Goal: Information Seeking & Learning: Learn about a topic

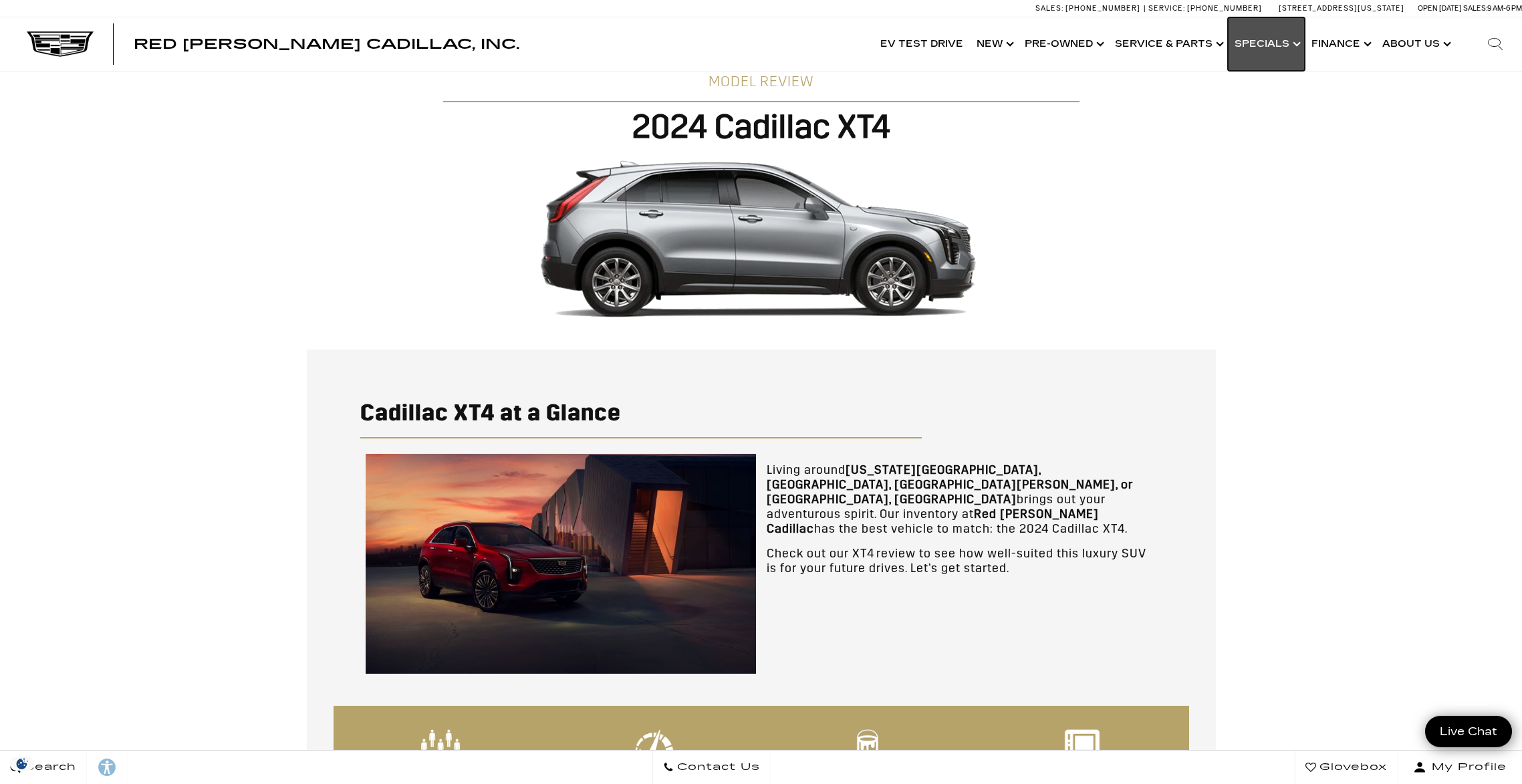
click at [1273, 42] on link "Show Specials" at bounding box center [1267, 44] width 77 height 53
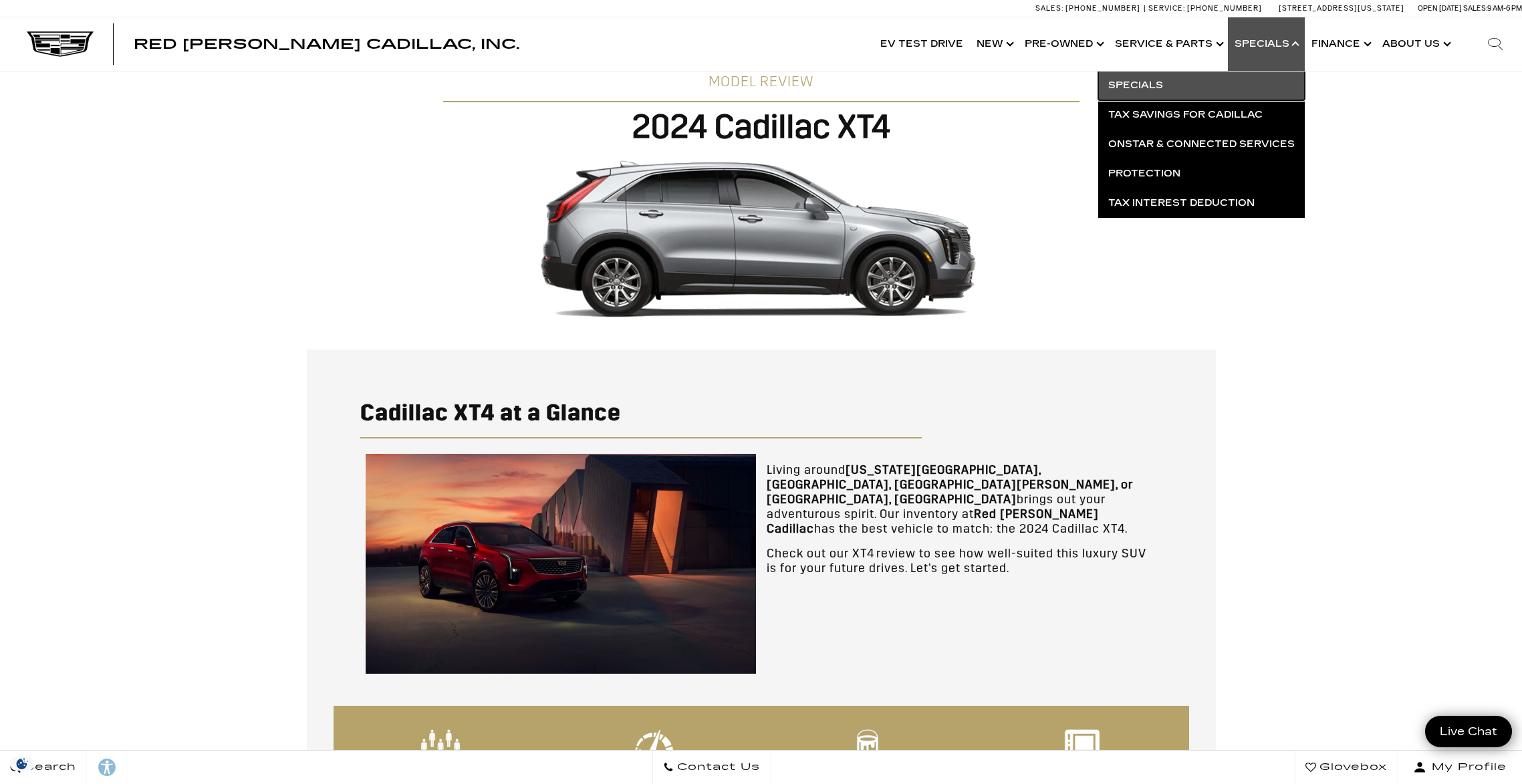
click at [1150, 83] on link "Specials" at bounding box center [1202, 86] width 206 height 29
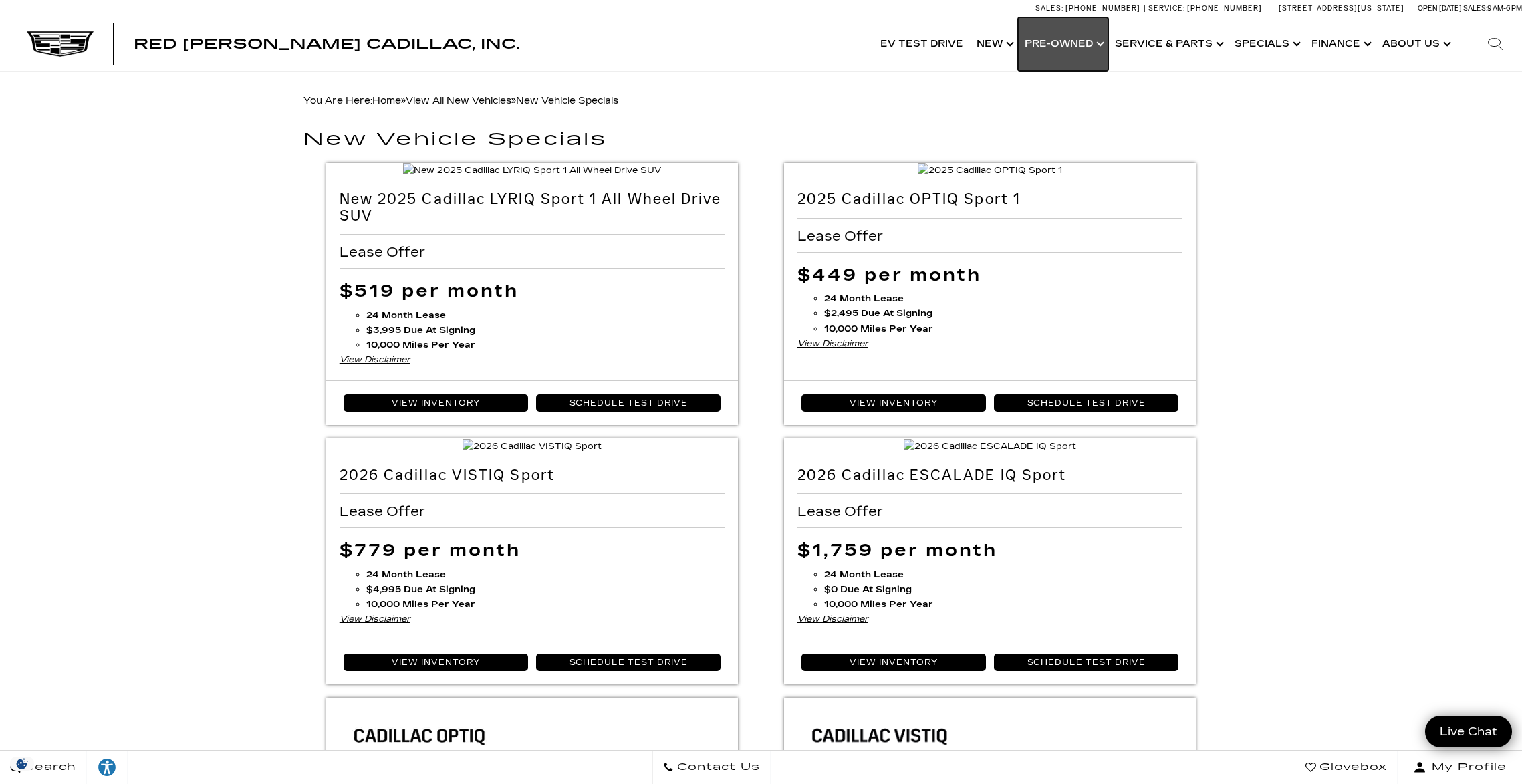
click at [1065, 44] on link "Show Pre-Owned" at bounding box center [1063, 44] width 90 height 53
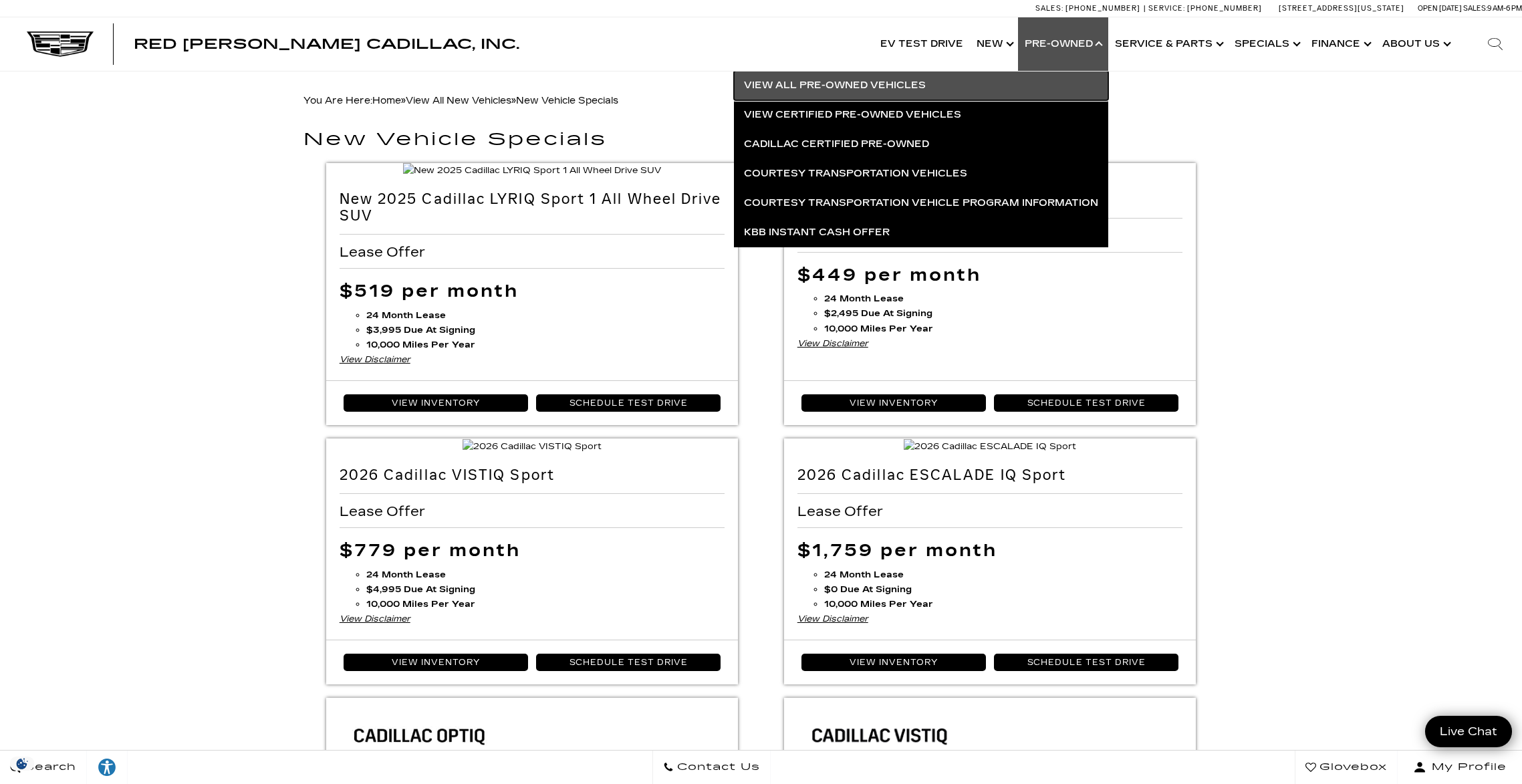
click at [846, 83] on link "View All Pre-Owned Vehicles" at bounding box center [921, 86] width 375 height 29
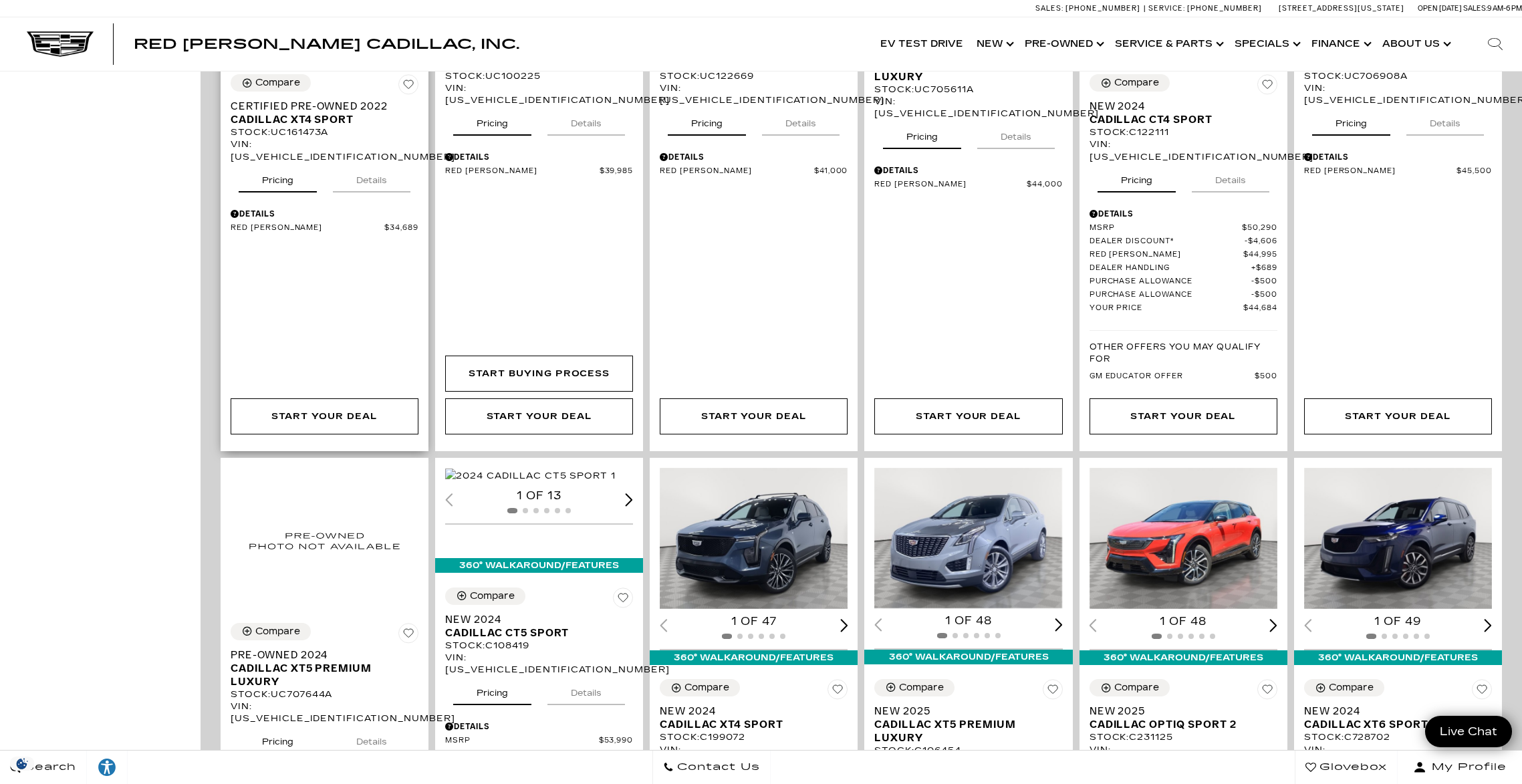
click at [367, 163] on button "Details" at bounding box center [372, 177] width 77 height 29
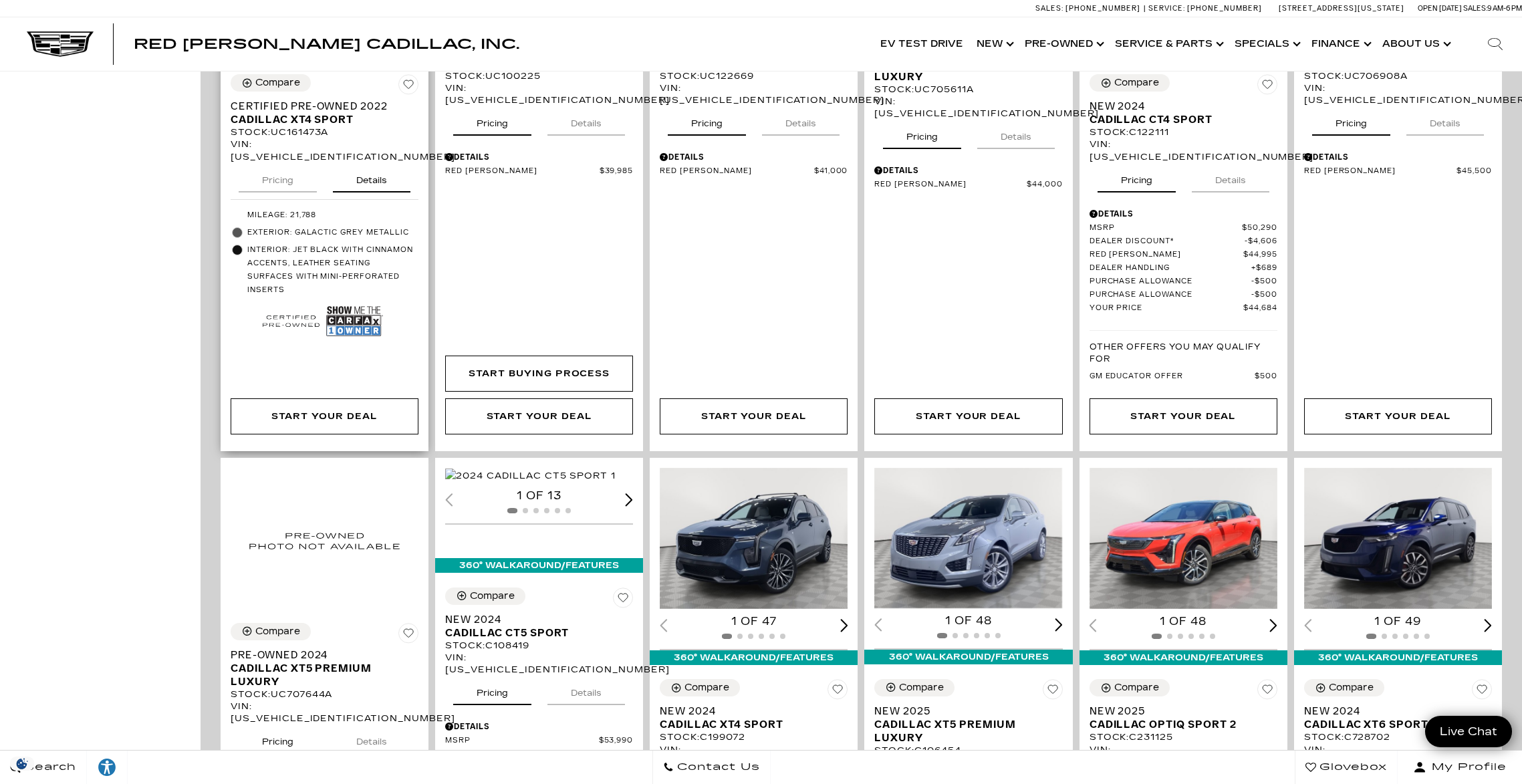
scroll to position [1112, 0]
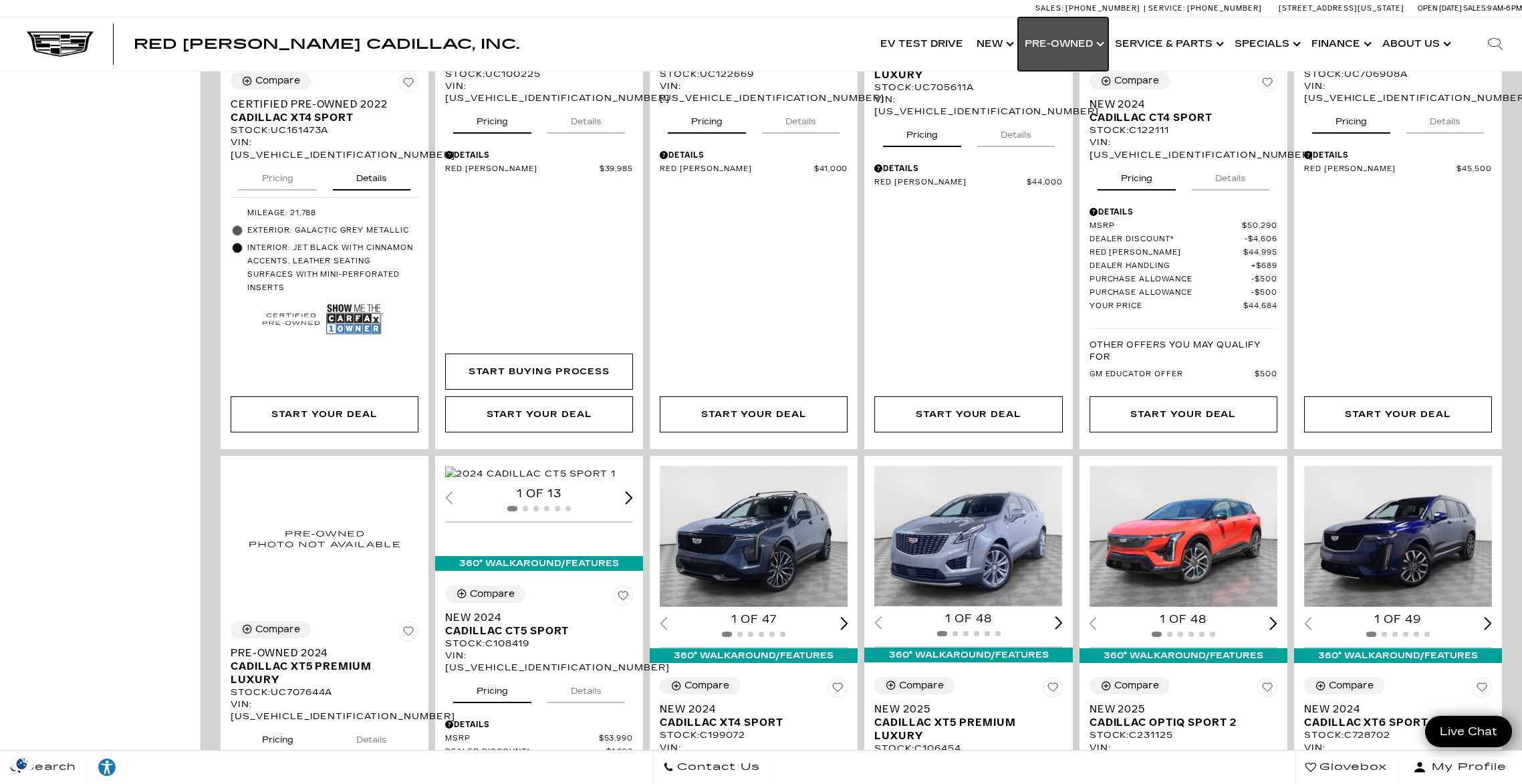
click at [1071, 38] on link "Show Pre-Owned" at bounding box center [1063, 44] width 90 height 53
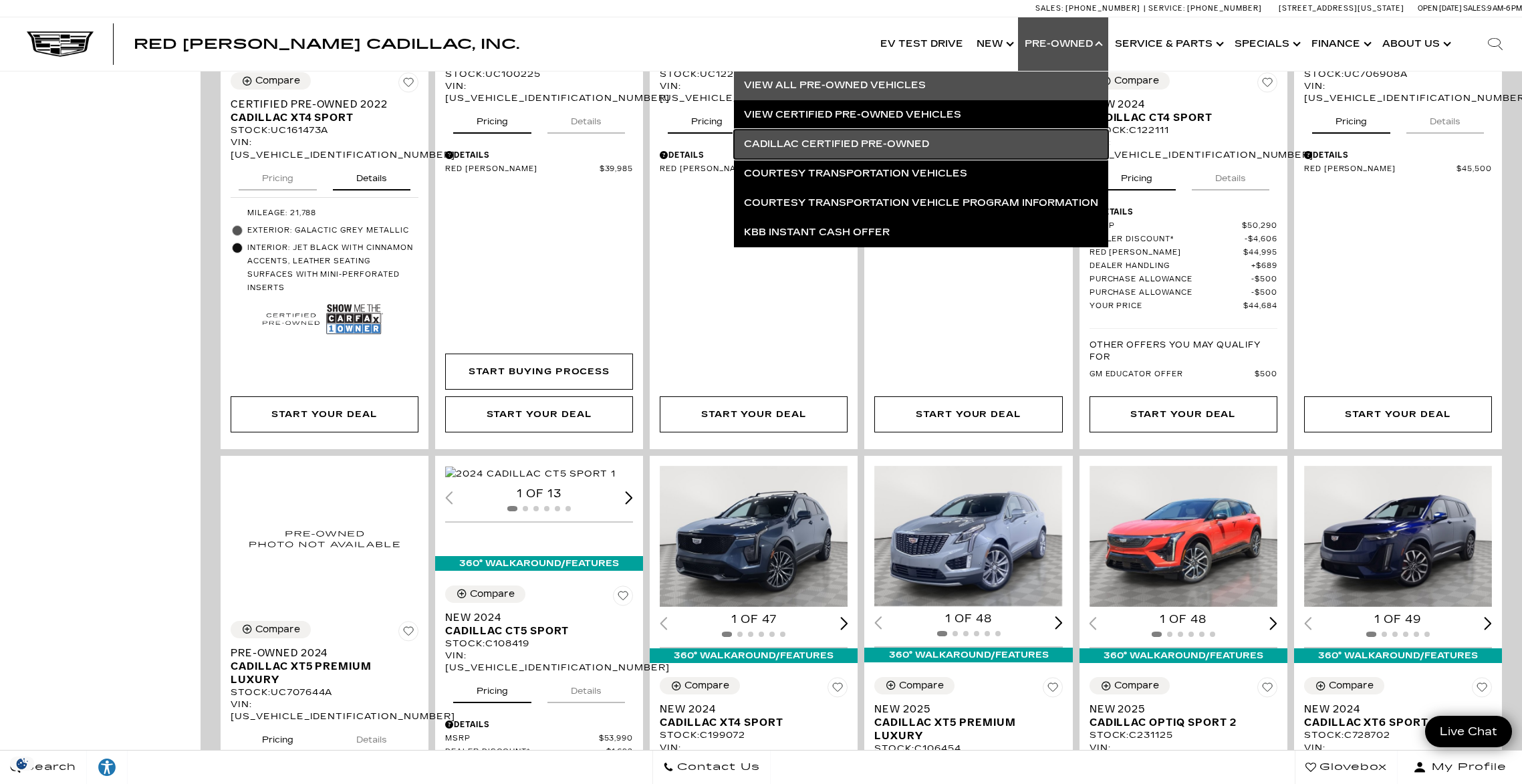
click at [892, 143] on link "Cadillac Certified Pre-Owned" at bounding box center [921, 144] width 375 height 29
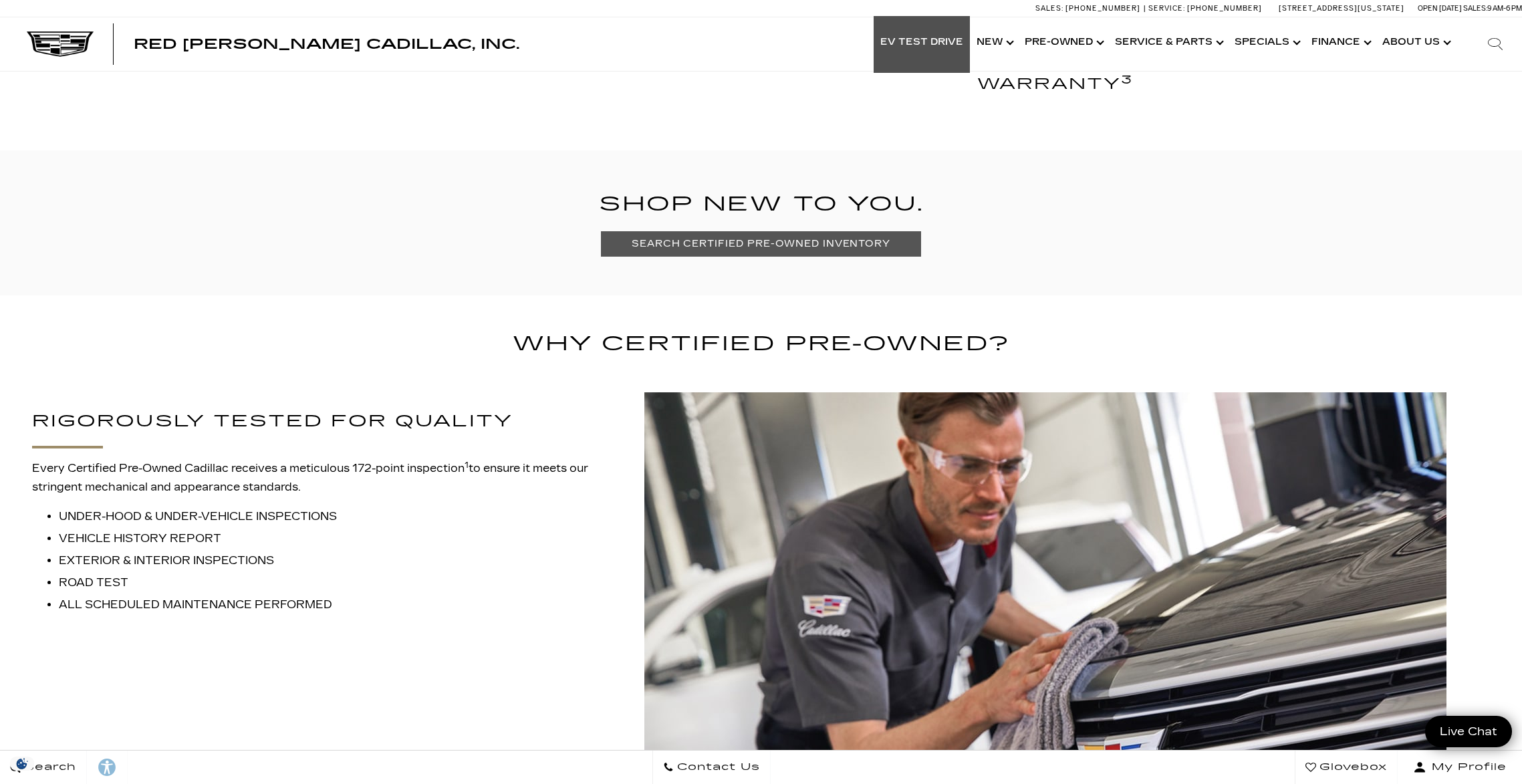
scroll to position [1025, 0]
click at [1351, 45] on link "Show Finance" at bounding box center [1340, 43] width 71 height 53
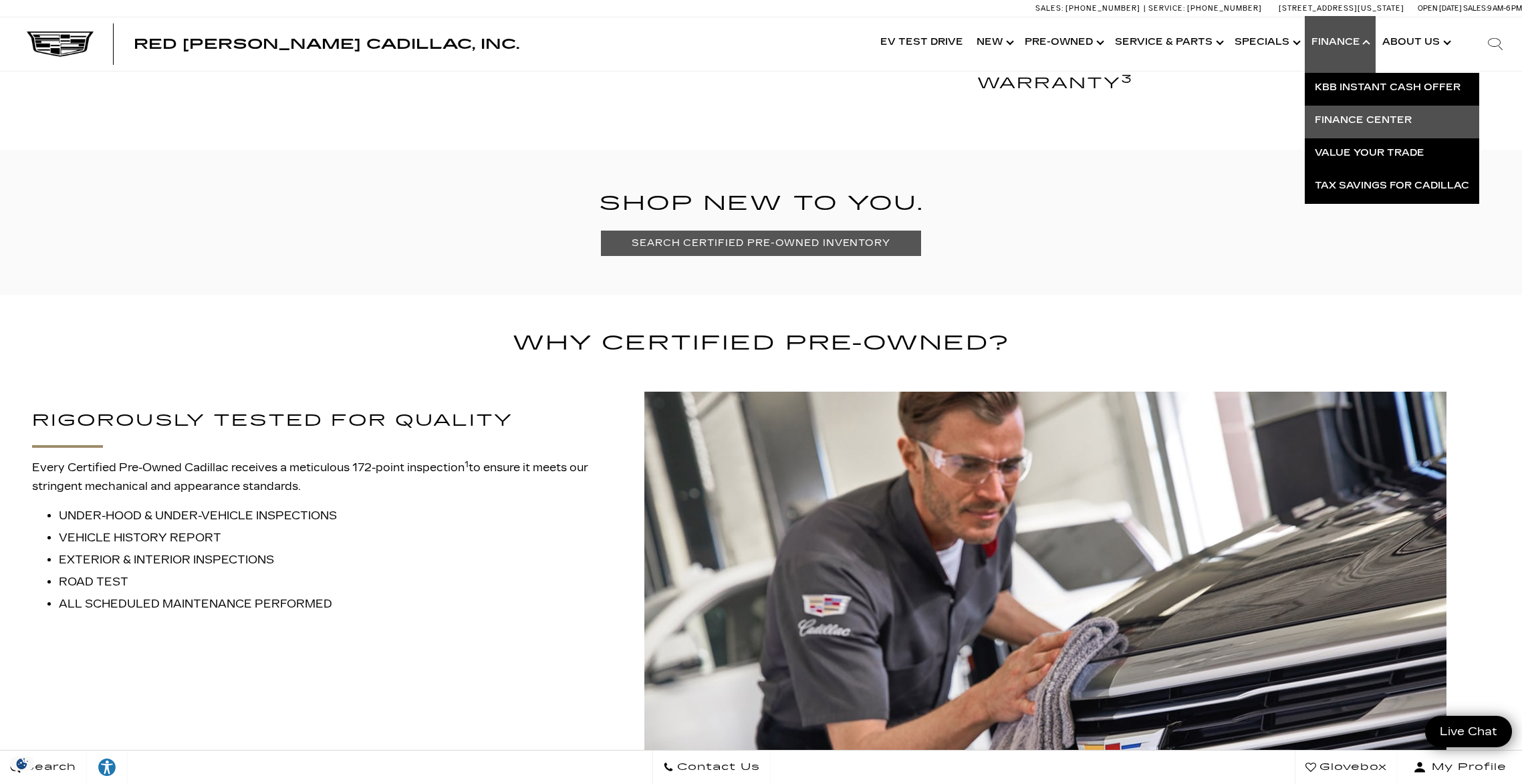
click at [1391, 119] on link "Finance Center" at bounding box center [1392, 120] width 174 height 29
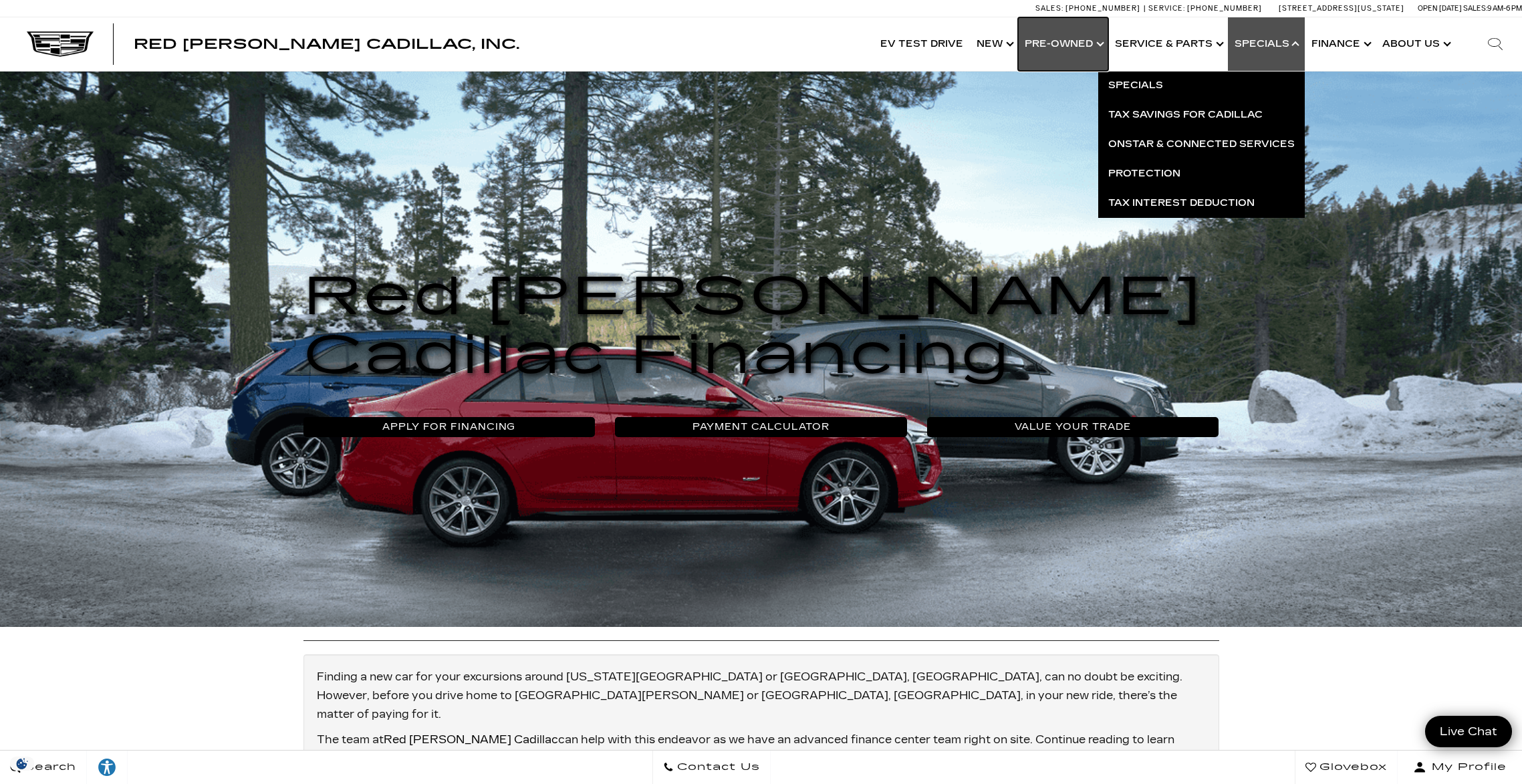
click at [1078, 46] on link "Show Pre-Owned" at bounding box center [1063, 44] width 90 height 53
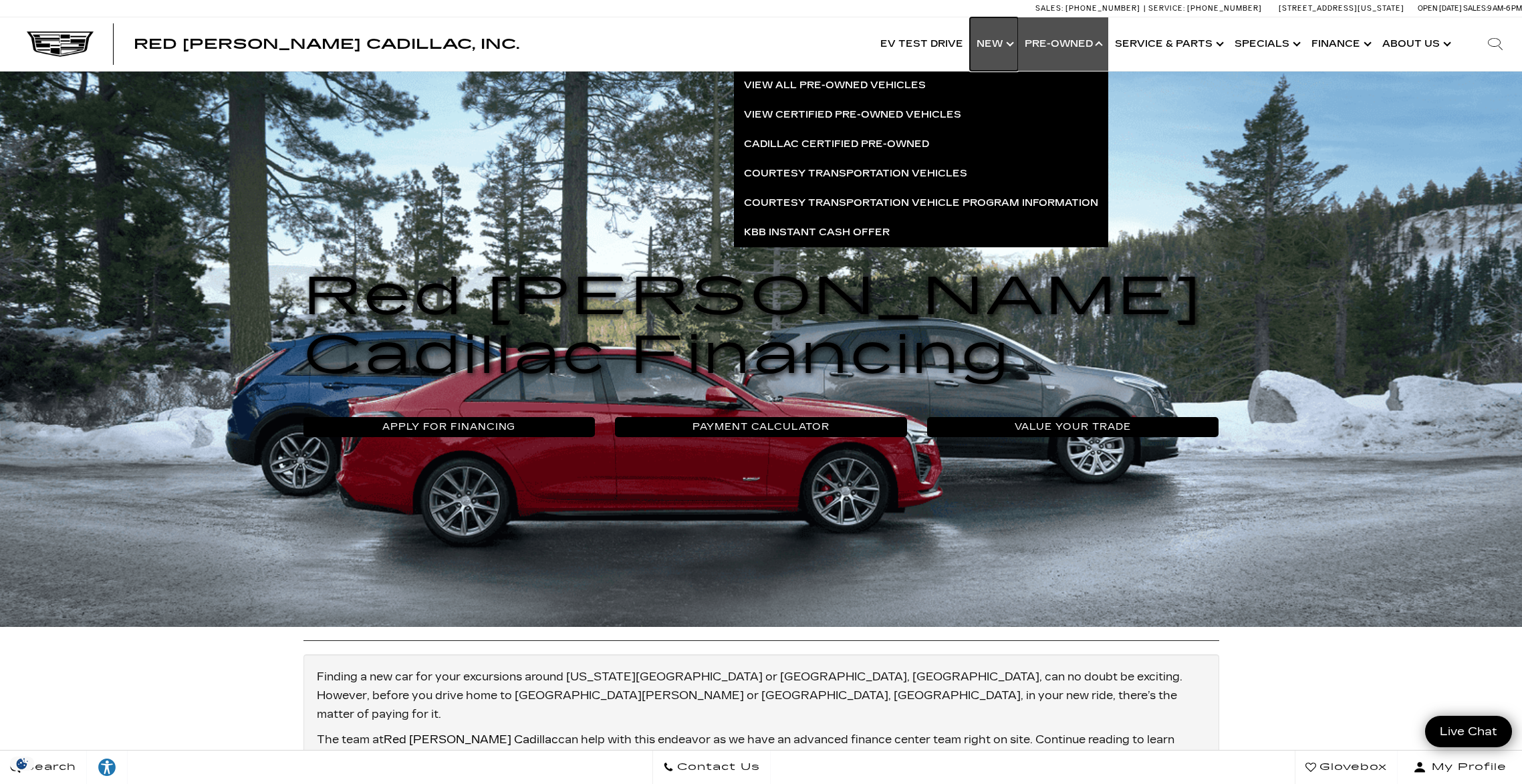
click at [989, 44] on link "Show New" at bounding box center [994, 44] width 48 height 53
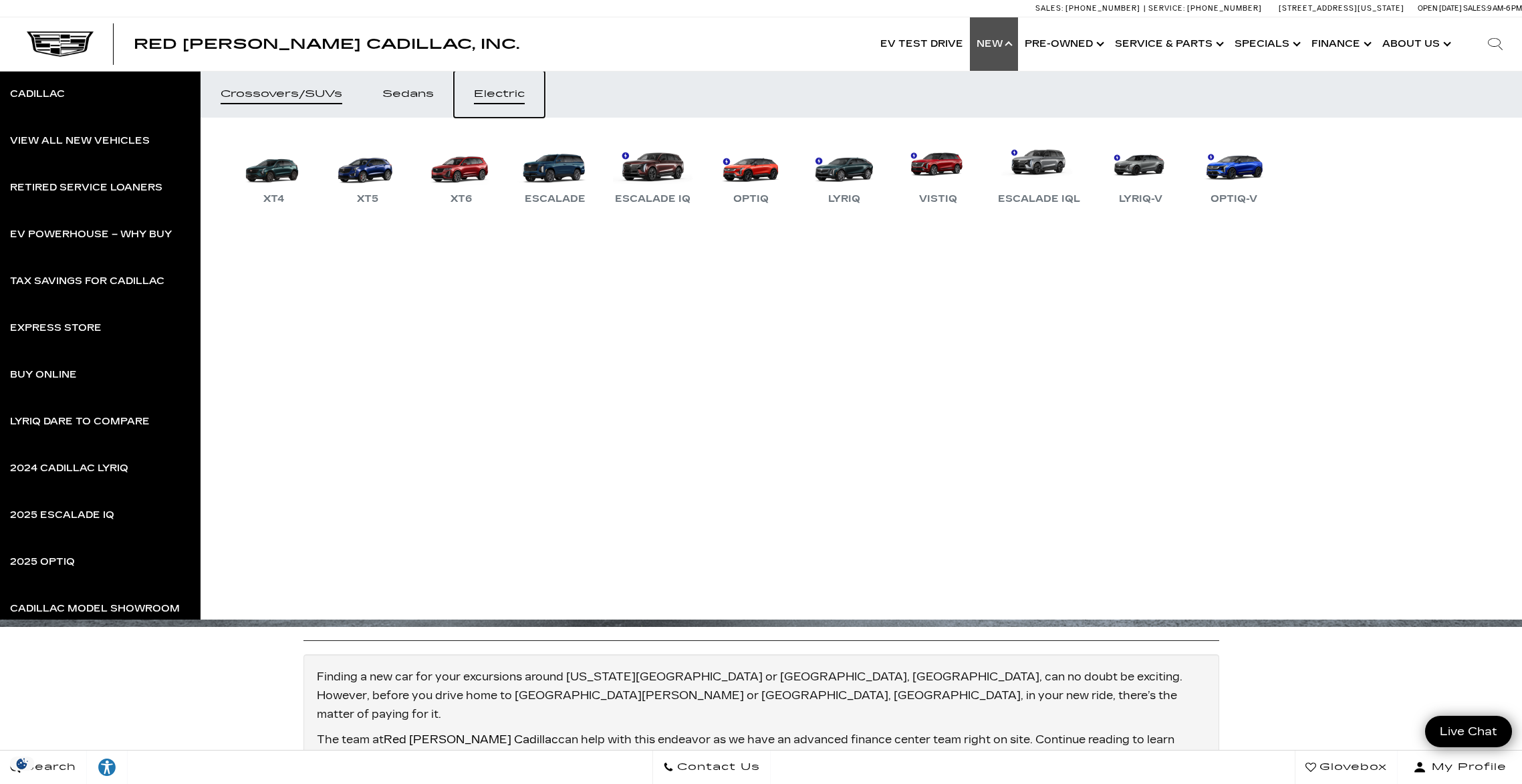
click at [521, 98] on div "Electric" at bounding box center [499, 94] width 50 height 9
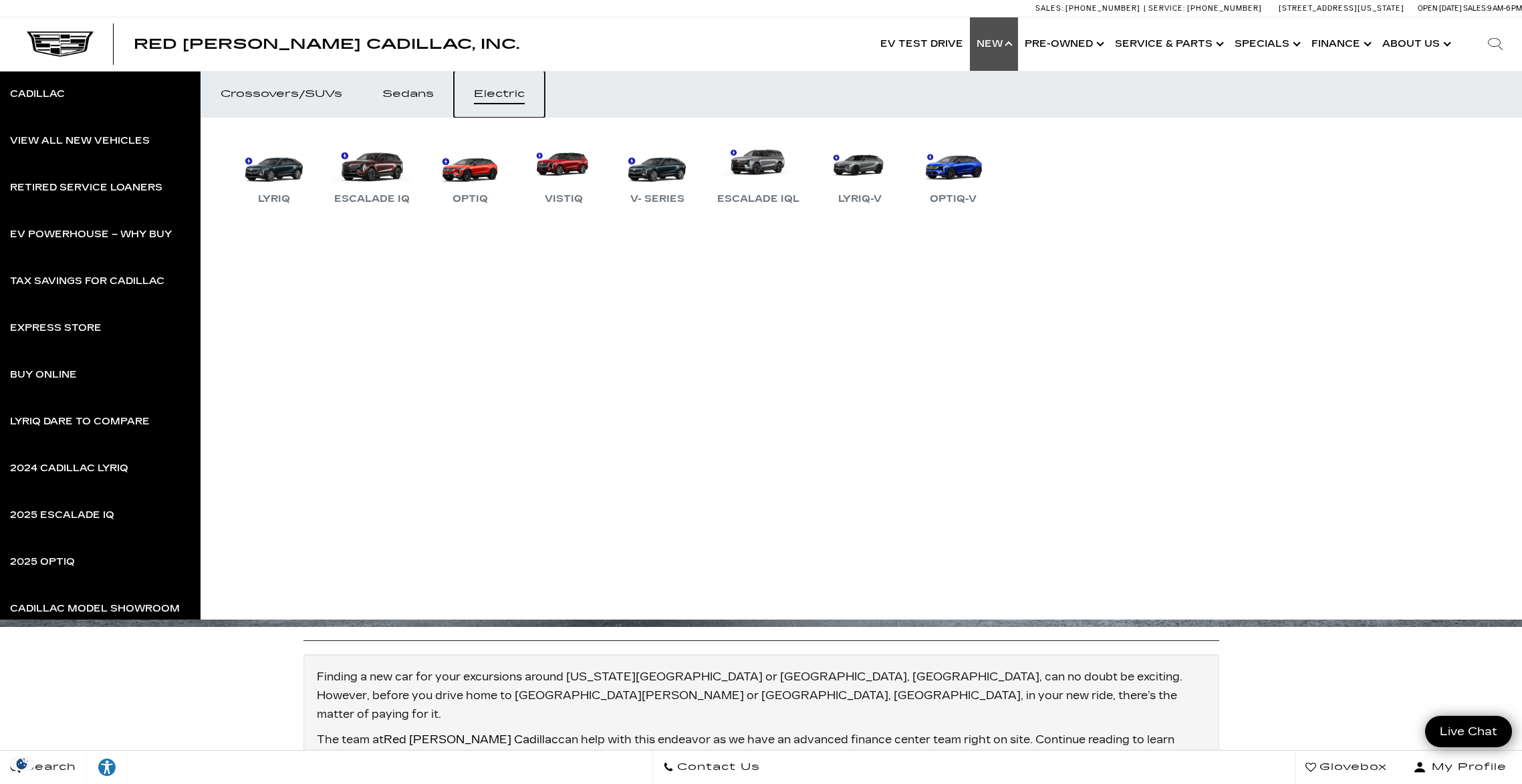
click at [522, 97] on div "Electric" at bounding box center [499, 94] width 50 height 9
click at [510, 91] on div "Electric" at bounding box center [499, 94] width 50 height 9
click at [111, 237] on div "EV Powerhouse – Why Buy" at bounding box center [91, 235] width 162 height 9
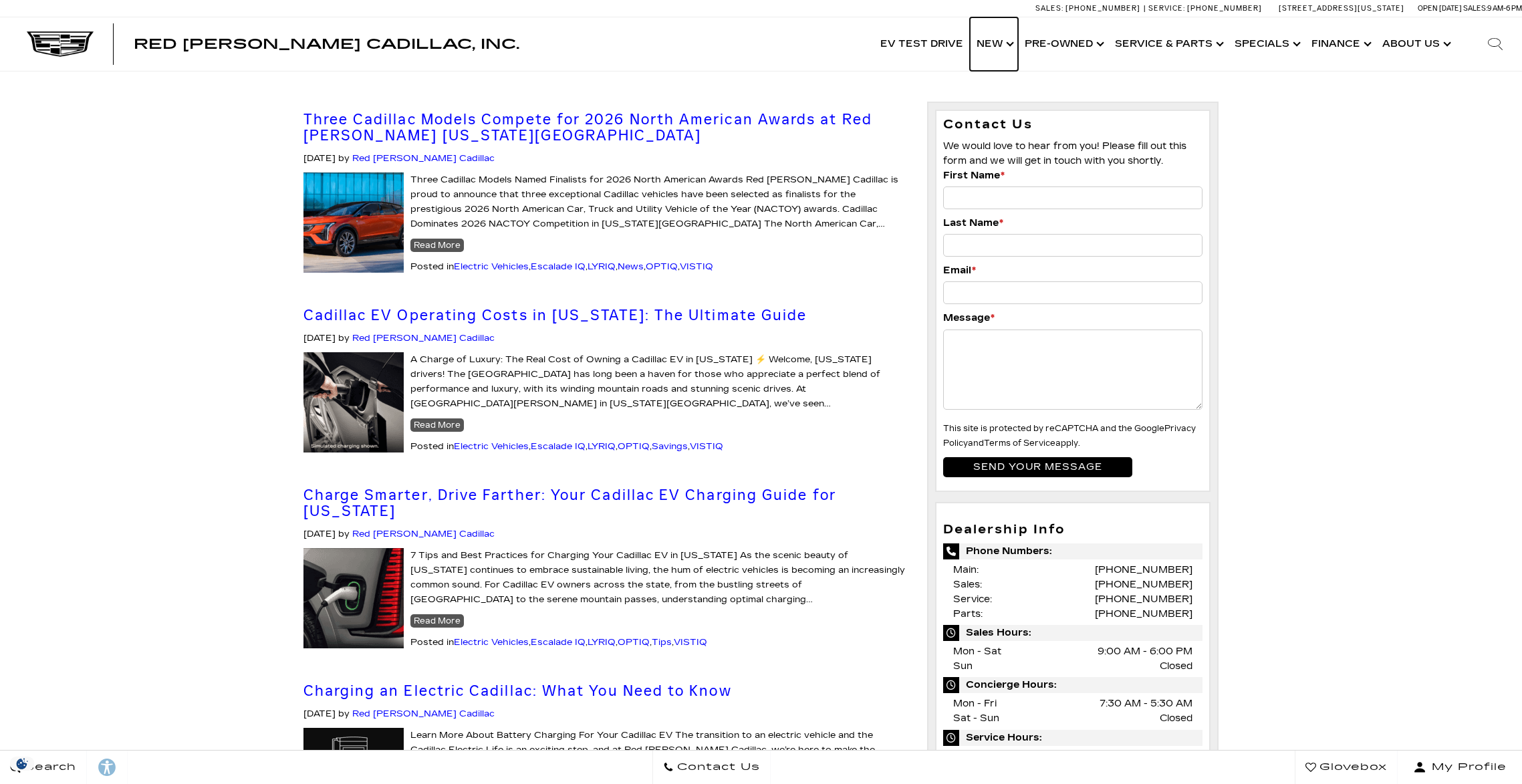
click at [993, 48] on link "Show New" at bounding box center [994, 44] width 48 height 53
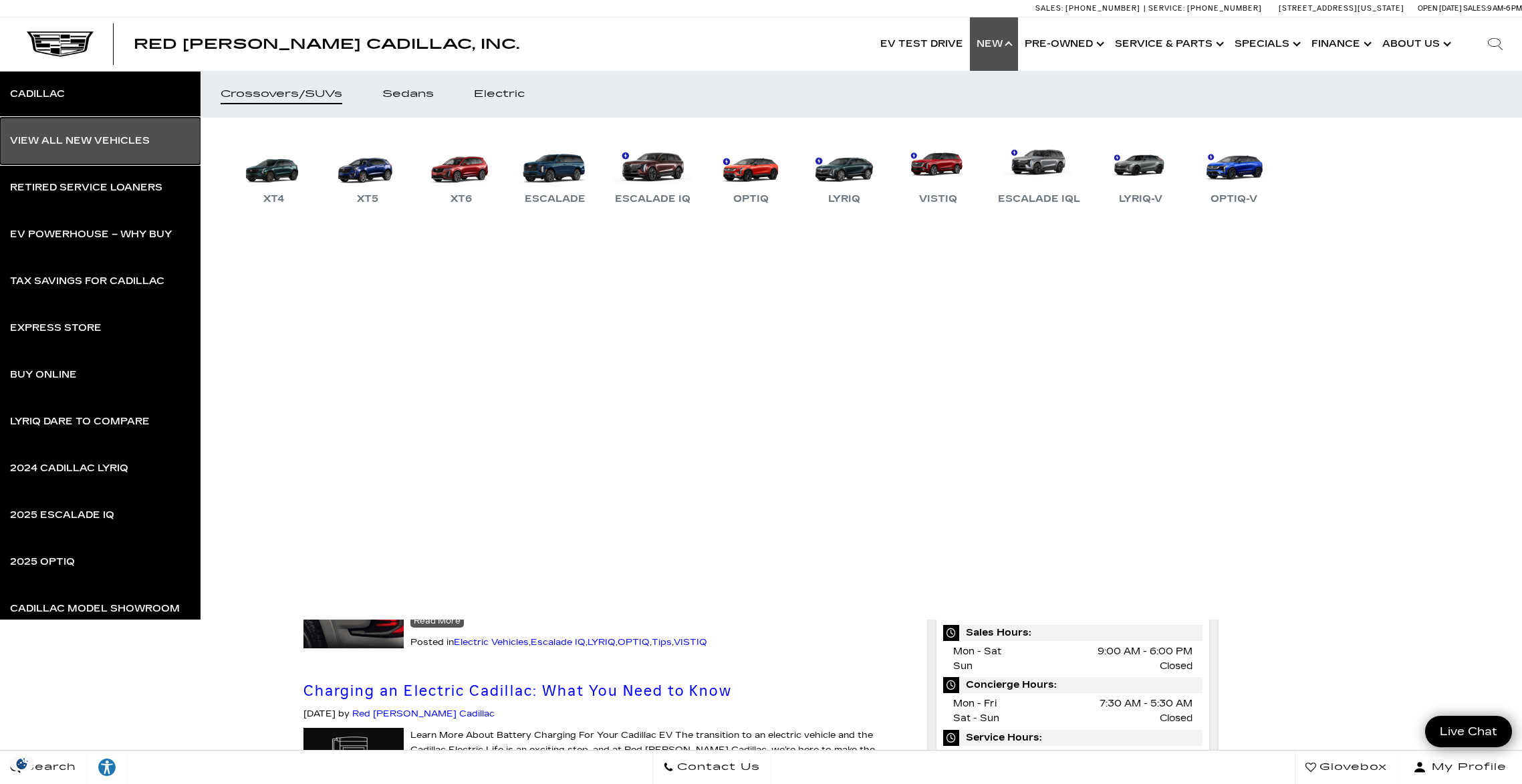
click at [60, 137] on div "View All New Vehicles" at bounding box center [80, 141] width 140 height 9
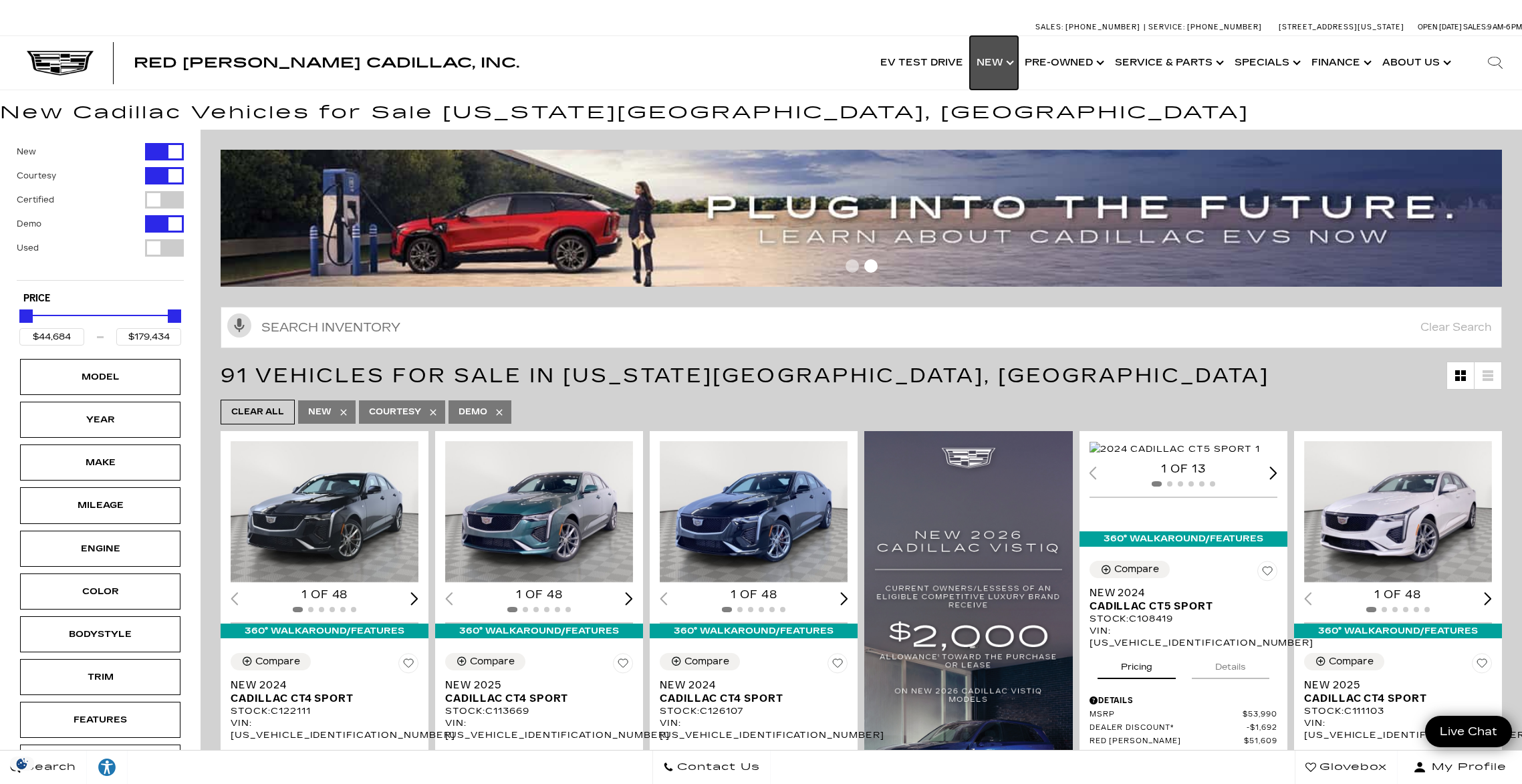
click at [1010, 70] on link "Show New" at bounding box center [994, 63] width 48 height 53
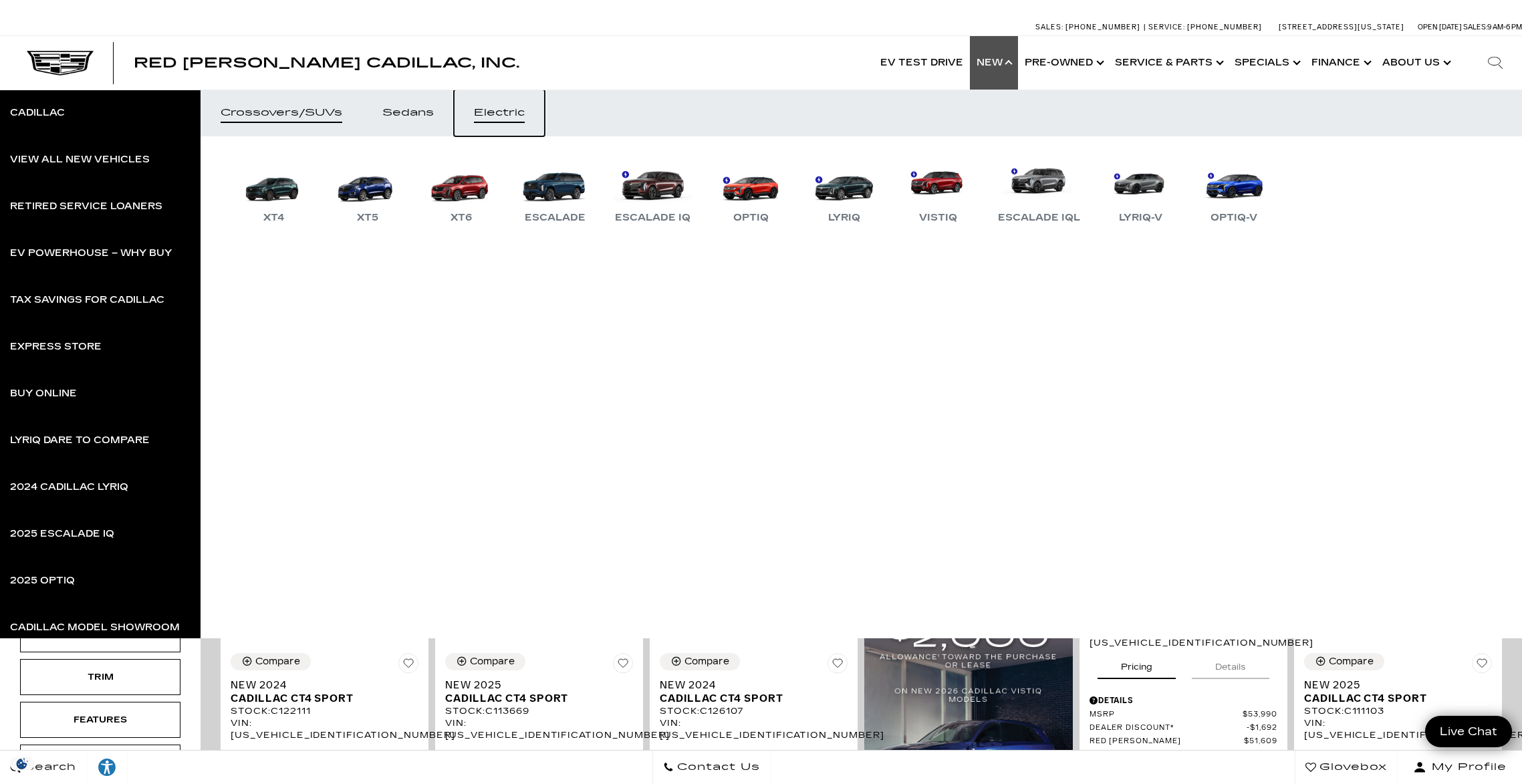
click at [514, 110] on div "Electric" at bounding box center [499, 113] width 50 height 9
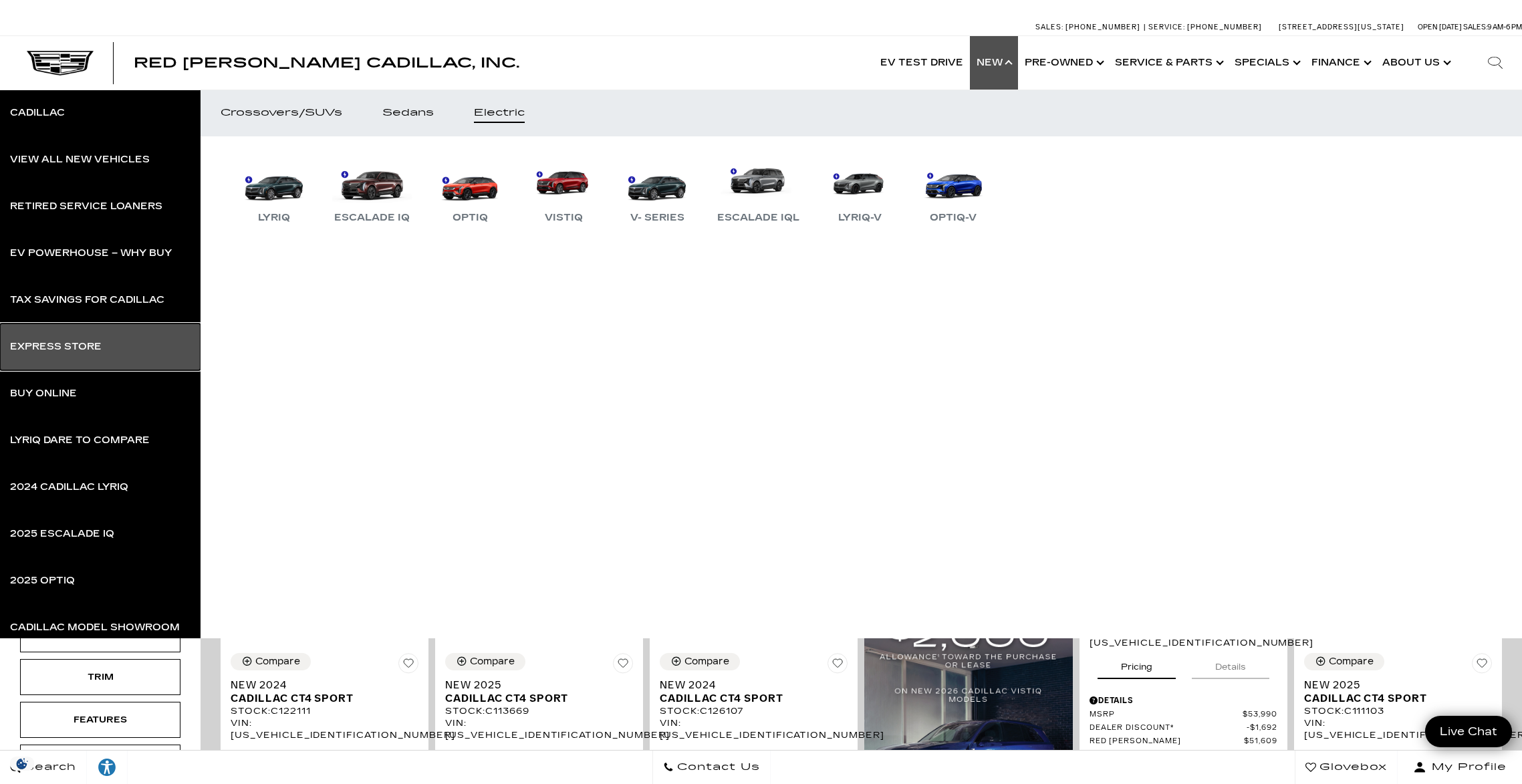
click at [108, 348] on link "Express Store" at bounding box center [100, 346] width 200 height 47
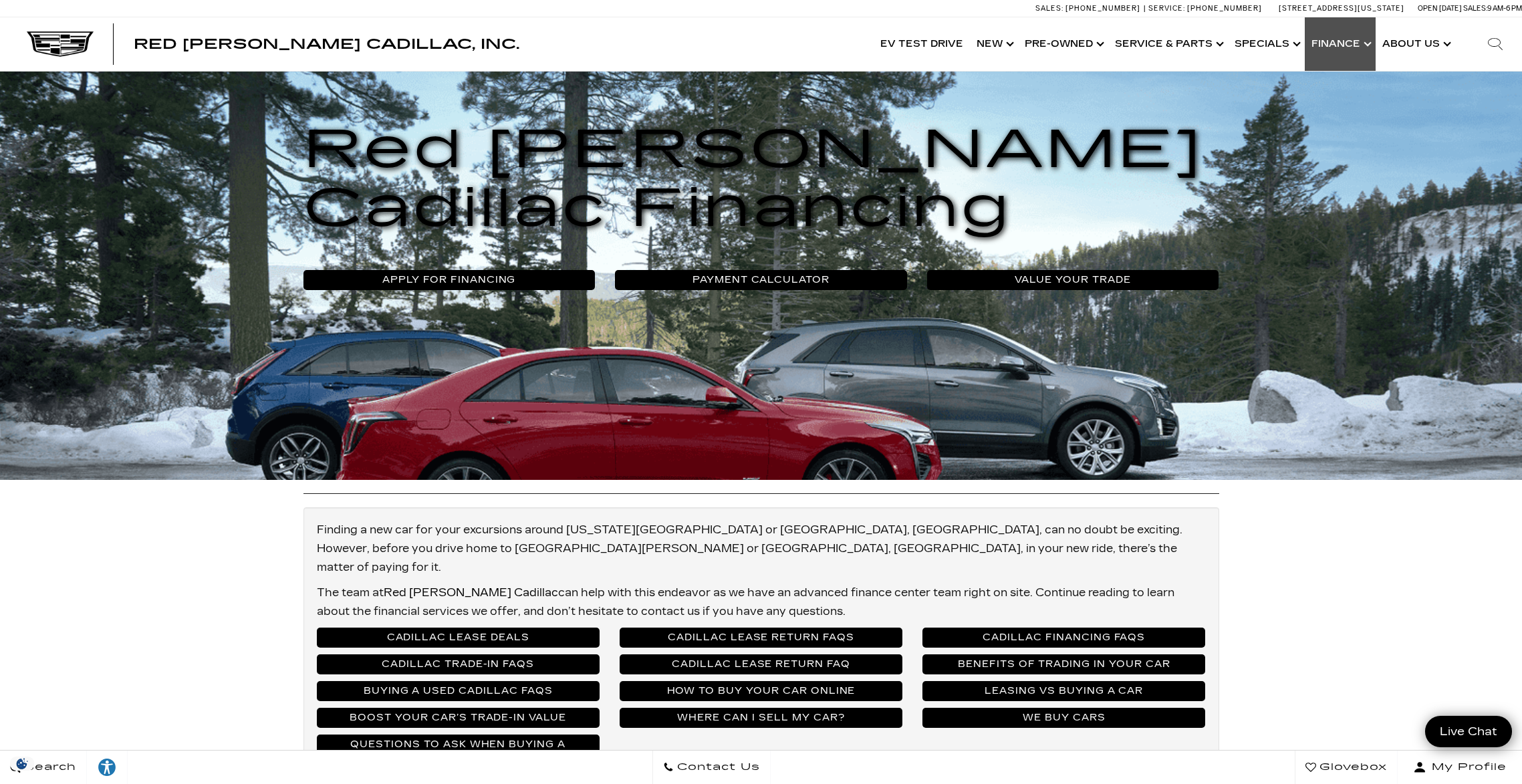
scroll to position [148, 0]
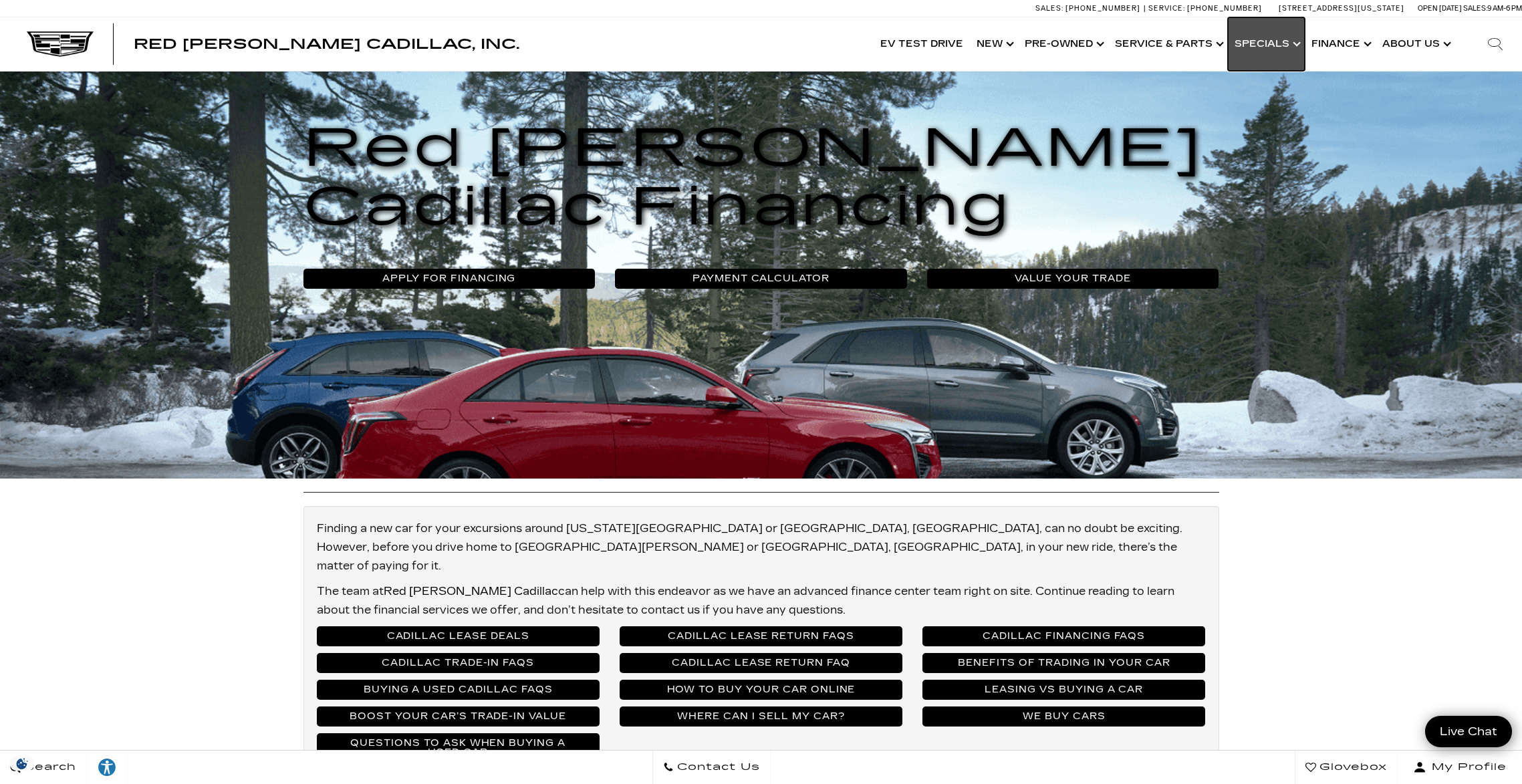
click at [1283, 45] on link "Show Specials" at bounding box center [1267, 44] width 77 height 53
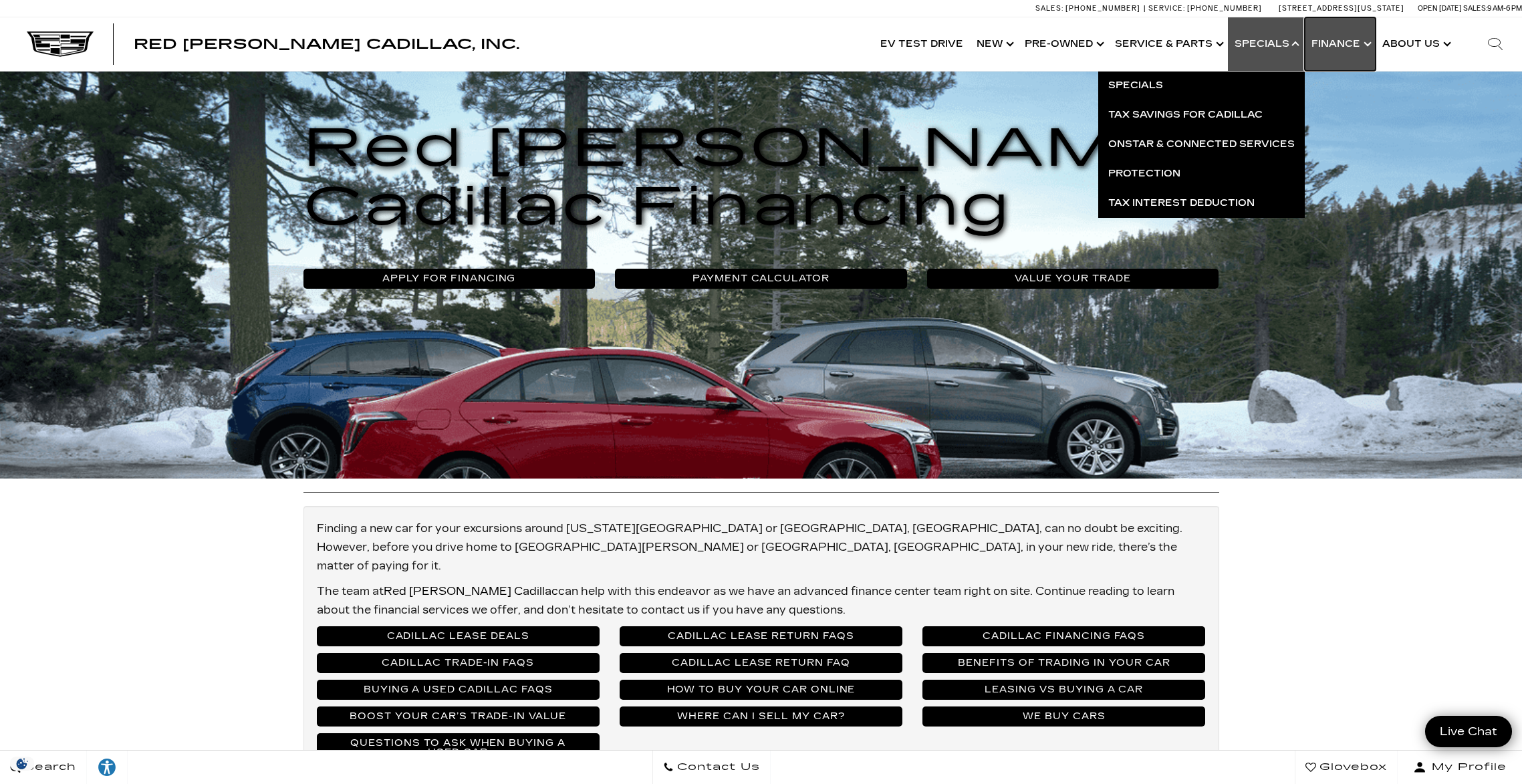
click at [1366, 48] on link "Show Finance" at bounding box center [1340, 44] width 71 height 53
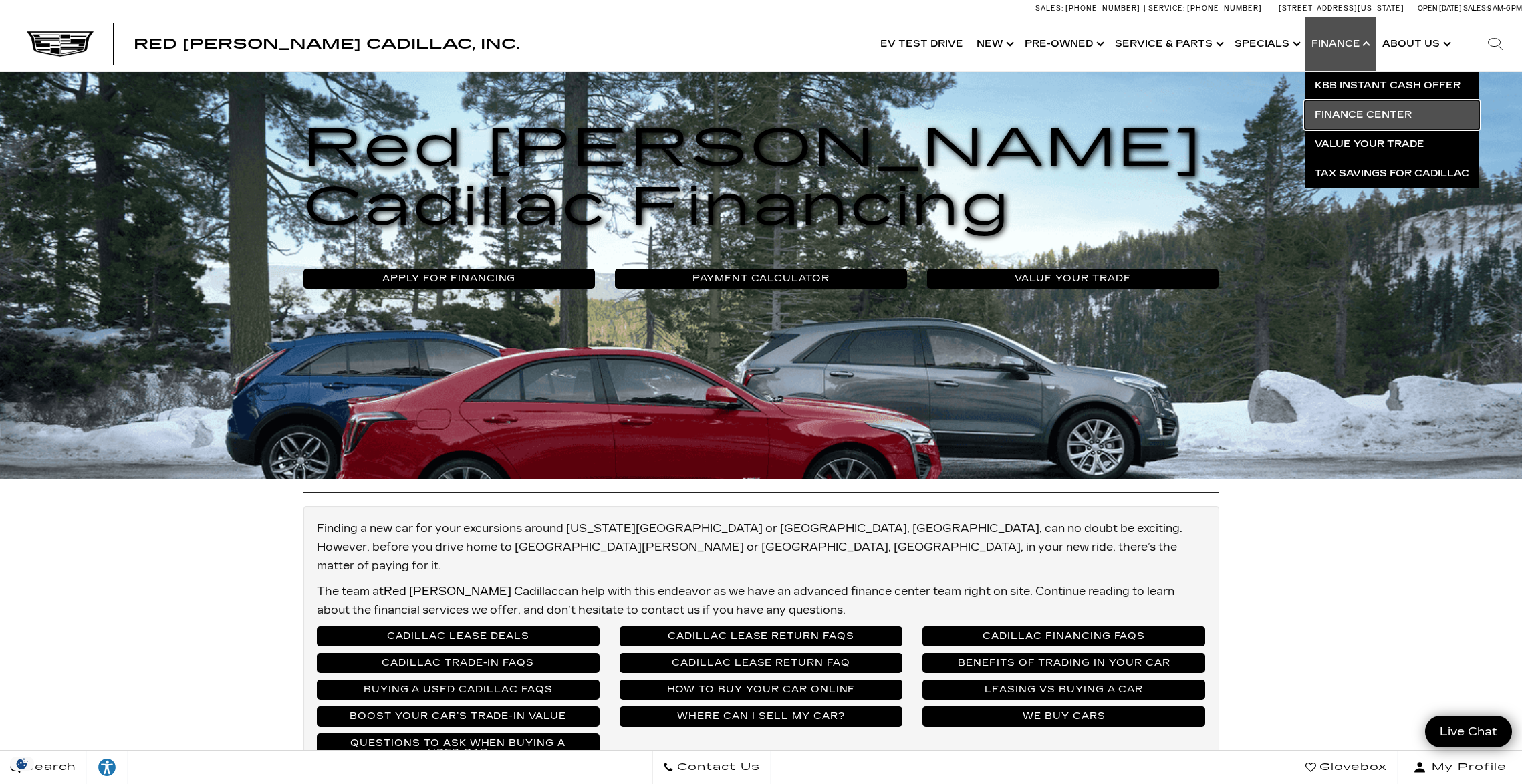
click at [1391, 115] on link "Finance Center" at bounding box center [1392, 115] width 174 height 29
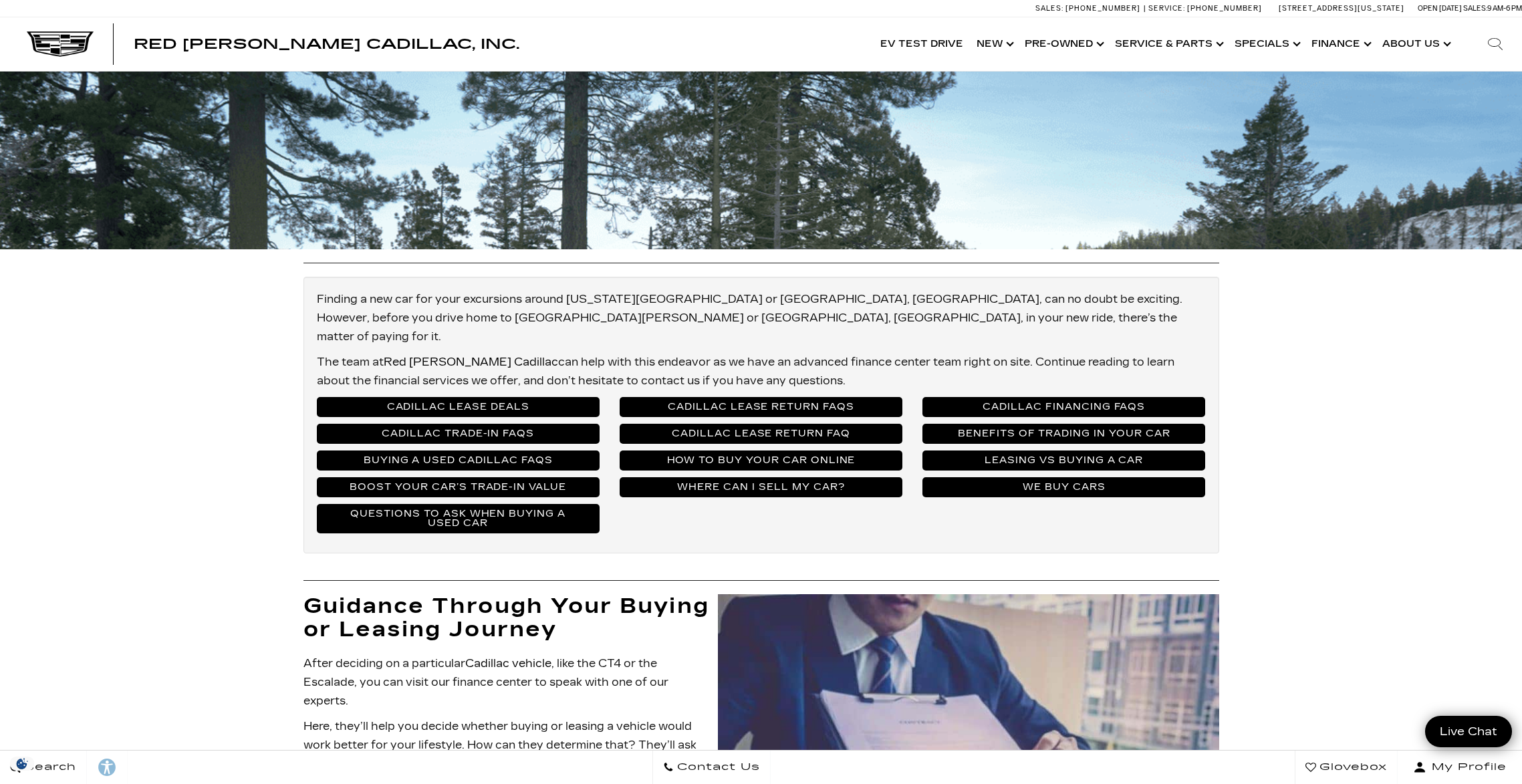
scroll to position [379, 0]
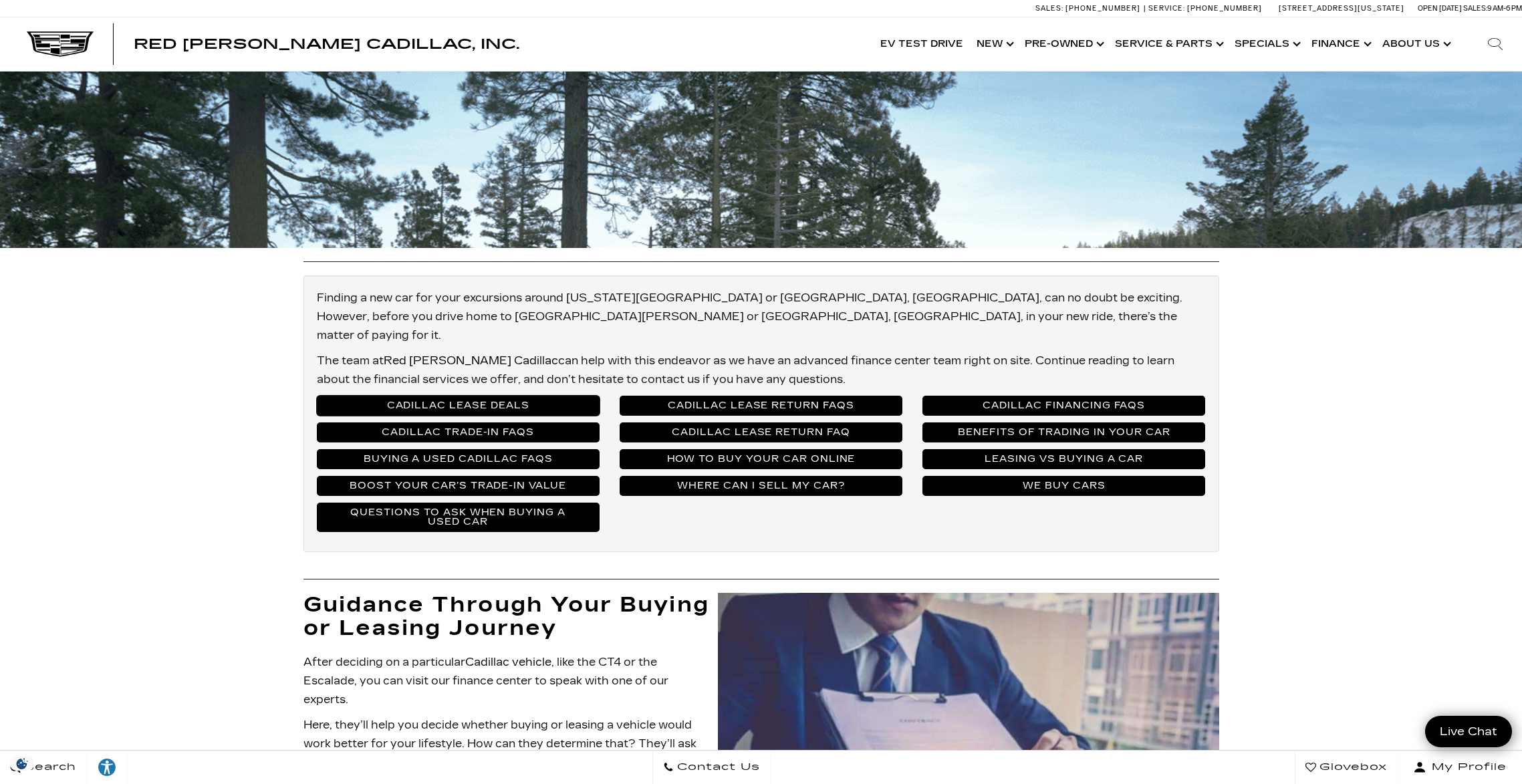
click at [461, 396] on link "Cadillac Lease Deals" at bounding box center [459, 406] width 283 height 20
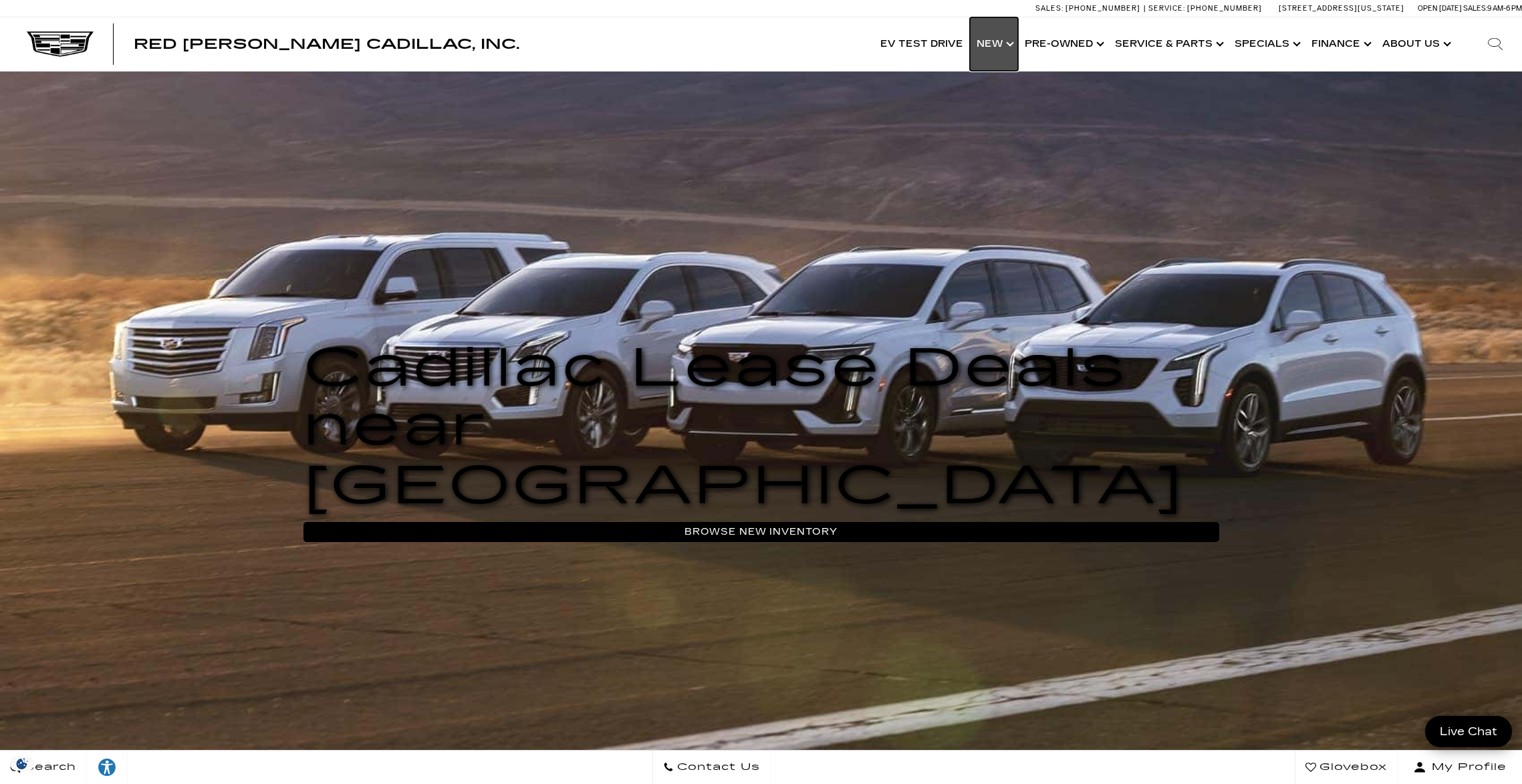
click at [1004, 49] on link "Show New" at bounding box center [994, 44] width 48 height 53
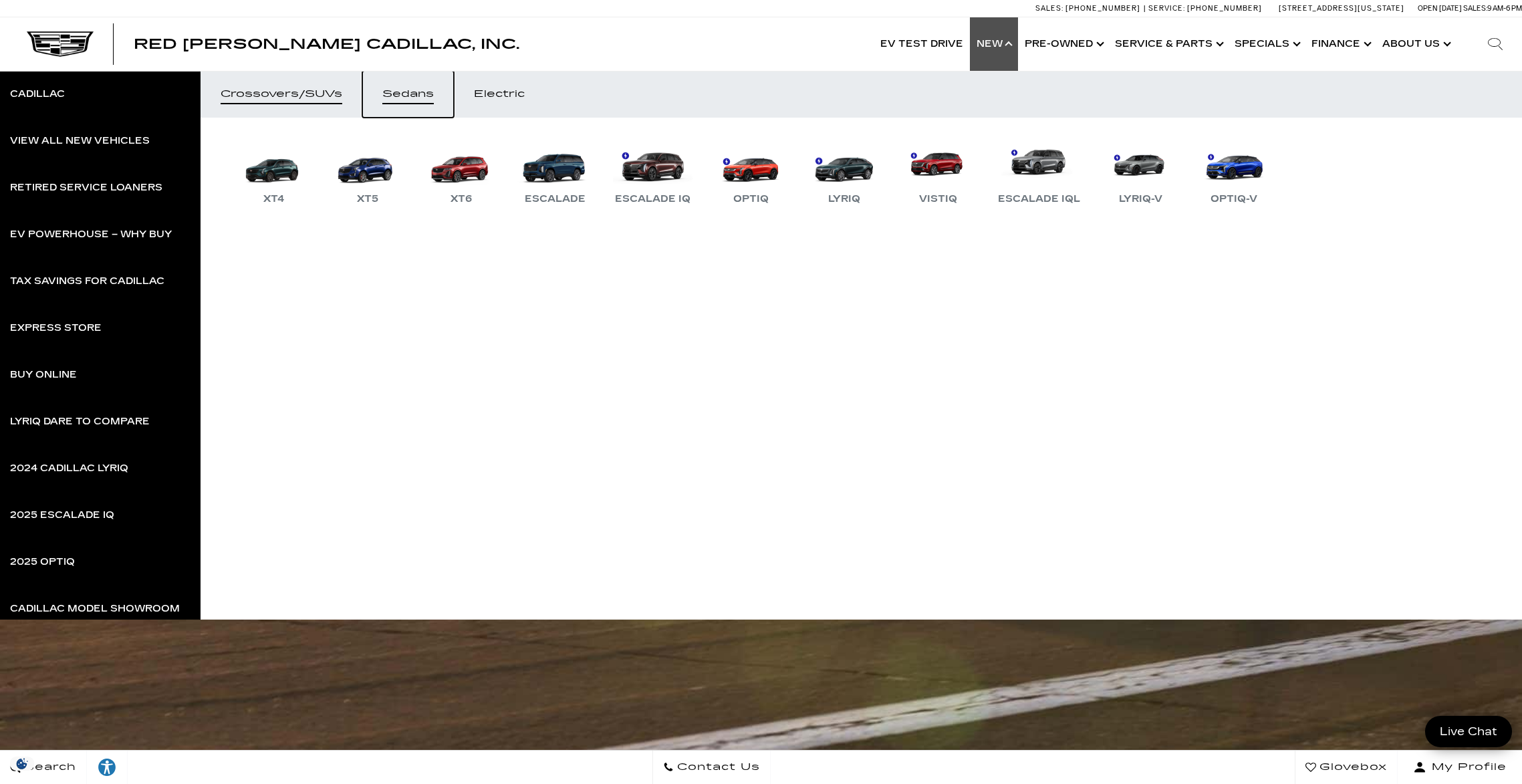
click at [398, 88] on link "Sedans" at bounding box center [408, 94] width 92 height 47
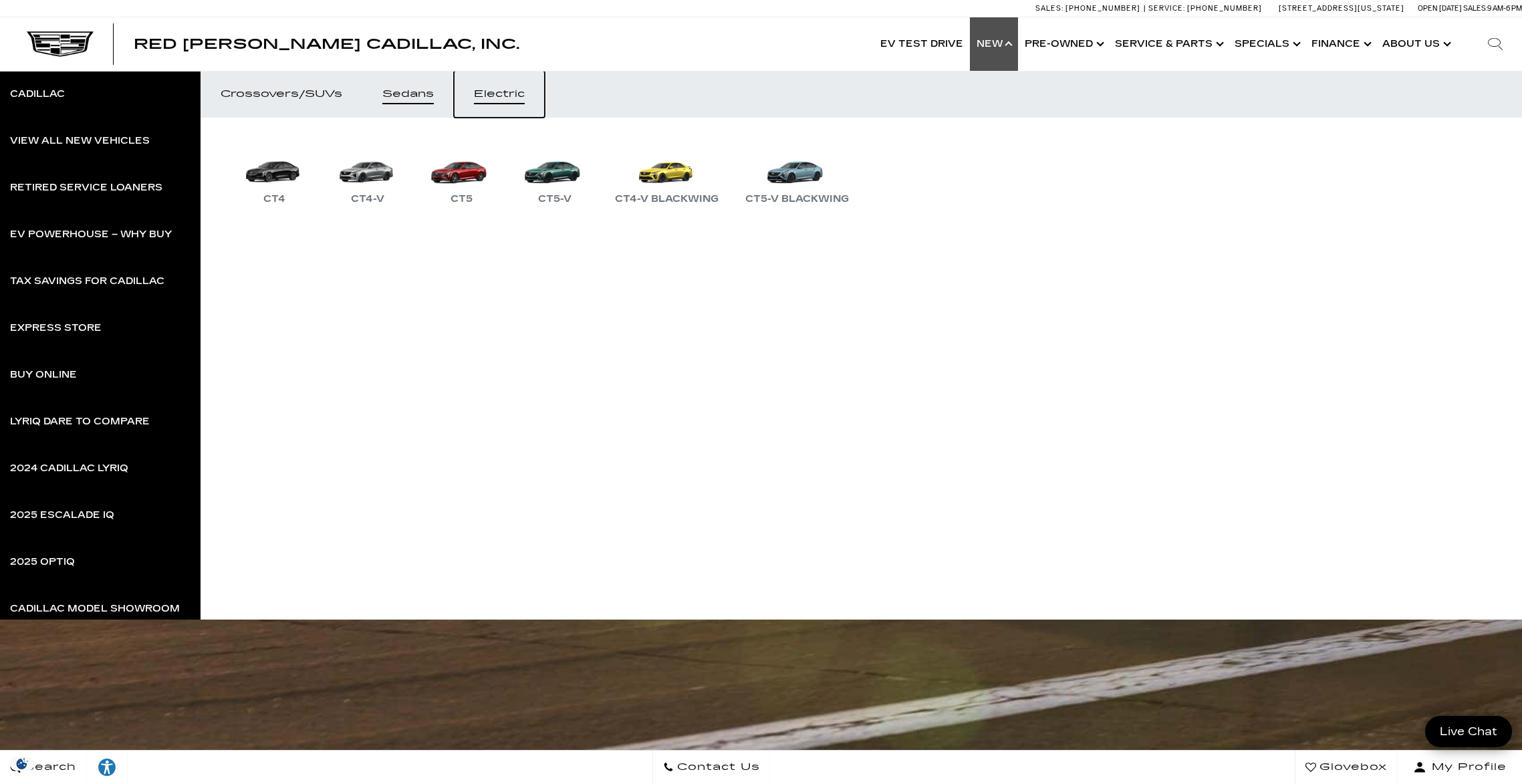
click at [490, 89] on div "Electric" at bounding box center [499, 94] width 50 height 9
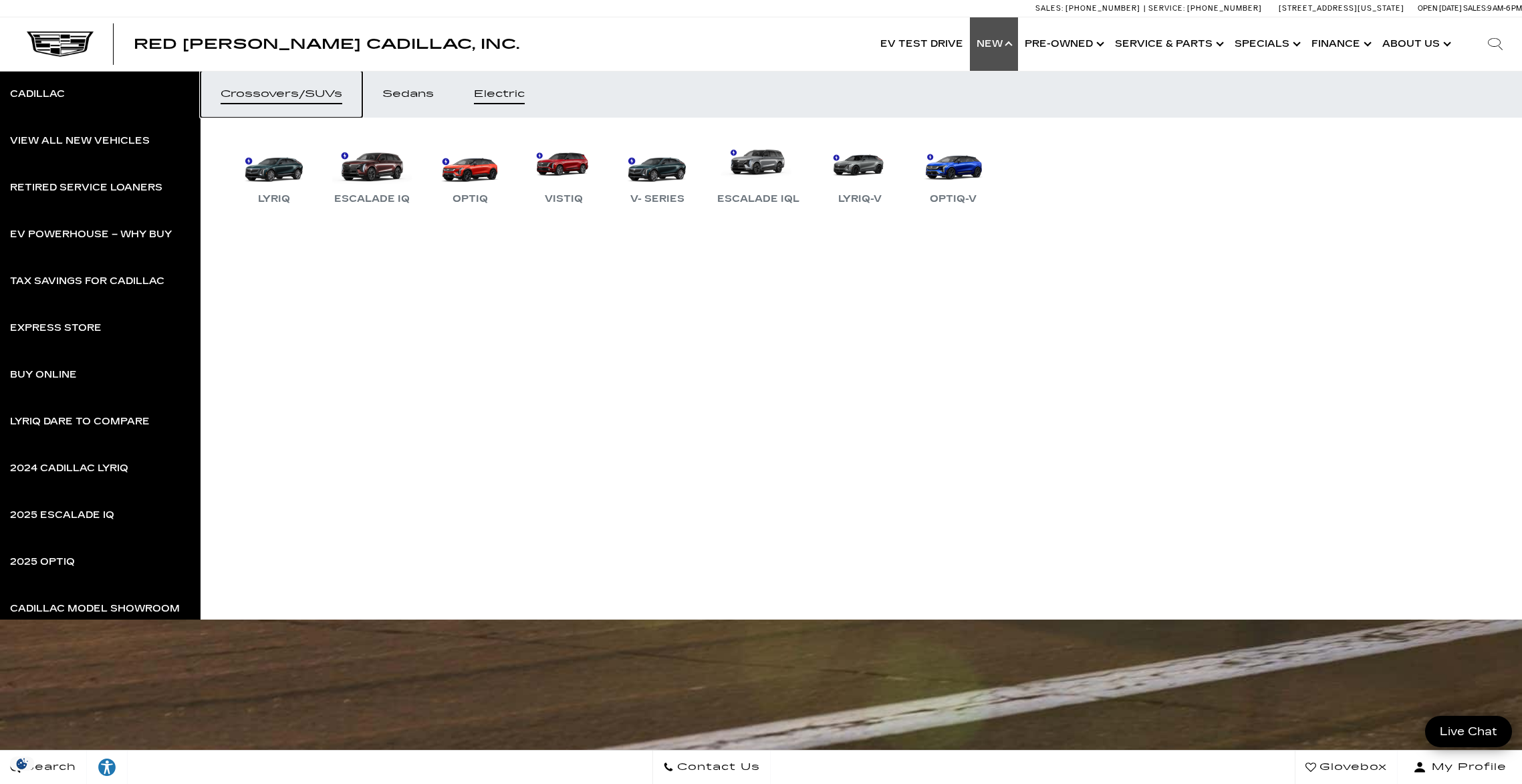
click at [277, 87] on link "Crossovers/SUVs" at bounding box center [281, 94] width 162 height 47
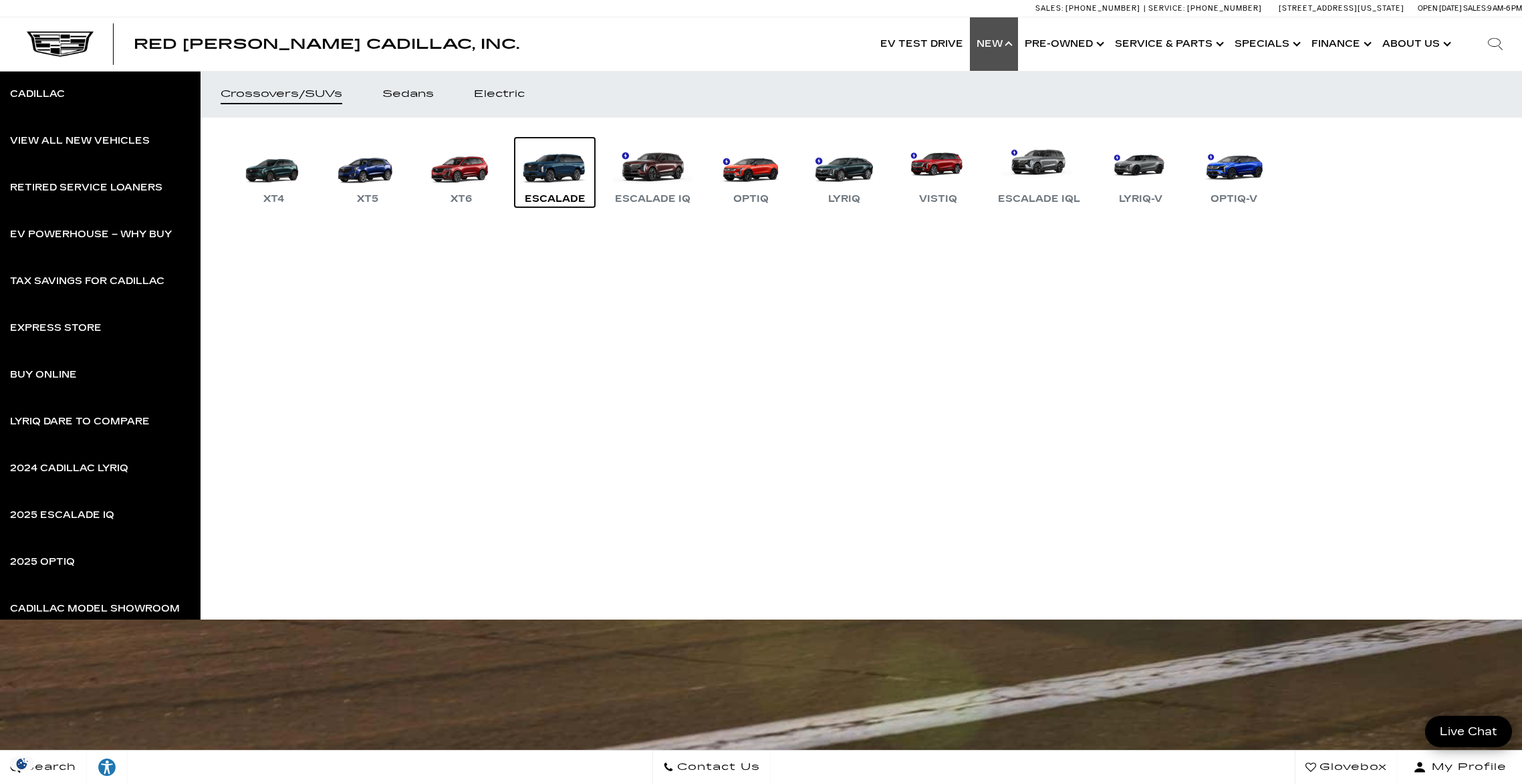
click at [566, 170] on link "Escalade" at bounding box center [554, 172] width 80 height 70
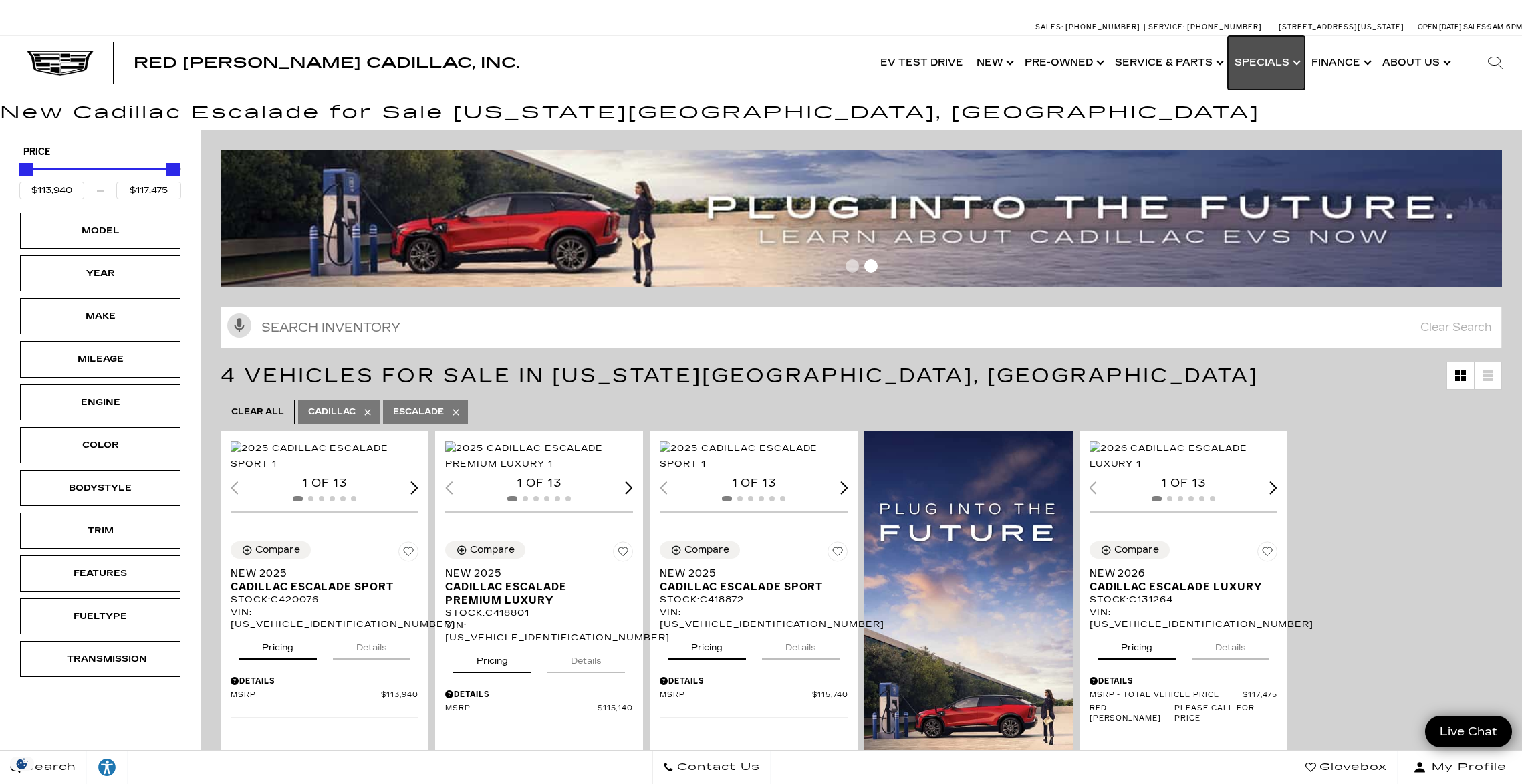
click at [1270, 66] on link "Show Specials" at bounding box center [1267, 63] width 77 height 53
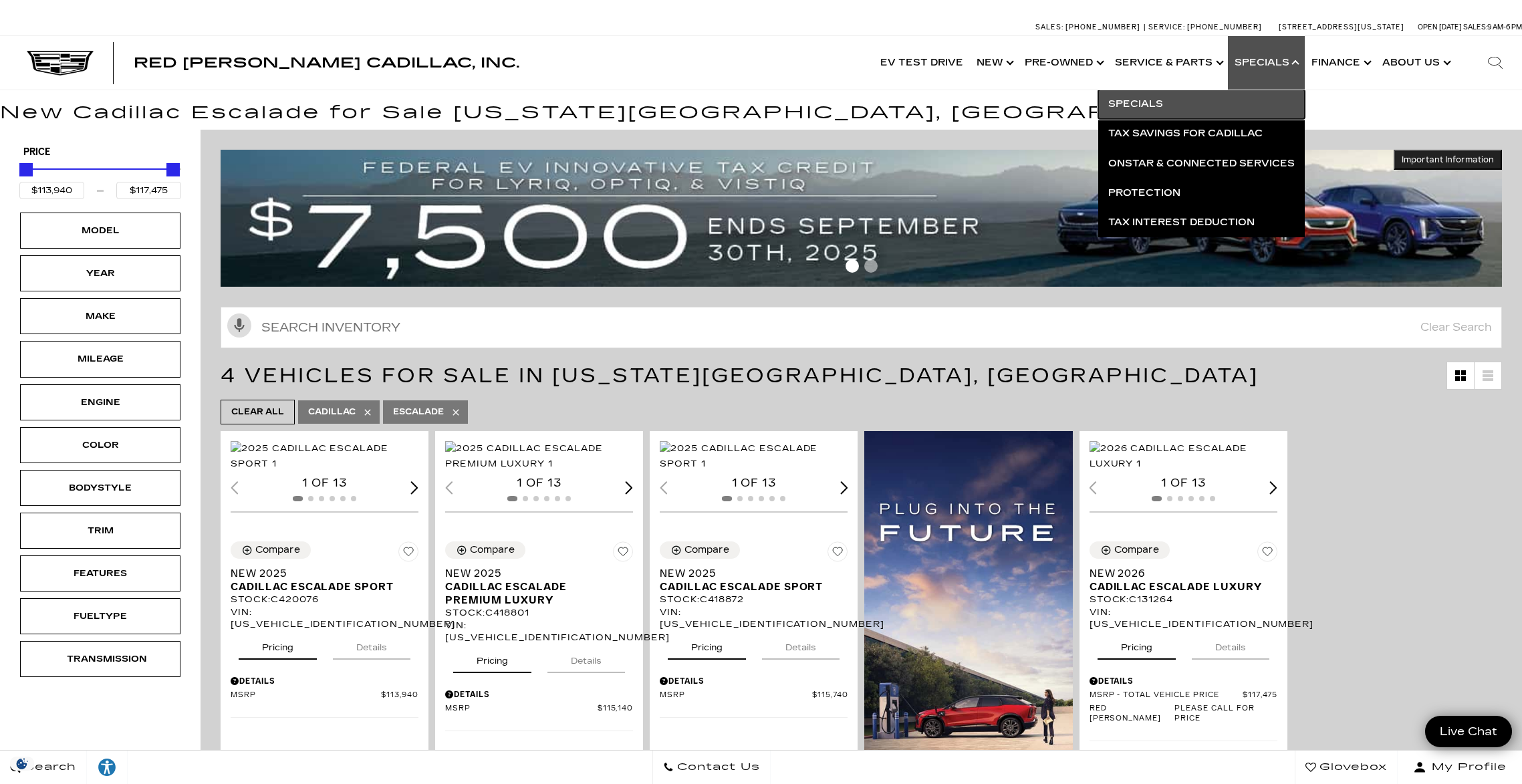
click at [1137, 101] on link "Specials" at bounding box center [1202, 104] width 206 height 29
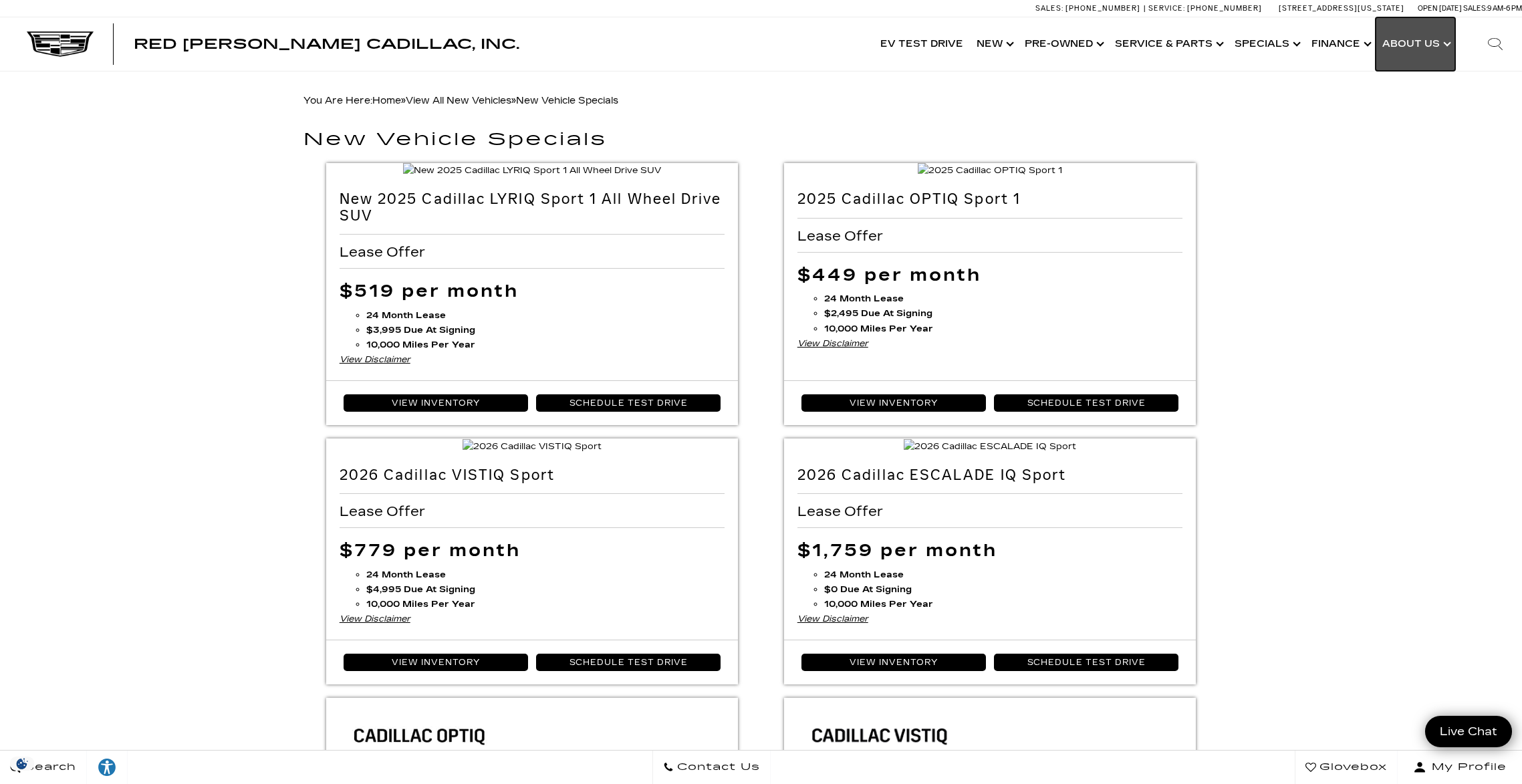
click at [1417, 44] on link "Show About Us" at bounding box center [1416, 44] width 80 height 53
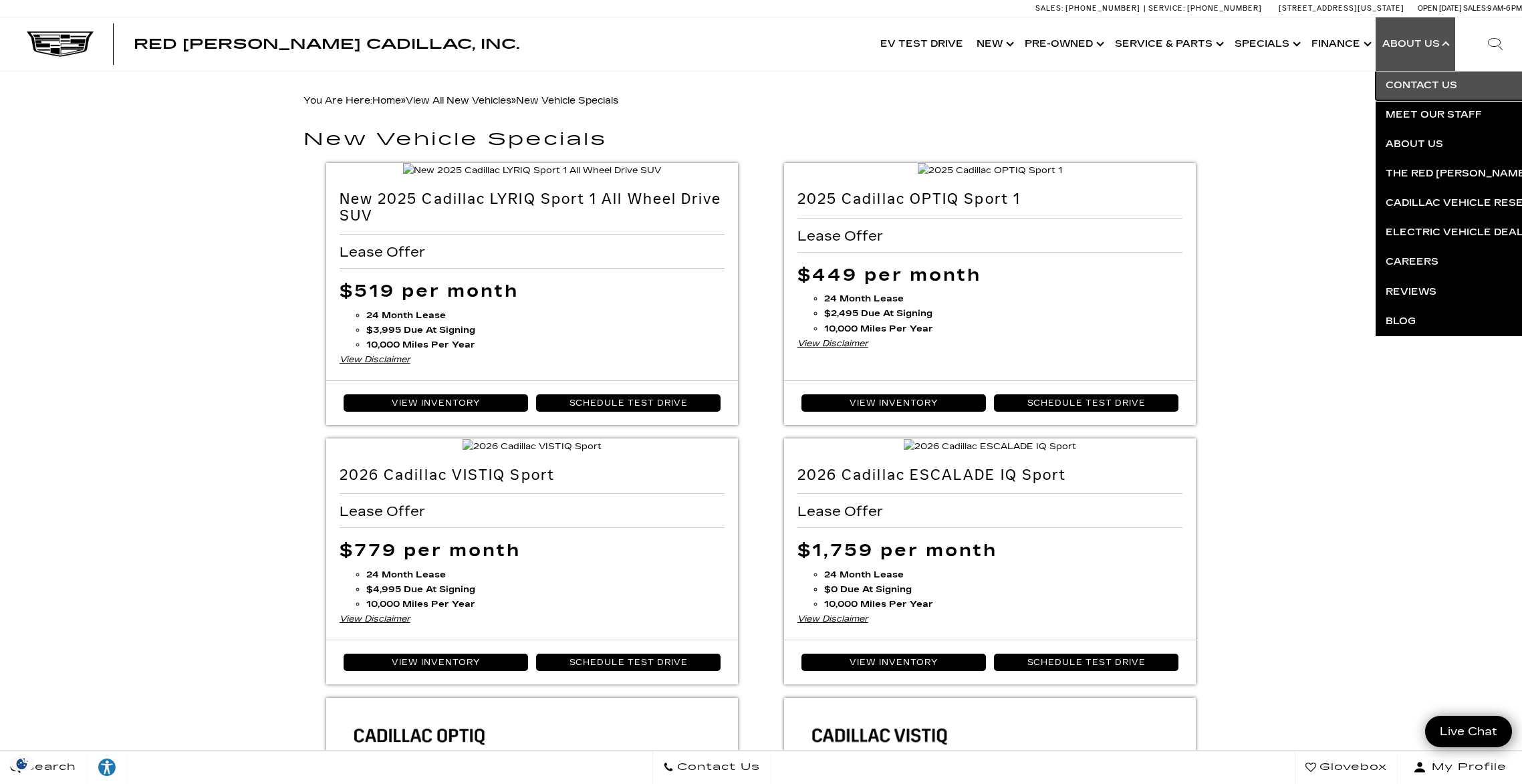
click at [1422, 88] on link "Contact Us" at bounding box center [1537, 86] width 323 height 29
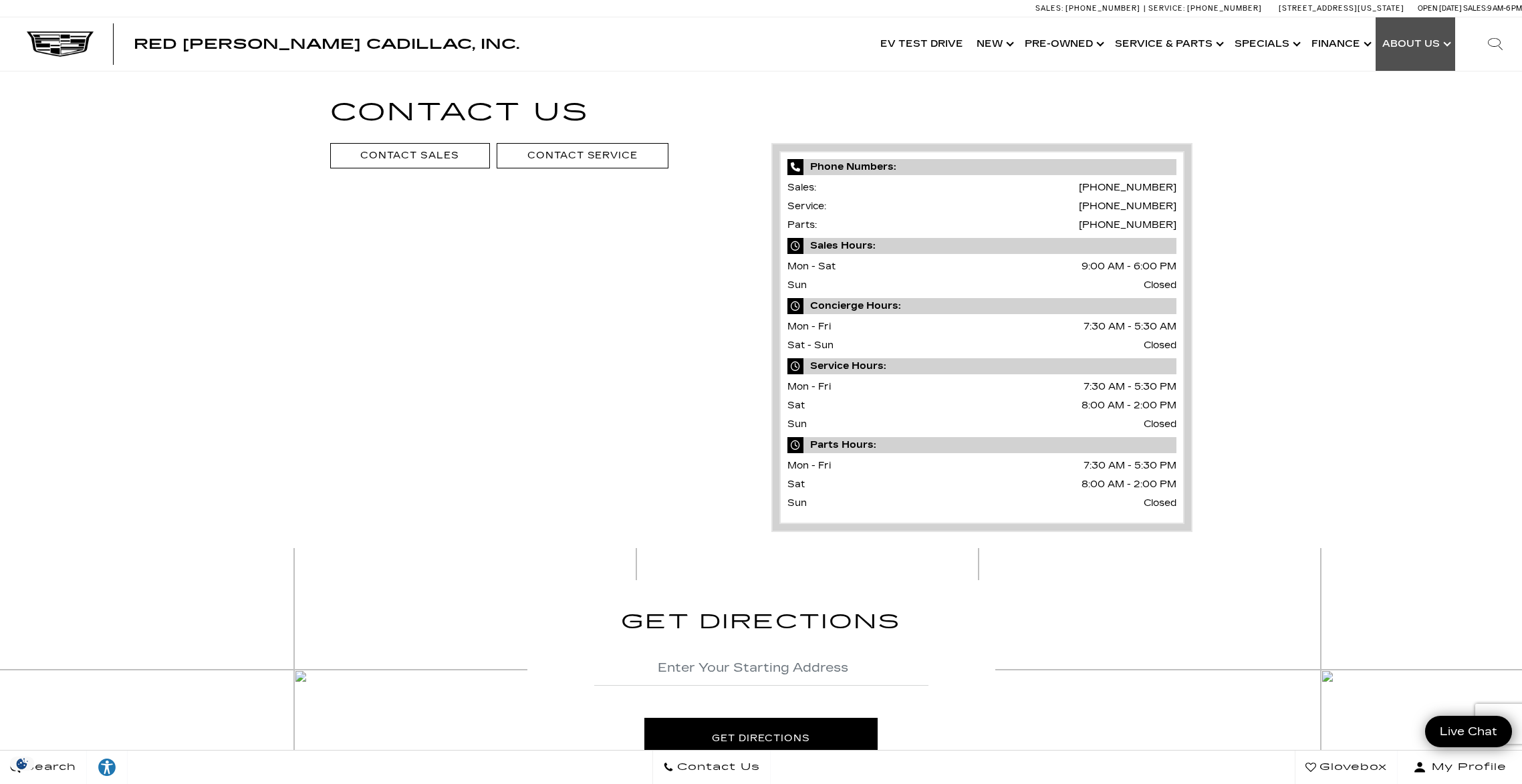
click at [1398, 43] on link "Show About Us" at bounding box center [1416, 44] width 80 height 53
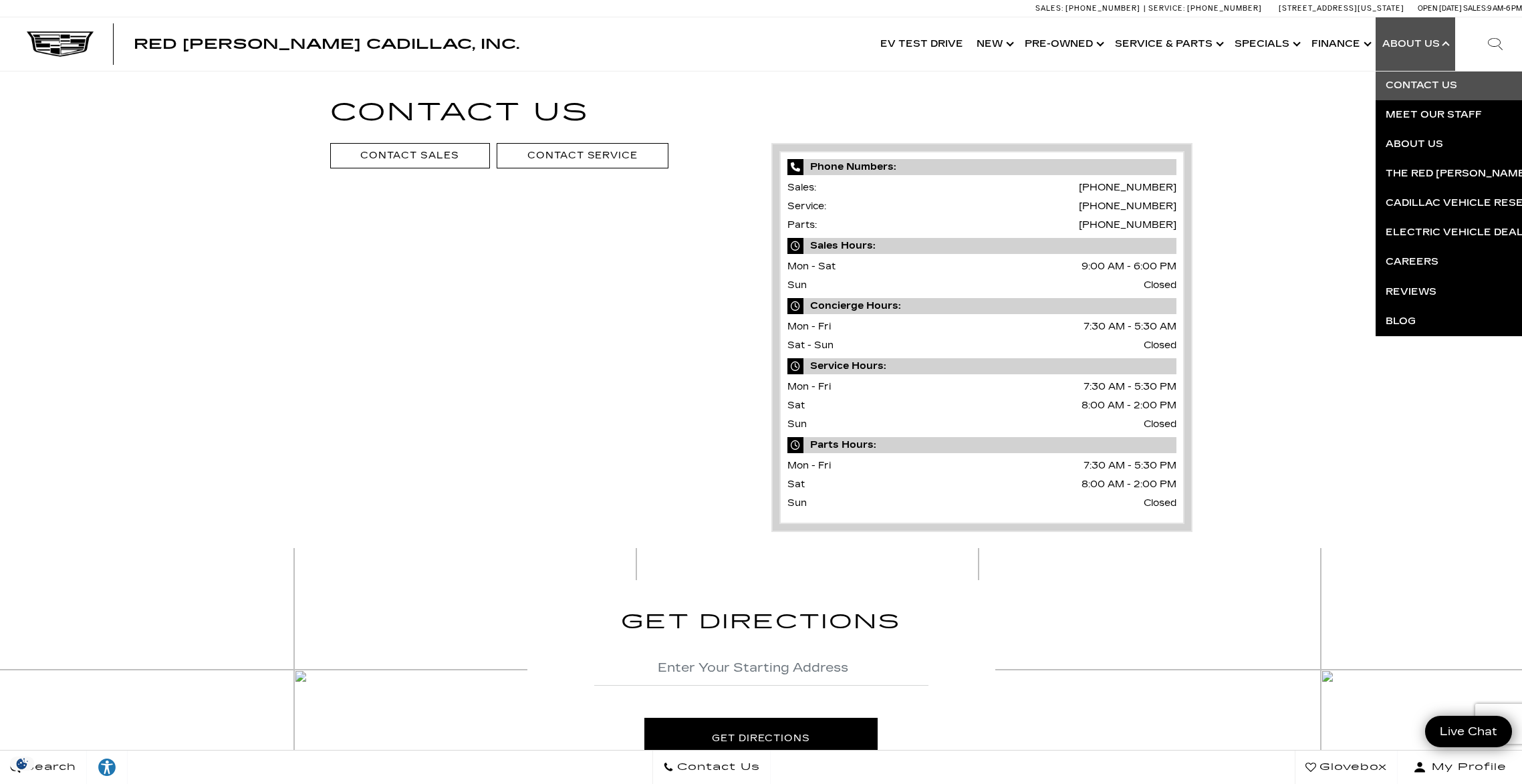
scroll to position [631, 0]
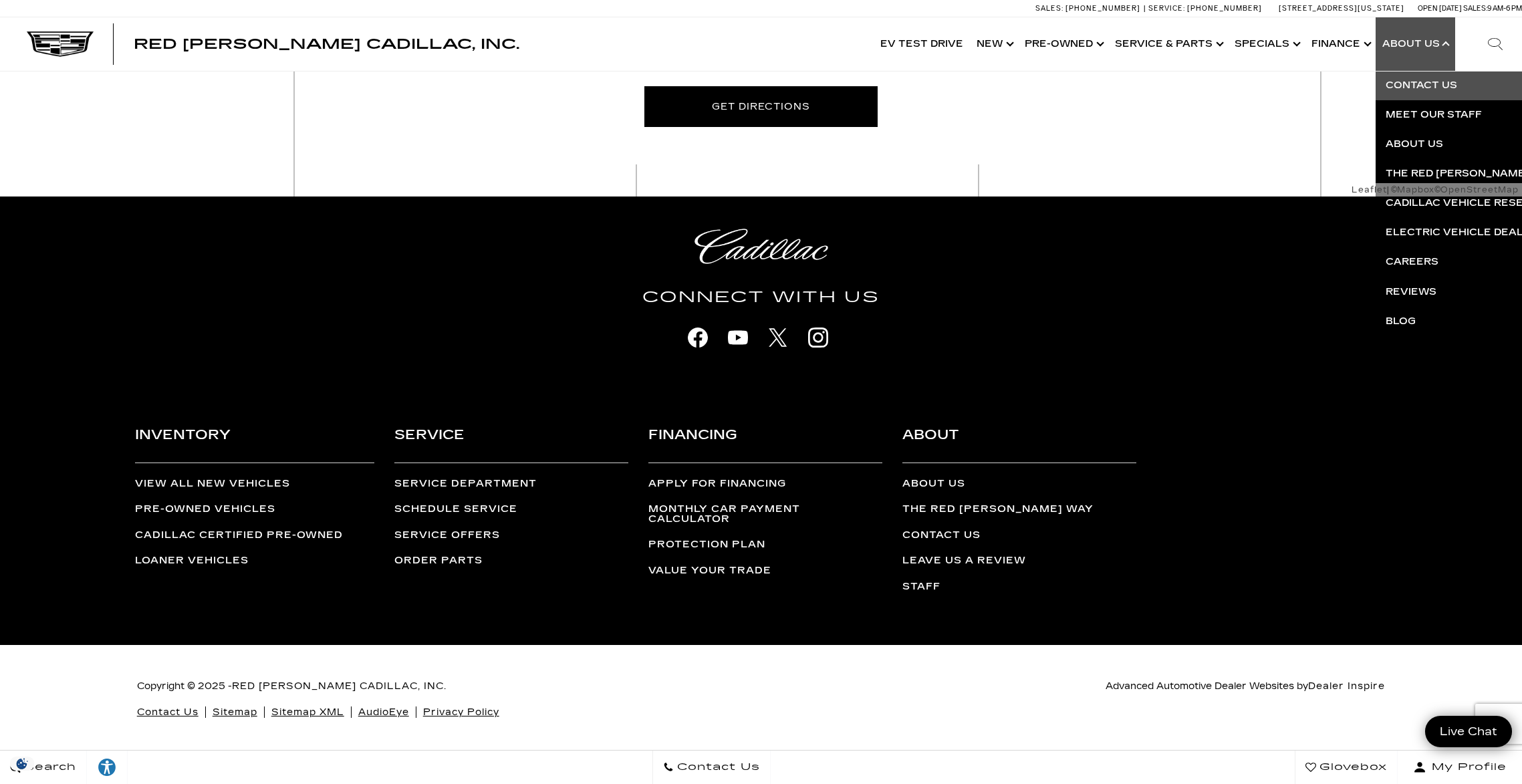
click at [242, 710] on link "Sitemap" at bounding box center [235, 711] width 45 height 11
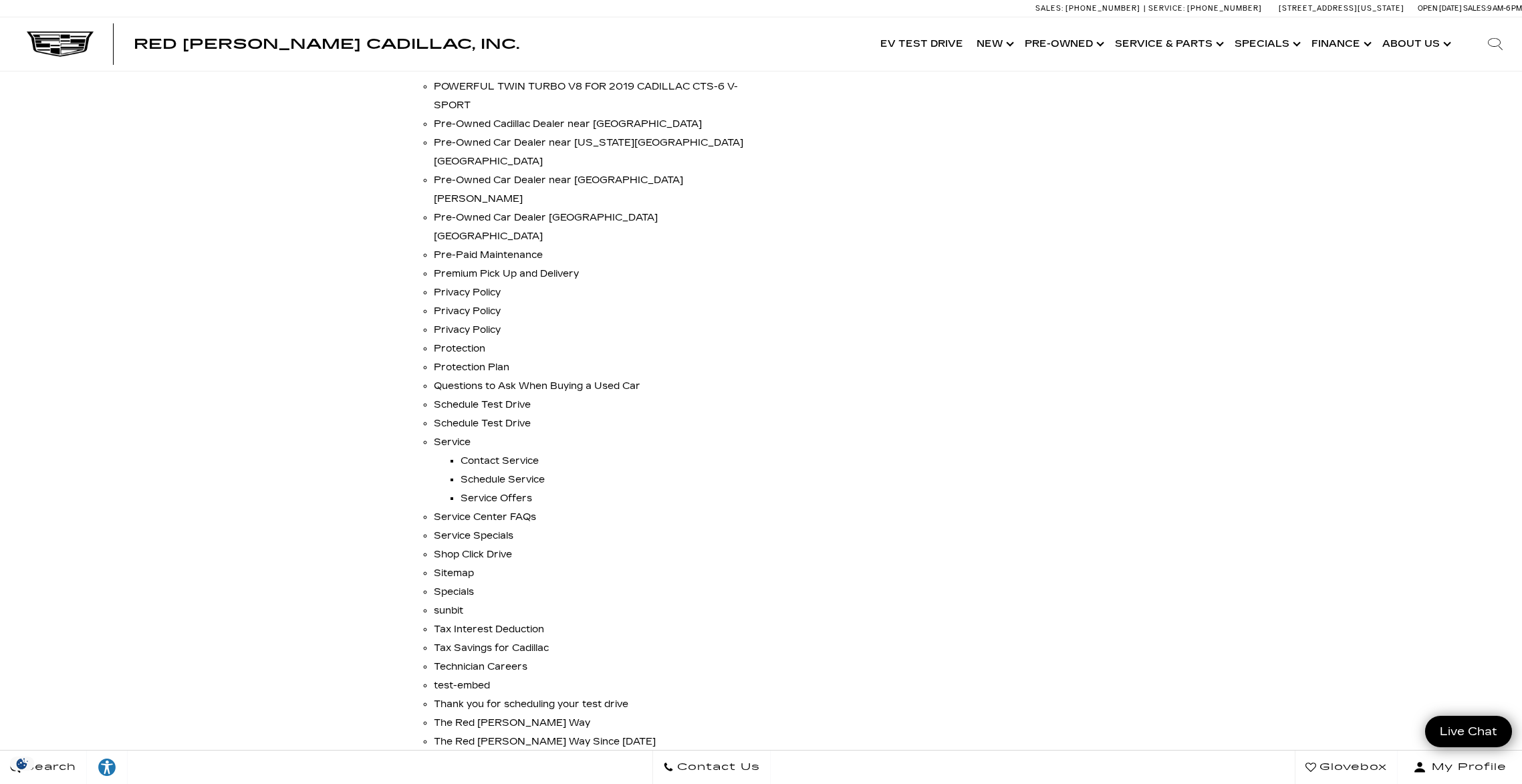
scroll to position [6656, 0]
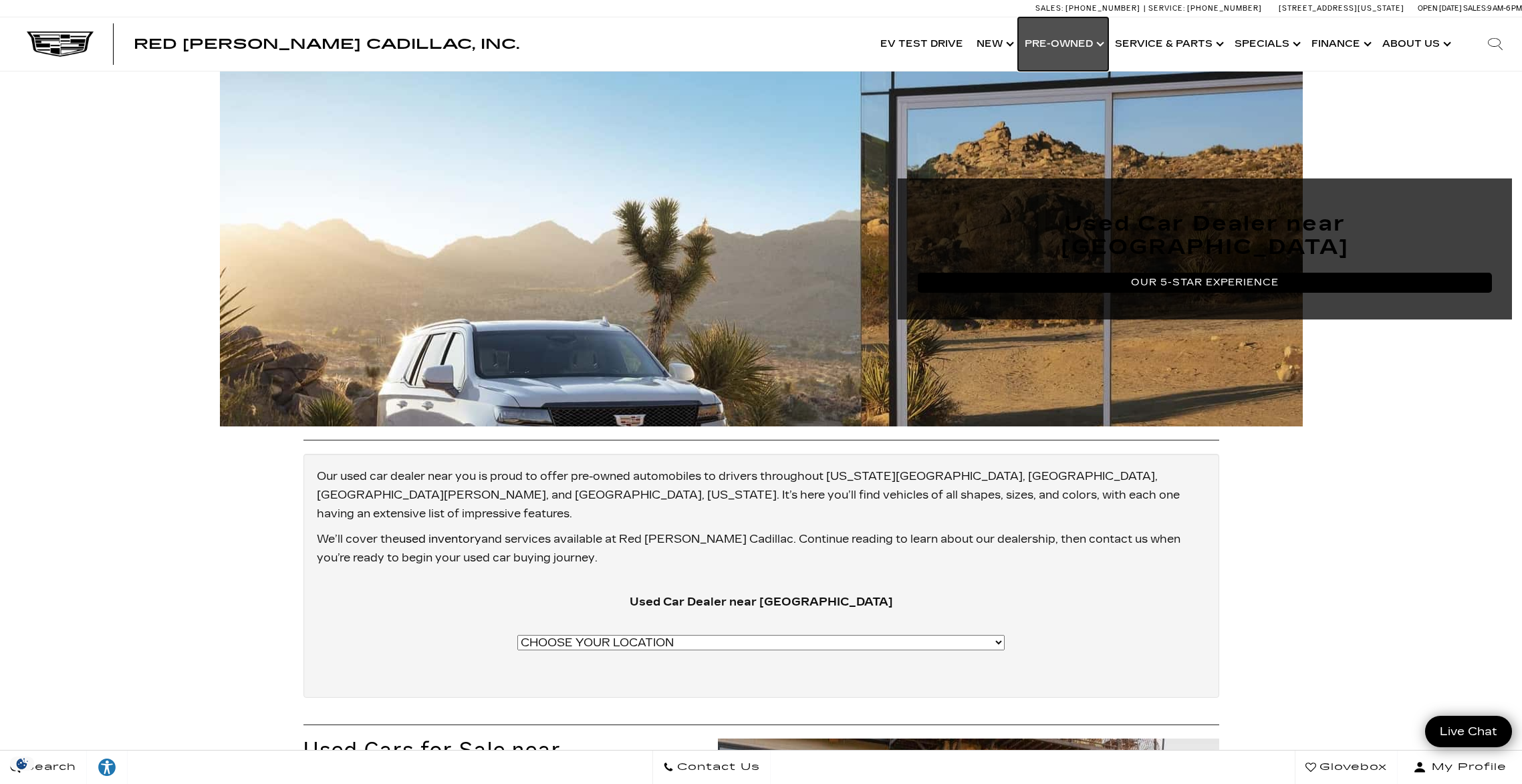
click at [1071, 45] on link "Show Pre-Owned" at bounding box center [1063, 44] width 90 height 53
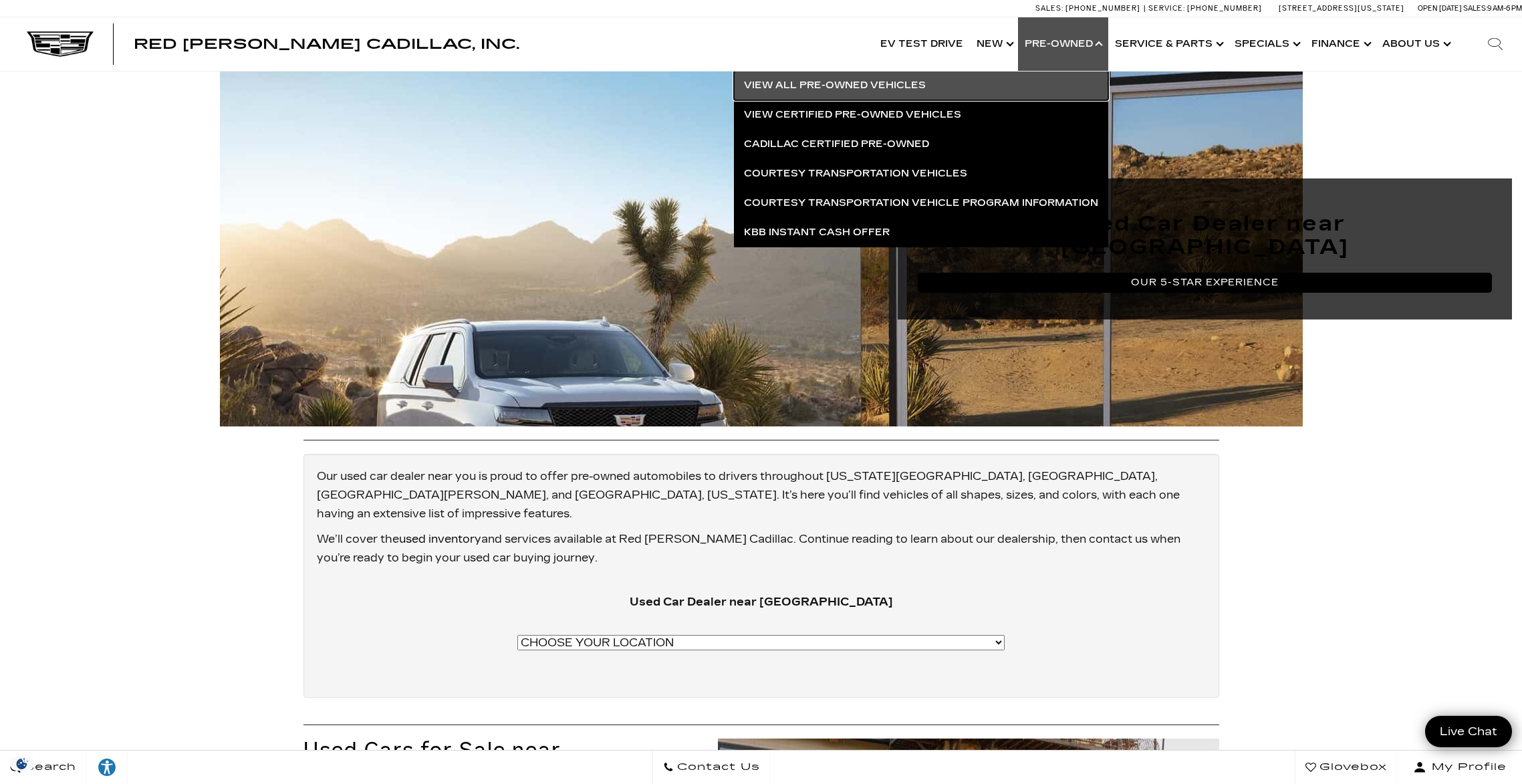
click at [878, 83] on link "View All Pre-Owned Vehicles" at bounding box center [921, 86] width 375 height 29
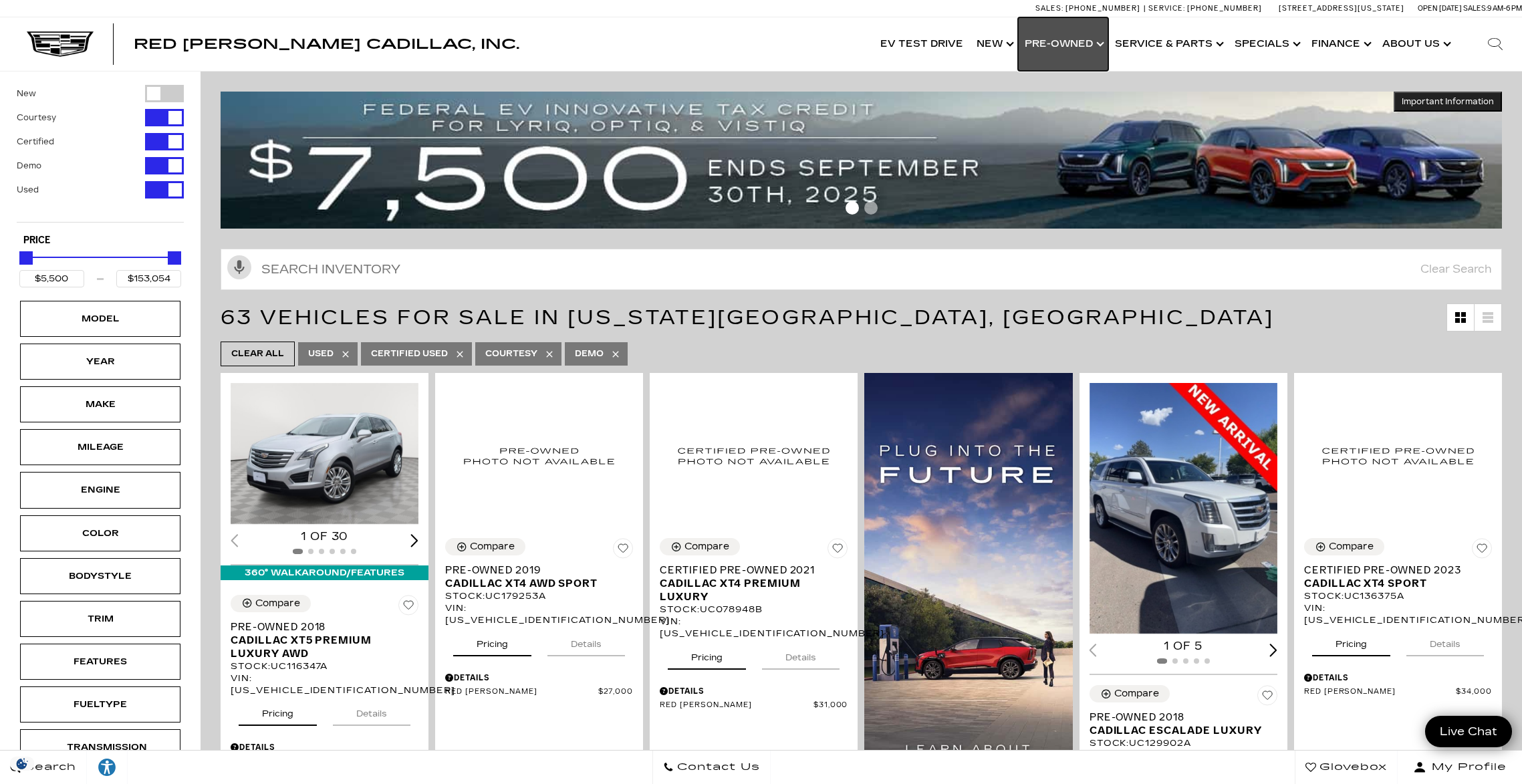
click at [1081, 45] on link "Show Pre-Owned" at bounding box center [1063, 44] width 90 height 53
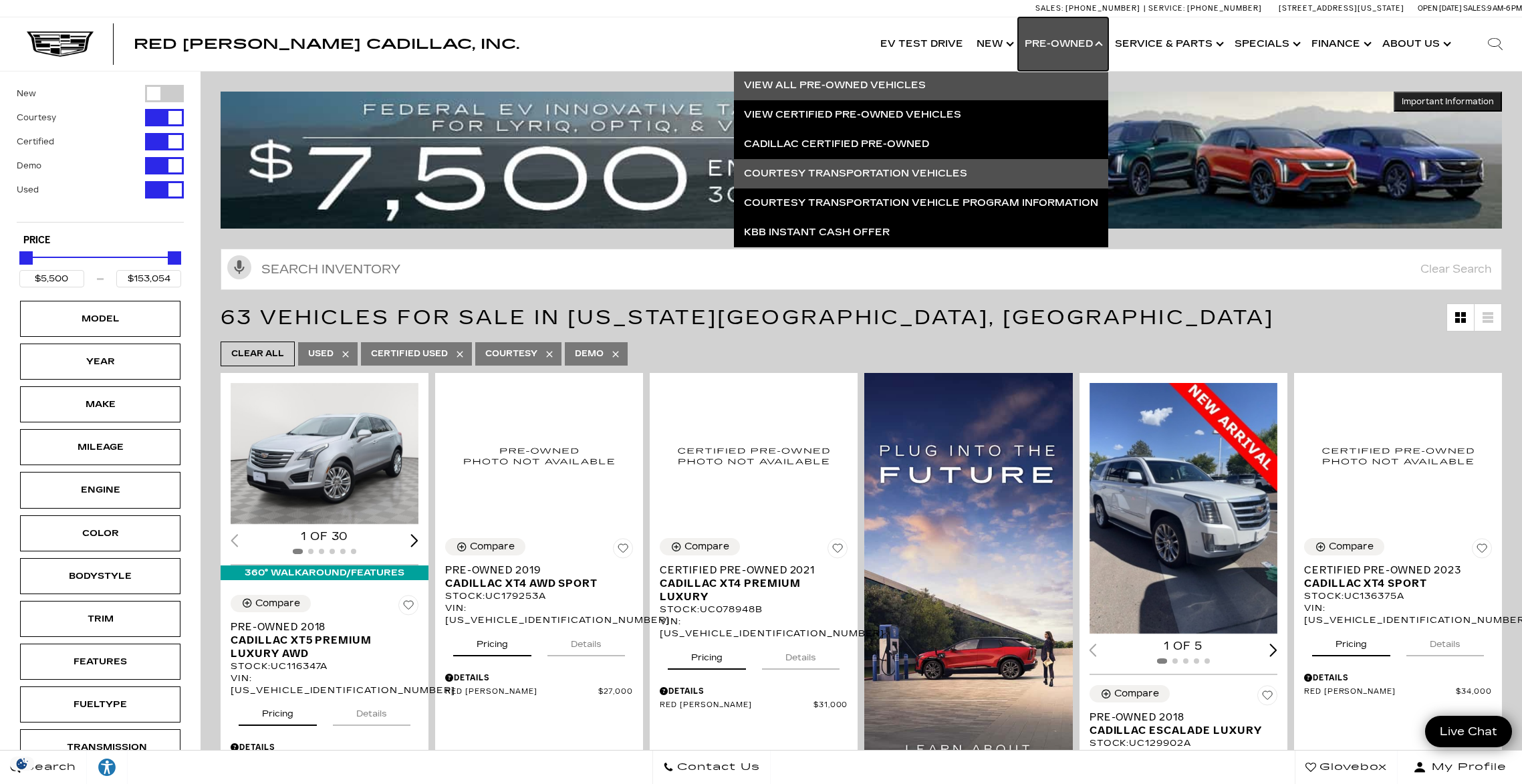
scroll to position [6, 0]
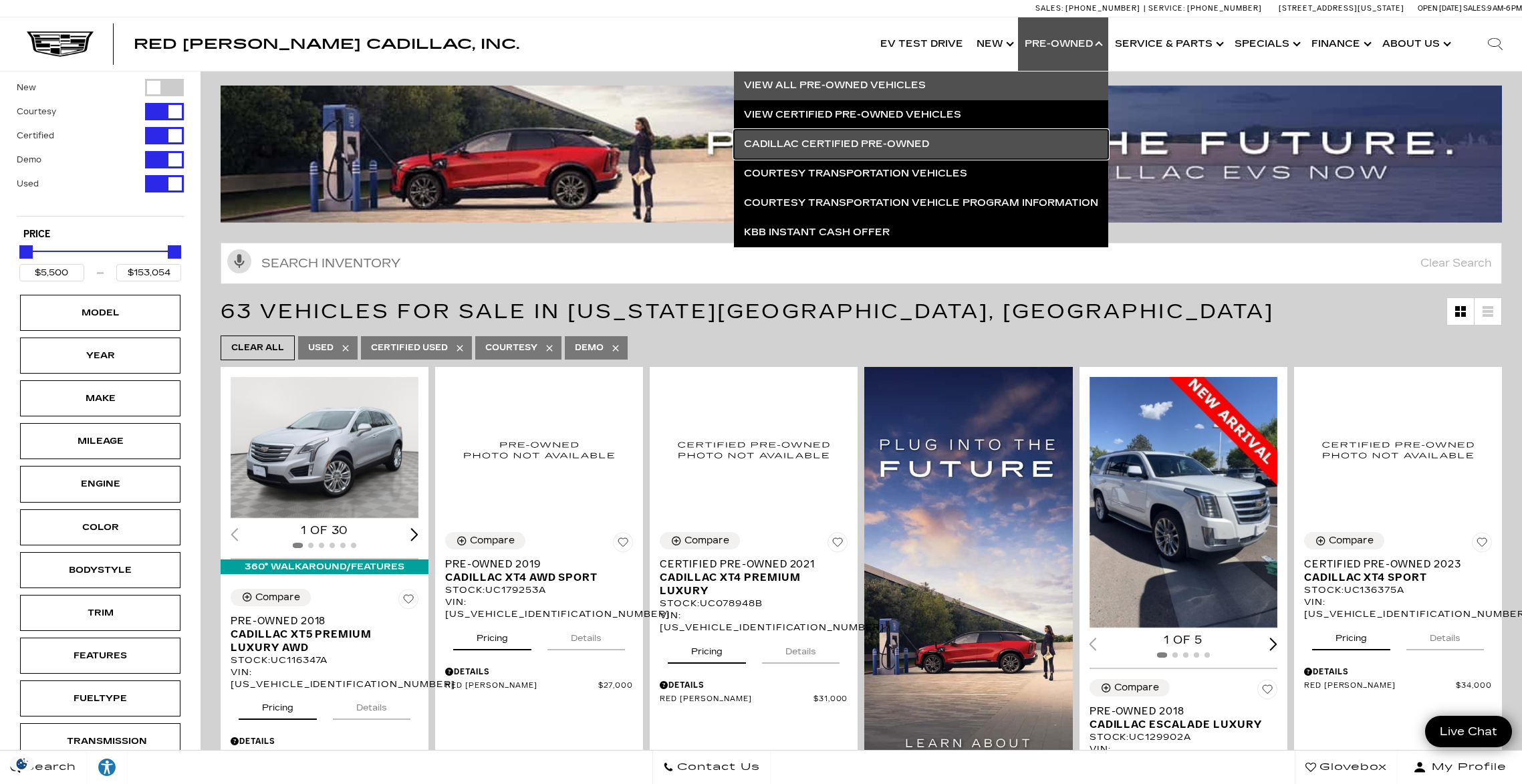
click at [897, 139] on link "Cadillac Certified Pre-Owned" at bounding box center [921, 144] width 375 height 29
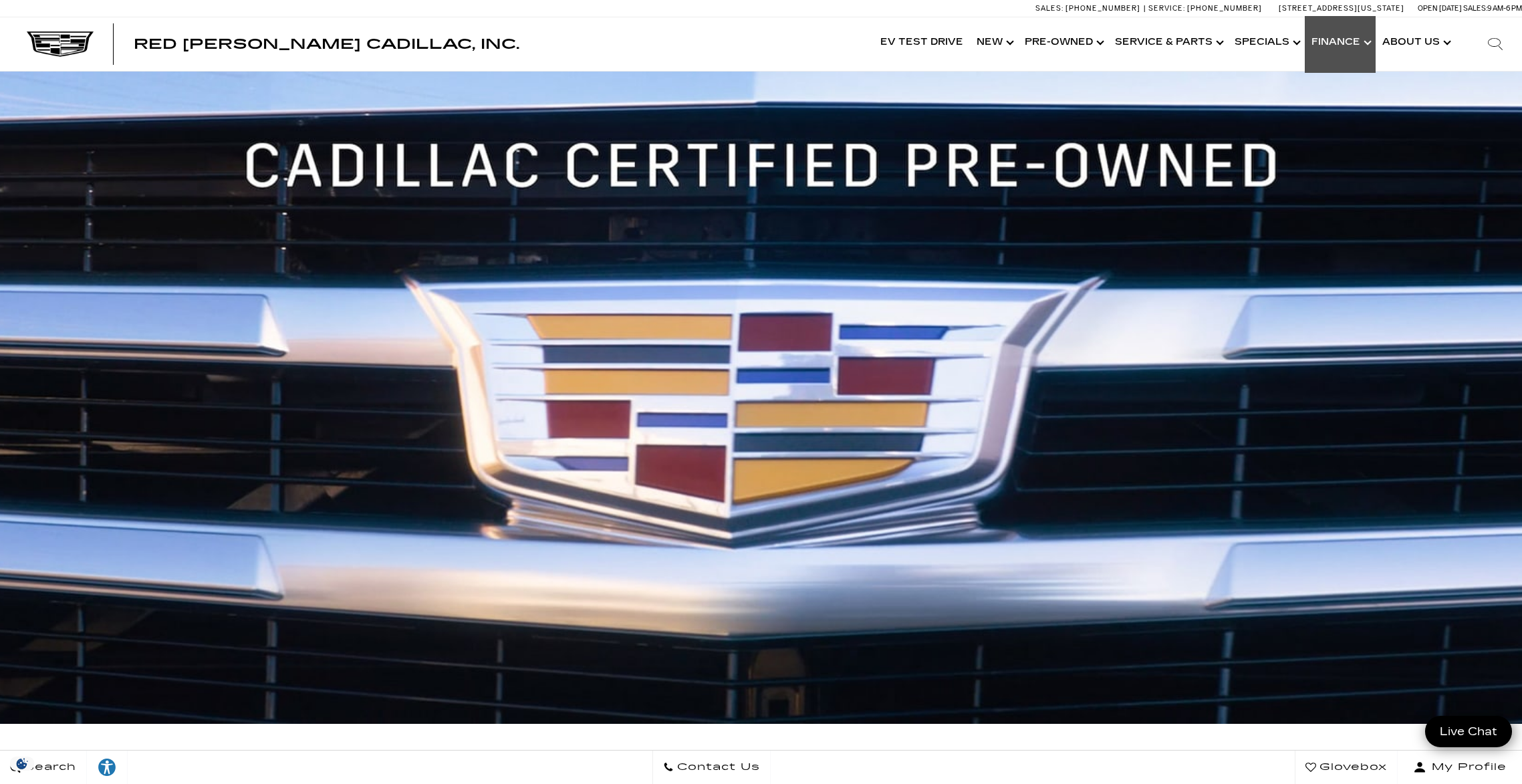
click at [1356, 44] on link "Show Finance" at bounding box center [1340, 43] width 71 height 53
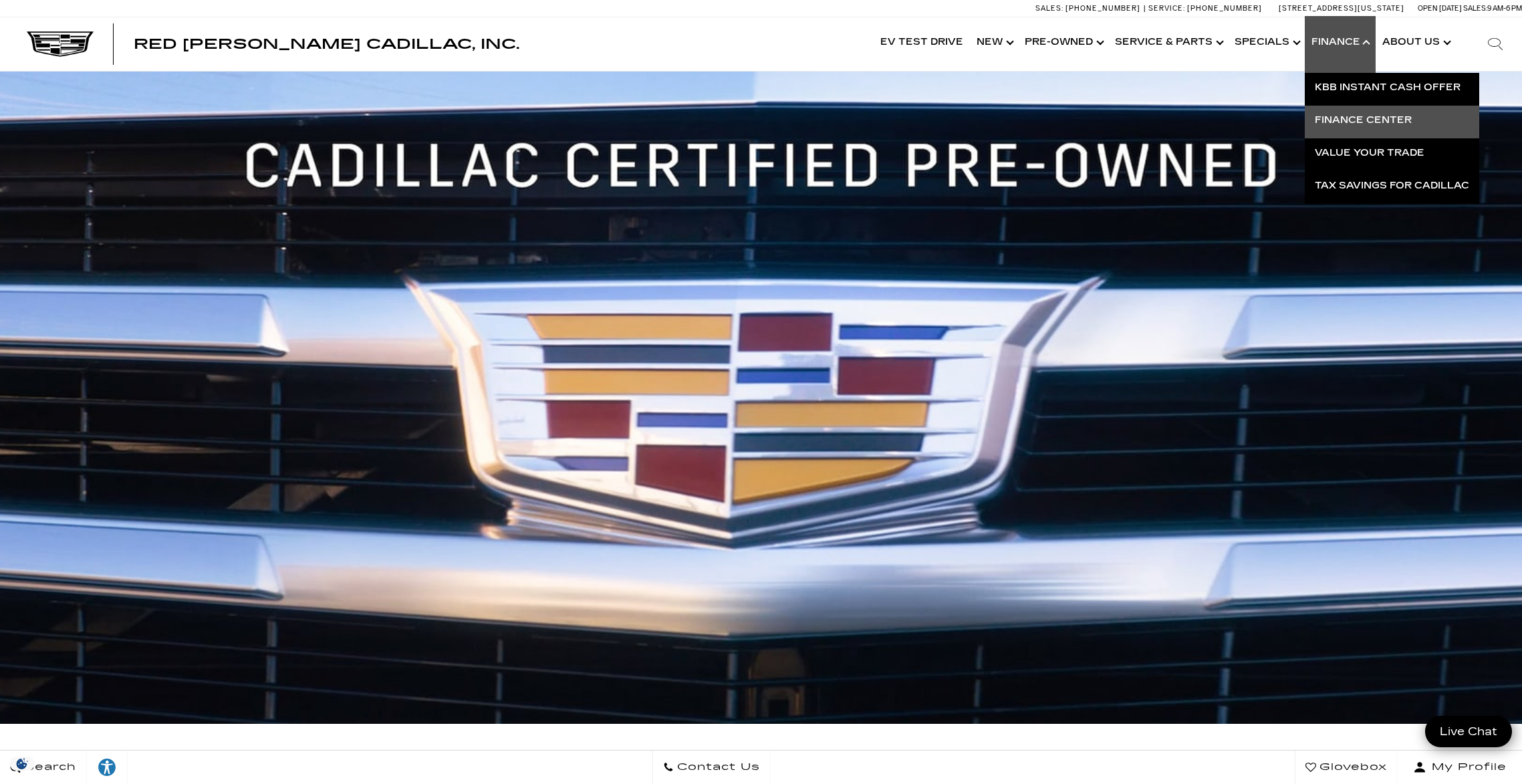
click at [1369, 123] on link "Finance Center" at bounding box center [1392, 120] width 174 height 29
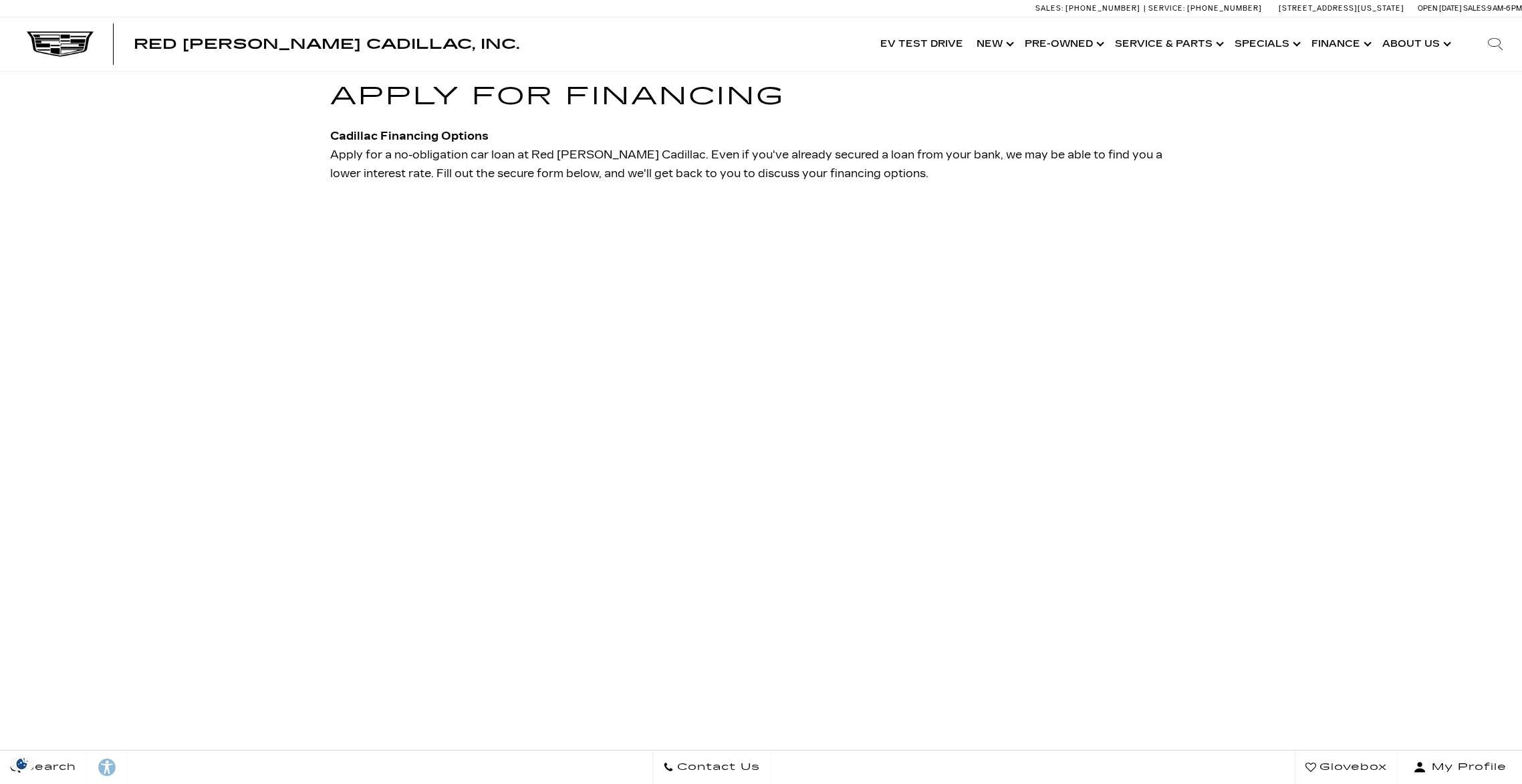
click at [161, 154] on div "Apply for Financing Cadillac Financing Options Apply for a no-obligation car lo…" at bounding box center [761, 470] width 1522 height 796
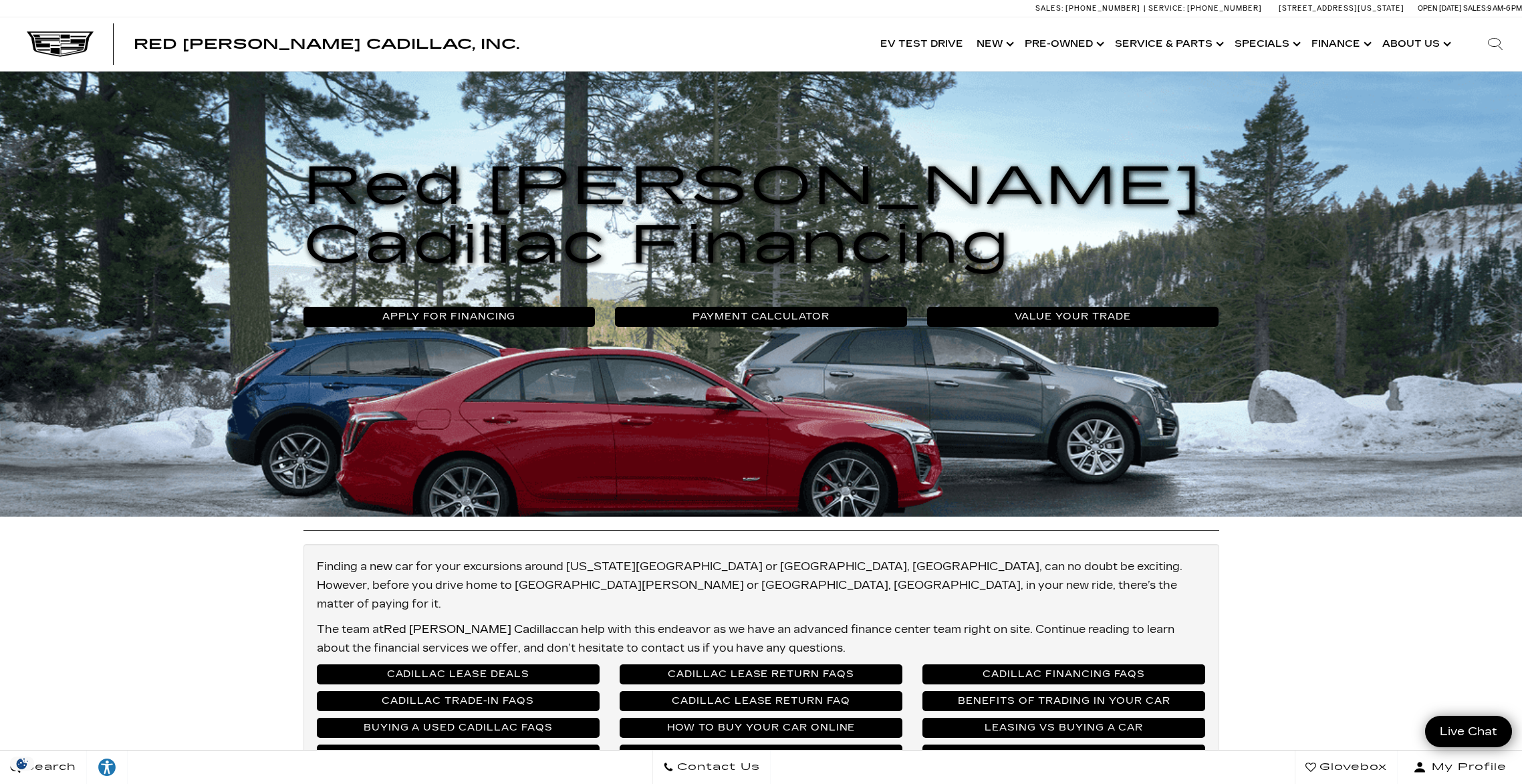
scroll to position [115, 0]
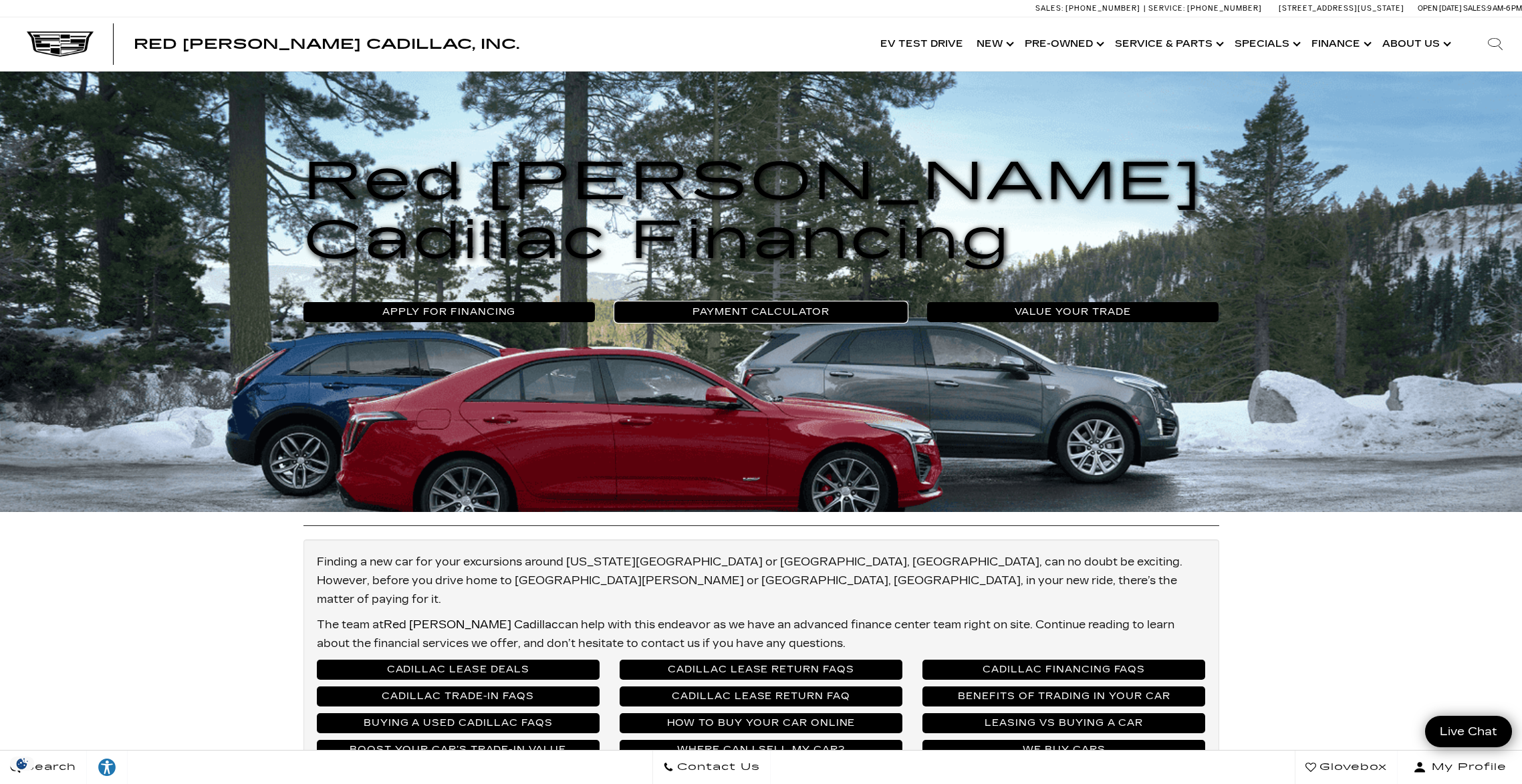
click at [777, 309] on link "Payment Calculator" at bounding box center [761, 312] width 292 height 20
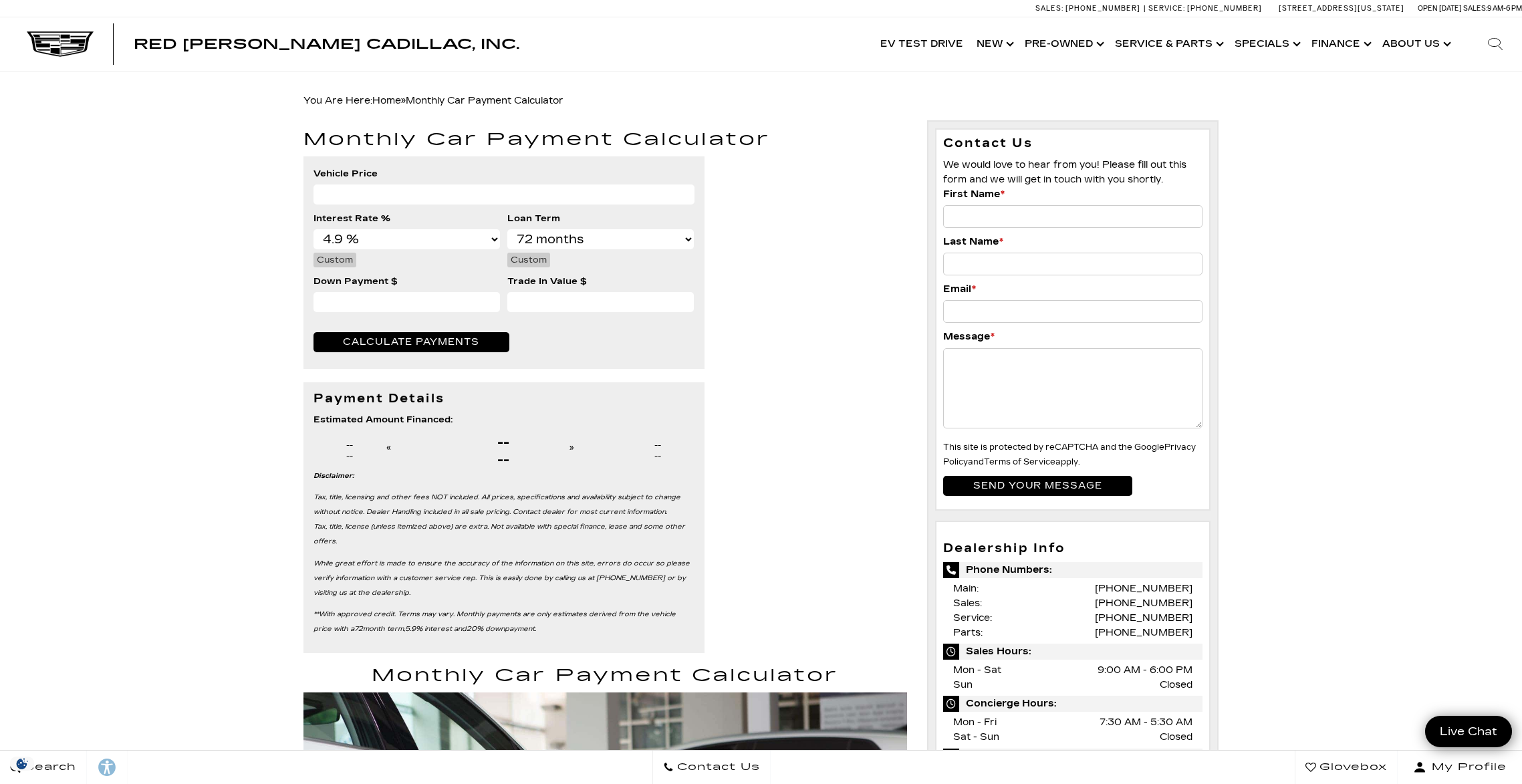
select select "4.9"
select select "72"
click at [1413, 45] on link "Show About Us" at bounding box center [1416, 44] width 80 height 53
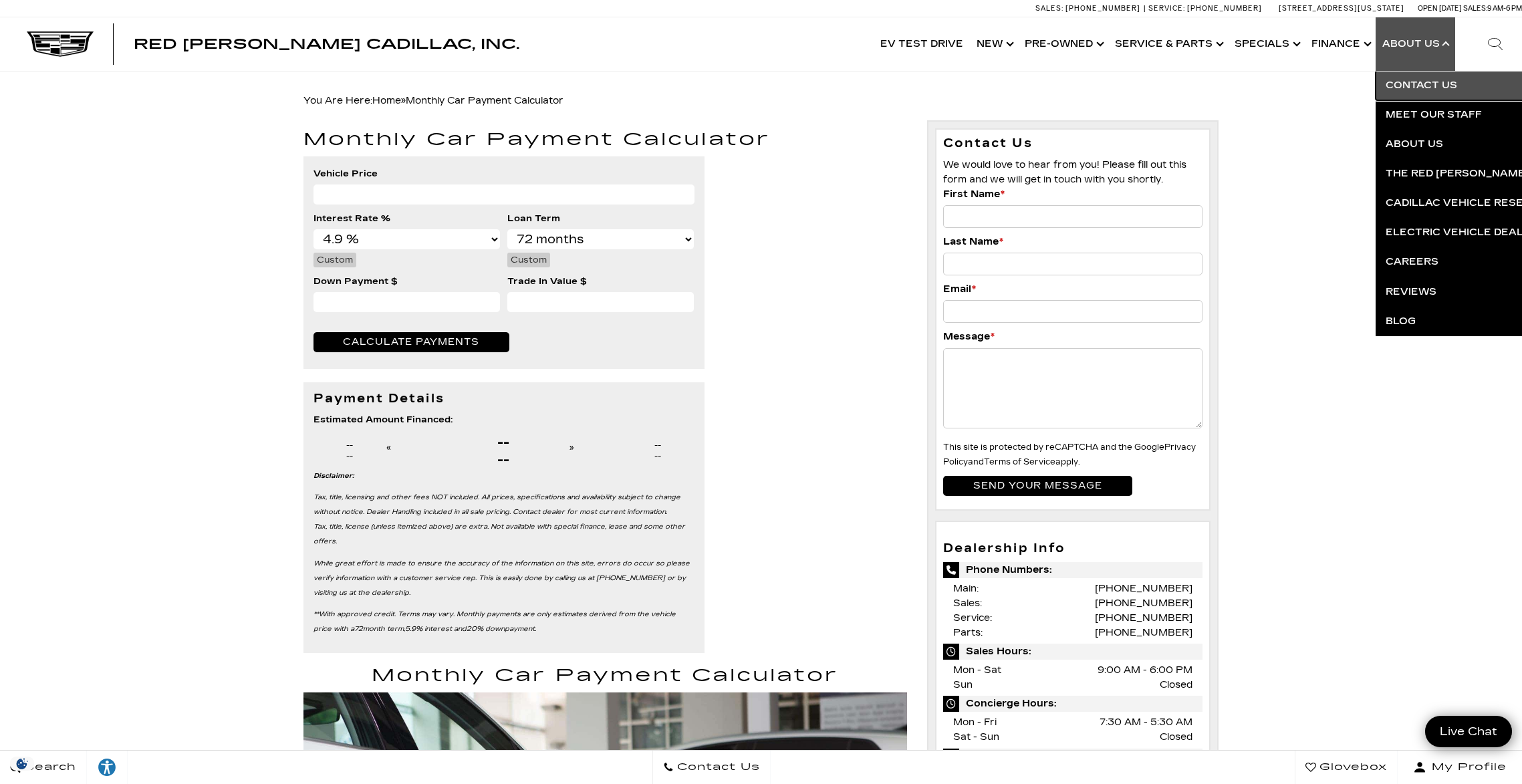
click at [1436, 85] on link "Contact Us" at bounding box center [1537, 86] width 323 height 29
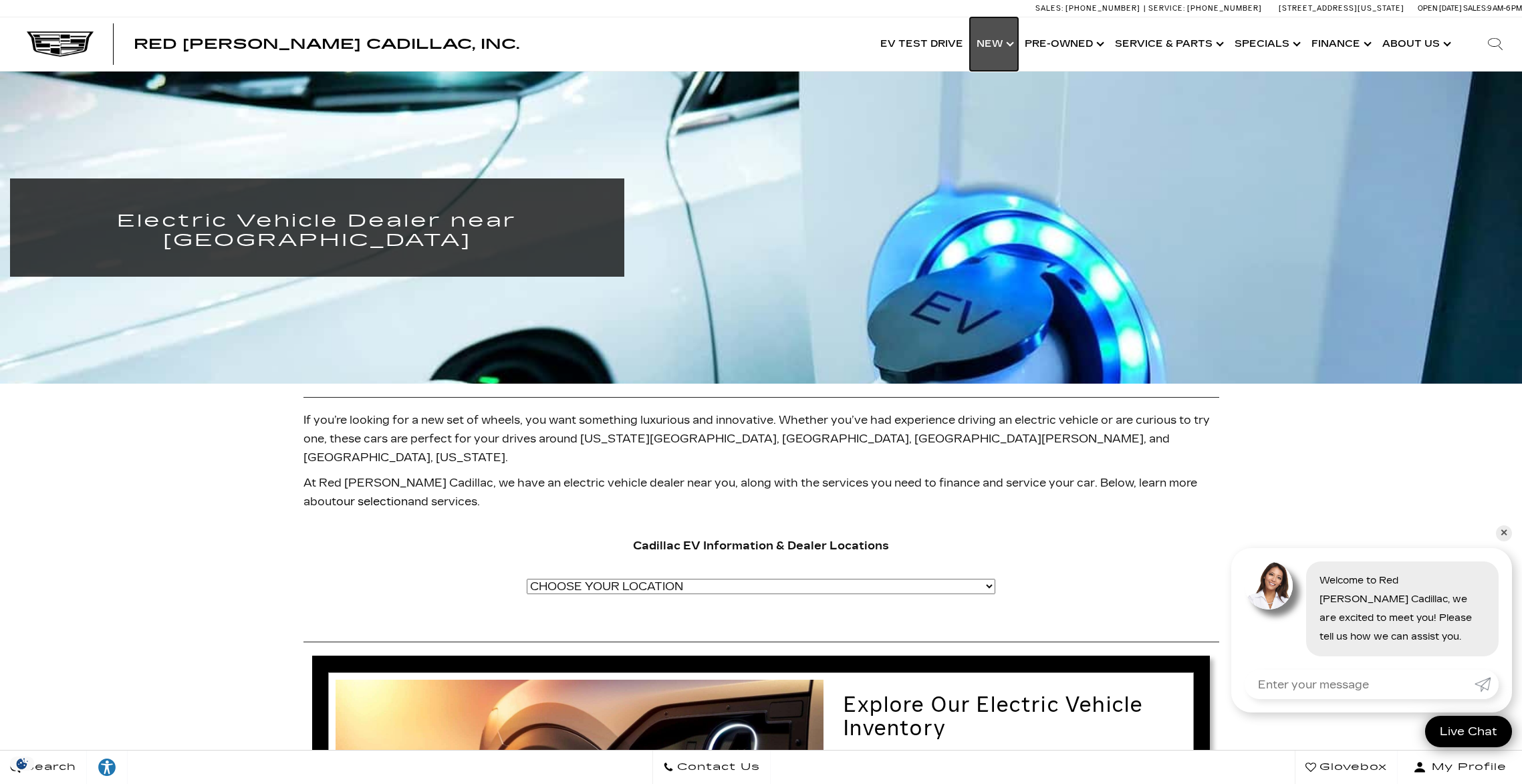
click at [1004, 46] on link "Show New" at bounding box center [994, 44] width 48 height 53
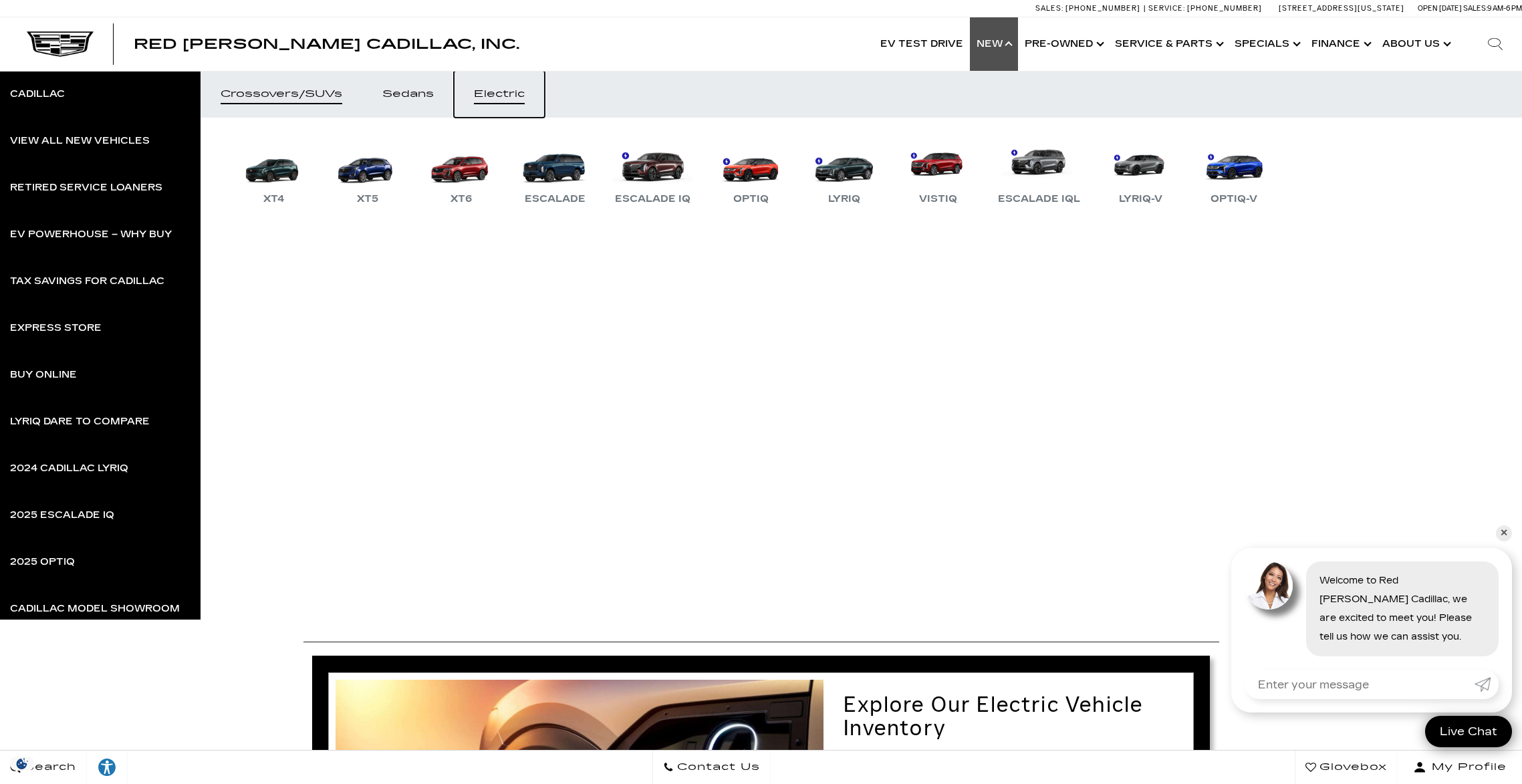
click at [495, 87] on link "Electric" at bounding box center [499, 94] width 91 height 47
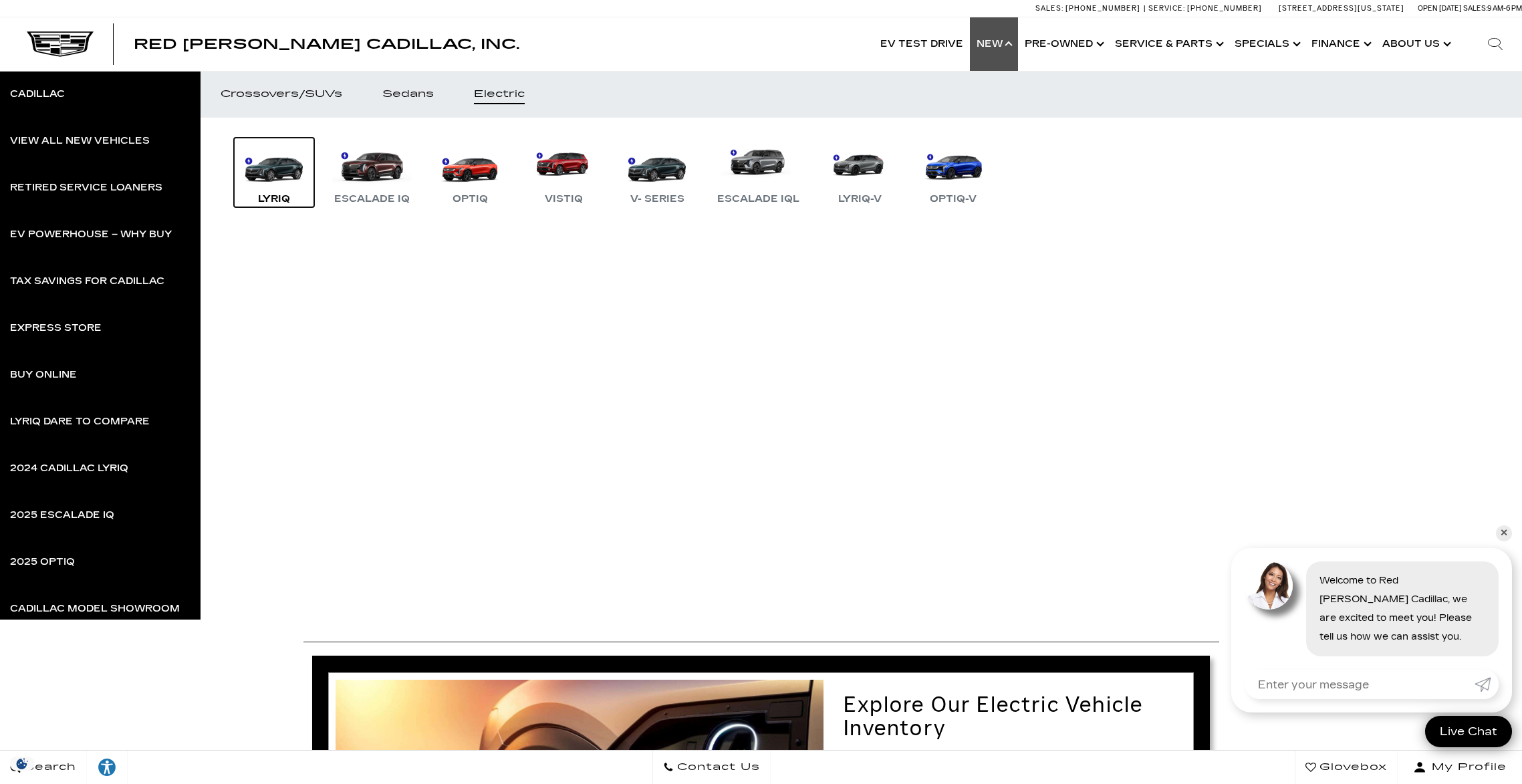
click at [265, 184] on link "LYRIQ" at bounding box center [274, 172] width 80 height 70
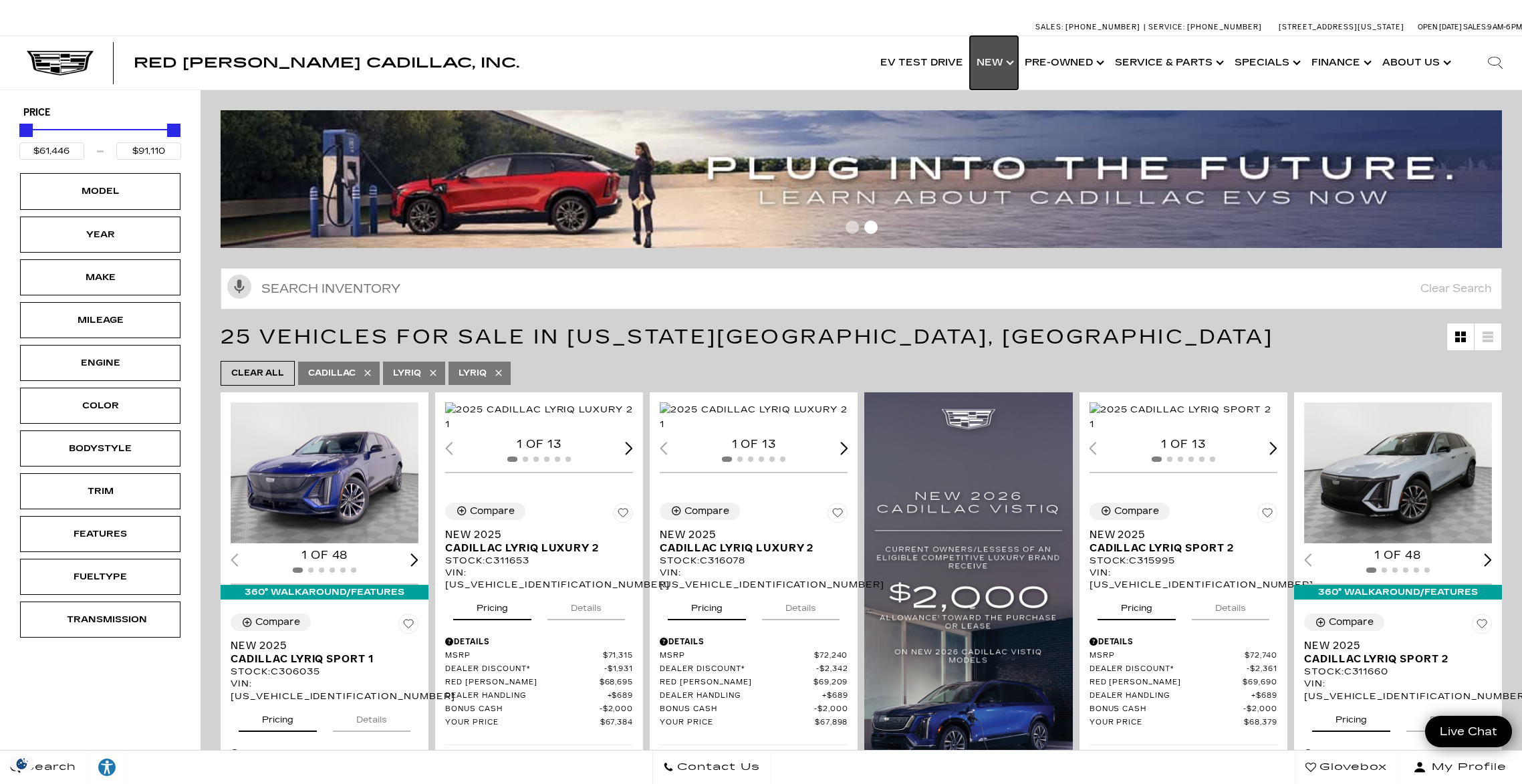
click at [1003, 57] on link "Show New" at bounding box center [994, 63] width 48 height 53
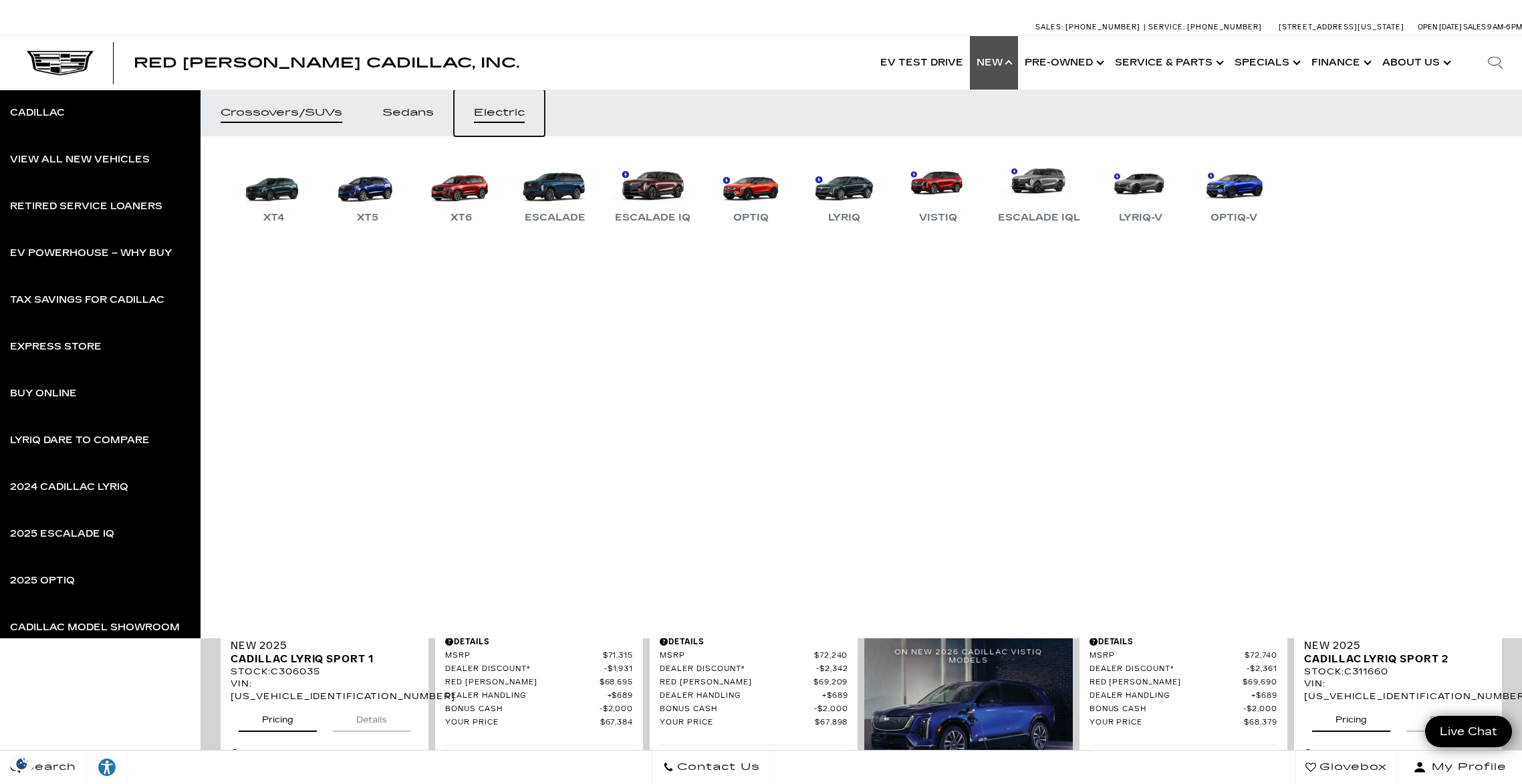
click at [514, 113] on div "Electric" at bounding box center [499, 113] width 50 height 9
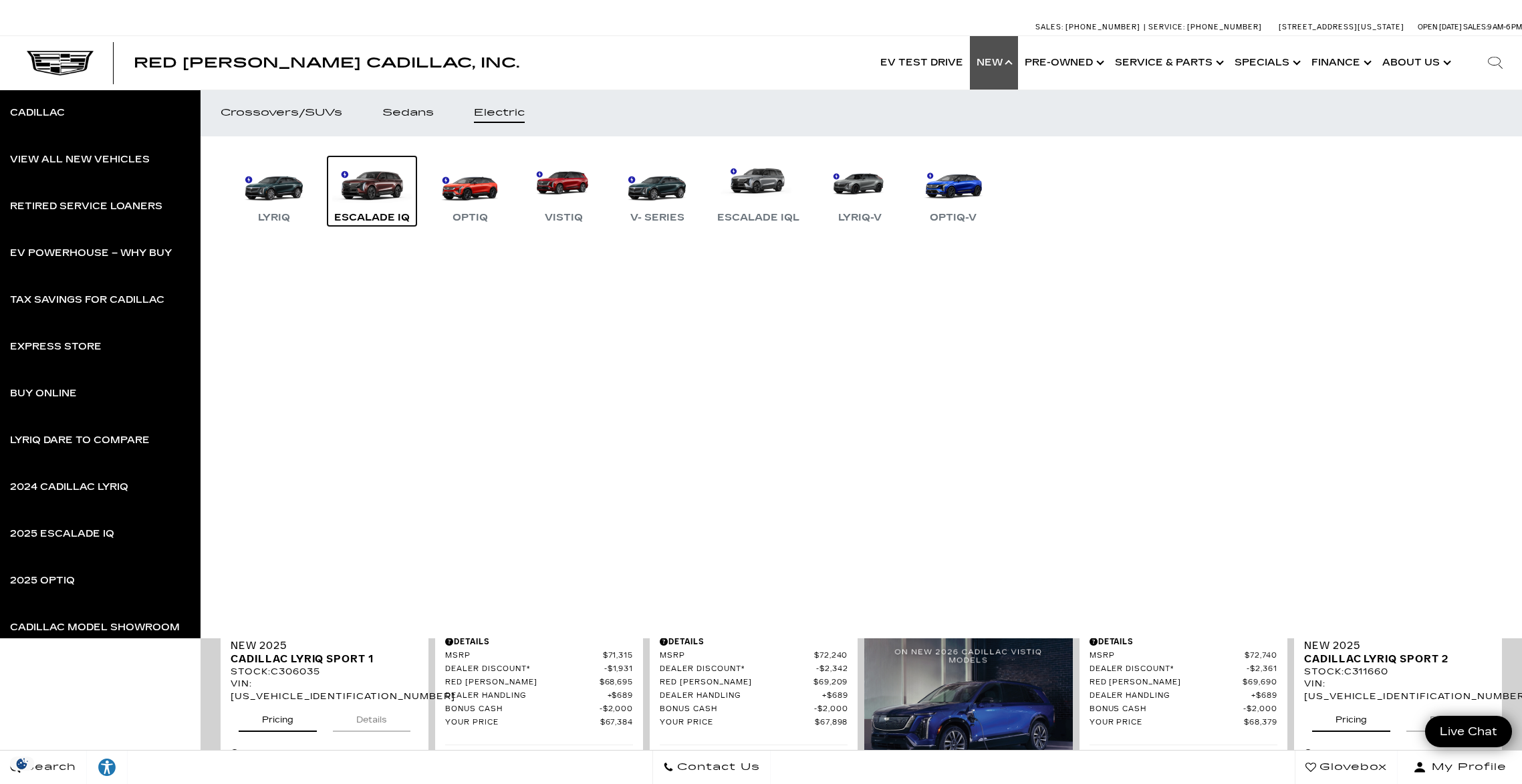
click at [391, 182] on link "Escalade IQ" at bounding box center [372, 191] width 89 height 70
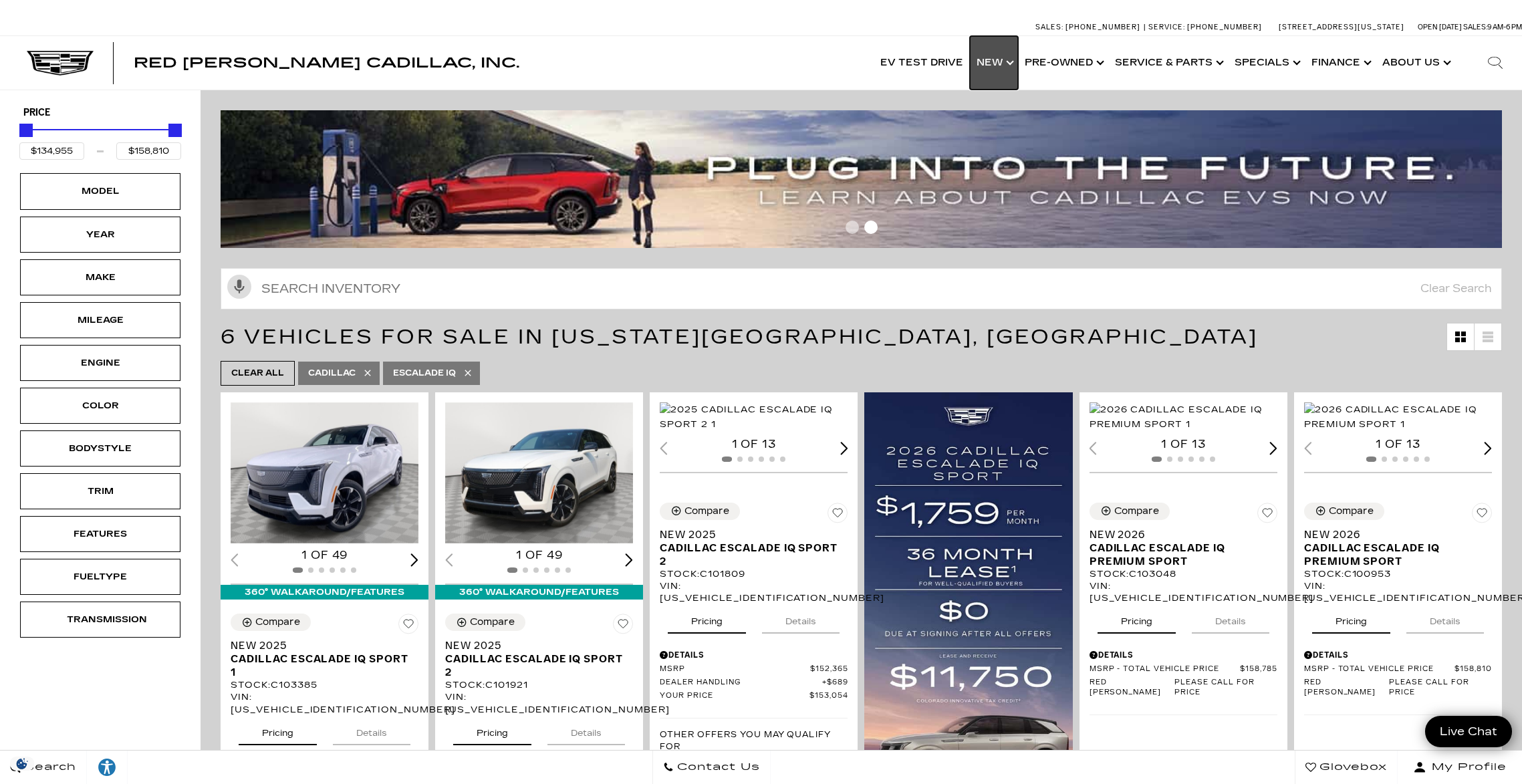
click at [1008, 56] on link "Show New" at bounding box center [994, 63] width 48 height 53
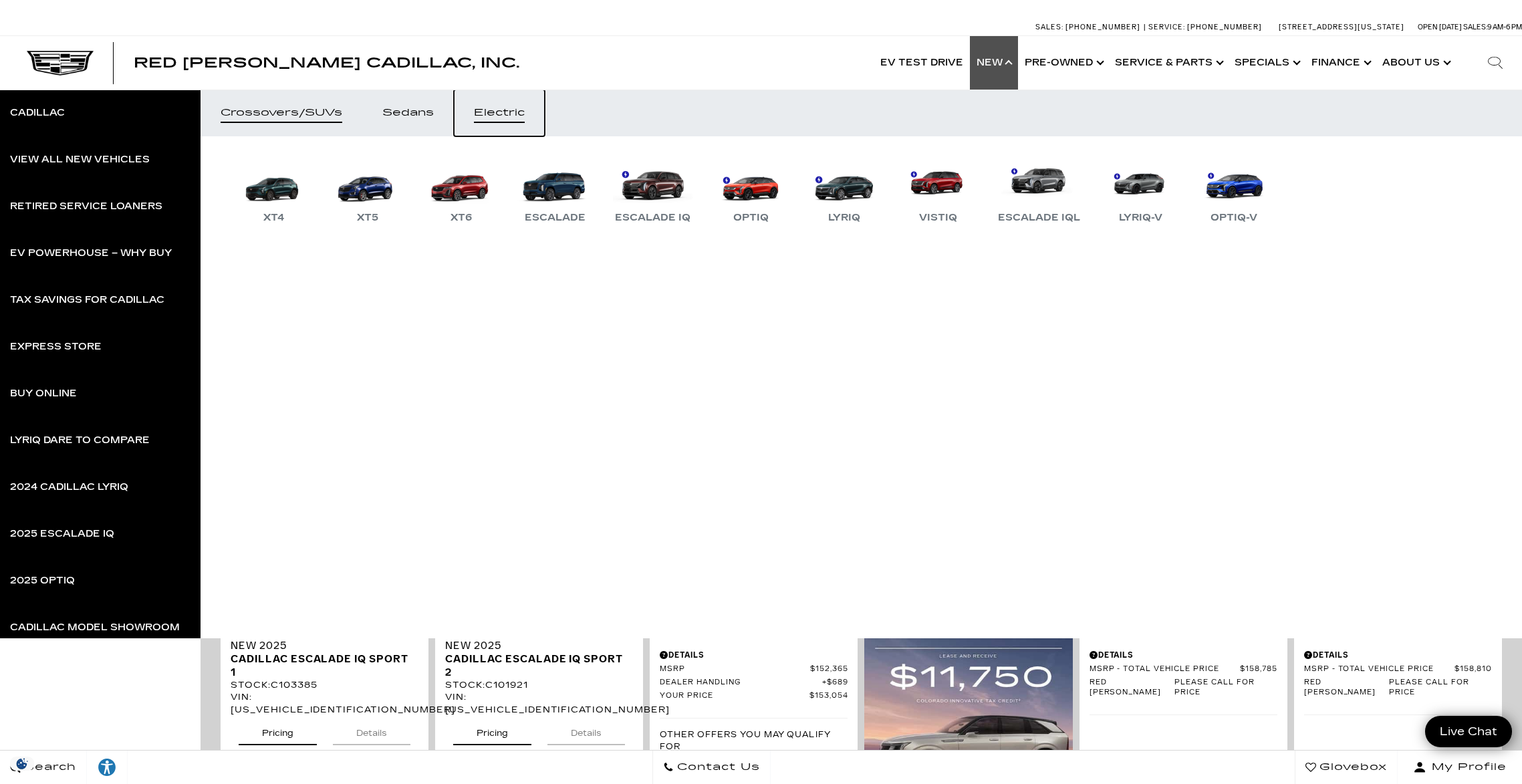
click at [498, 112] on div "Electric" at bounding box center [499, 113] width 50 height 9
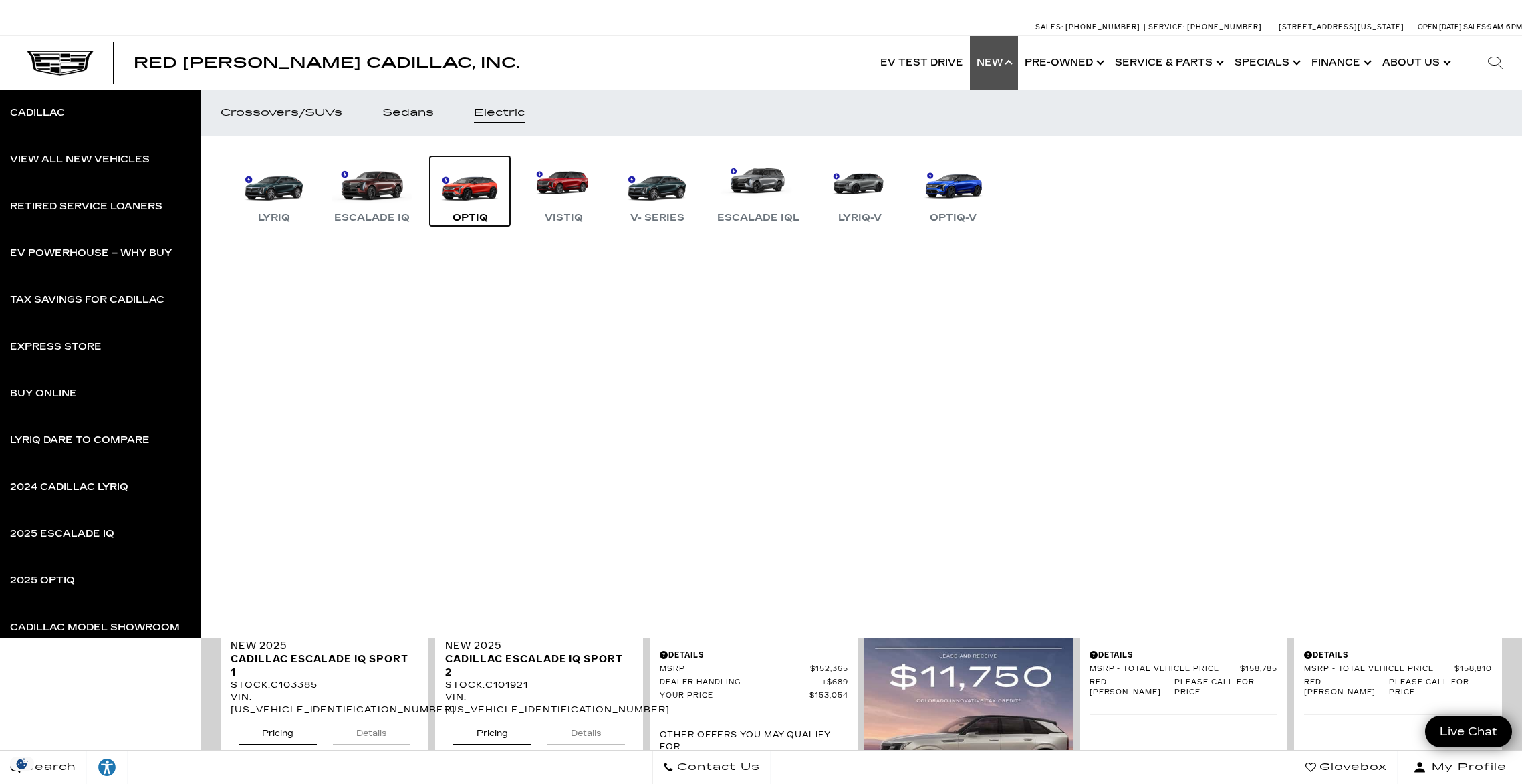
click at [475, 187] on link "OPTIQ" at bounding box center [469, 191] width 80 height 70
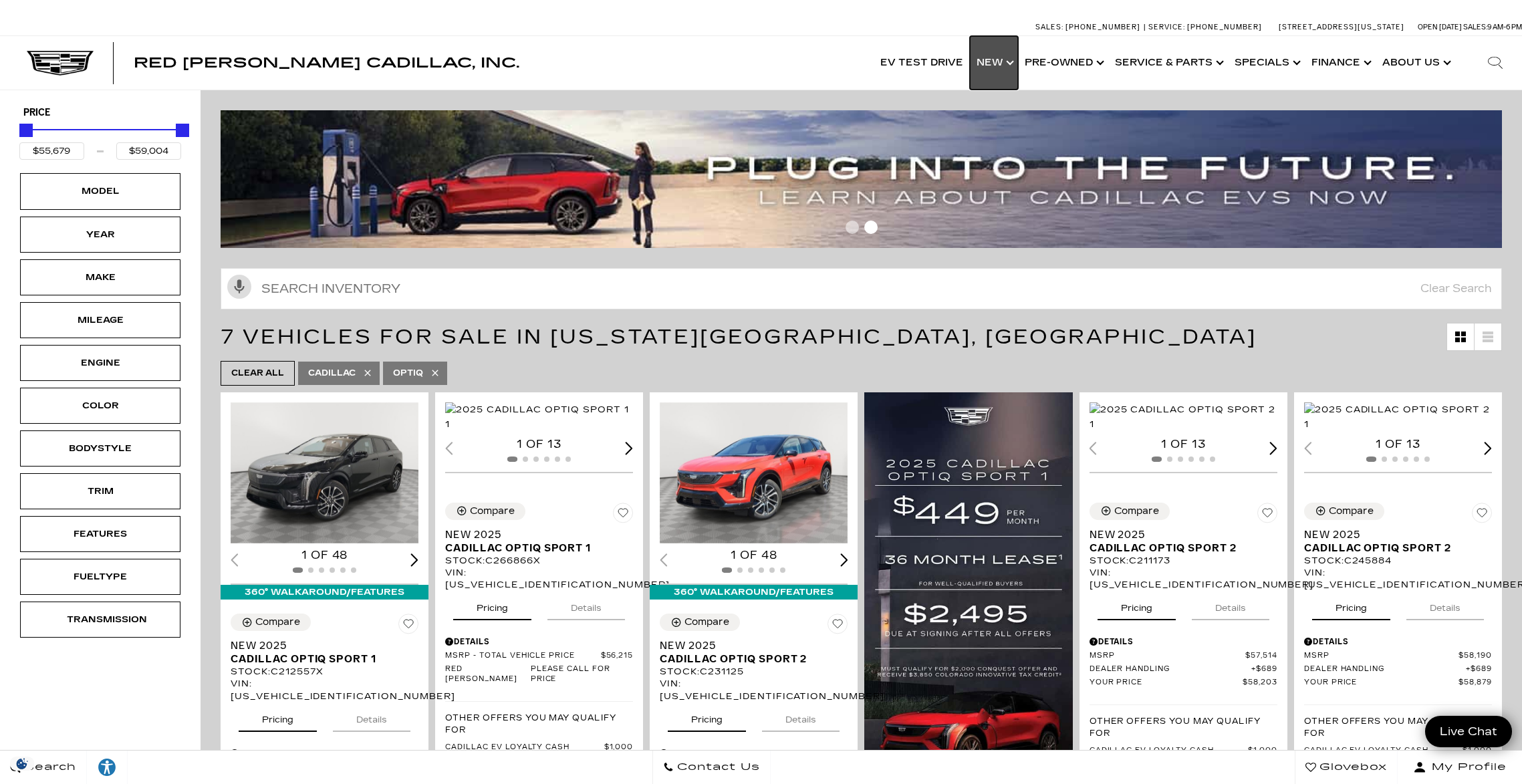
click at [995, 67] on link "Show New" at bounding box center [994, 63] width 48 height 53
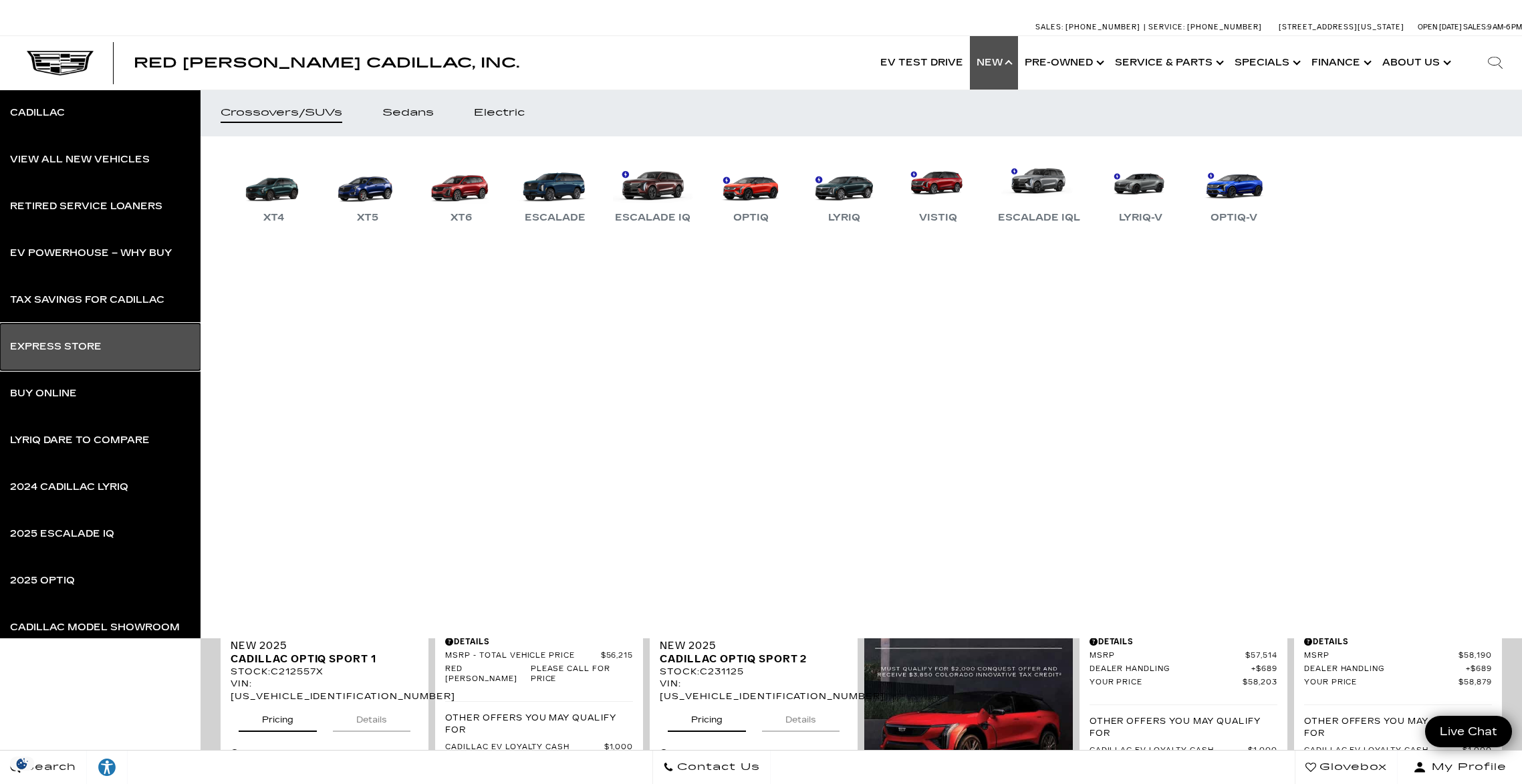
click at [88, 360] on link "Express Store" at bounding box center [100, 346] width 200 height 47
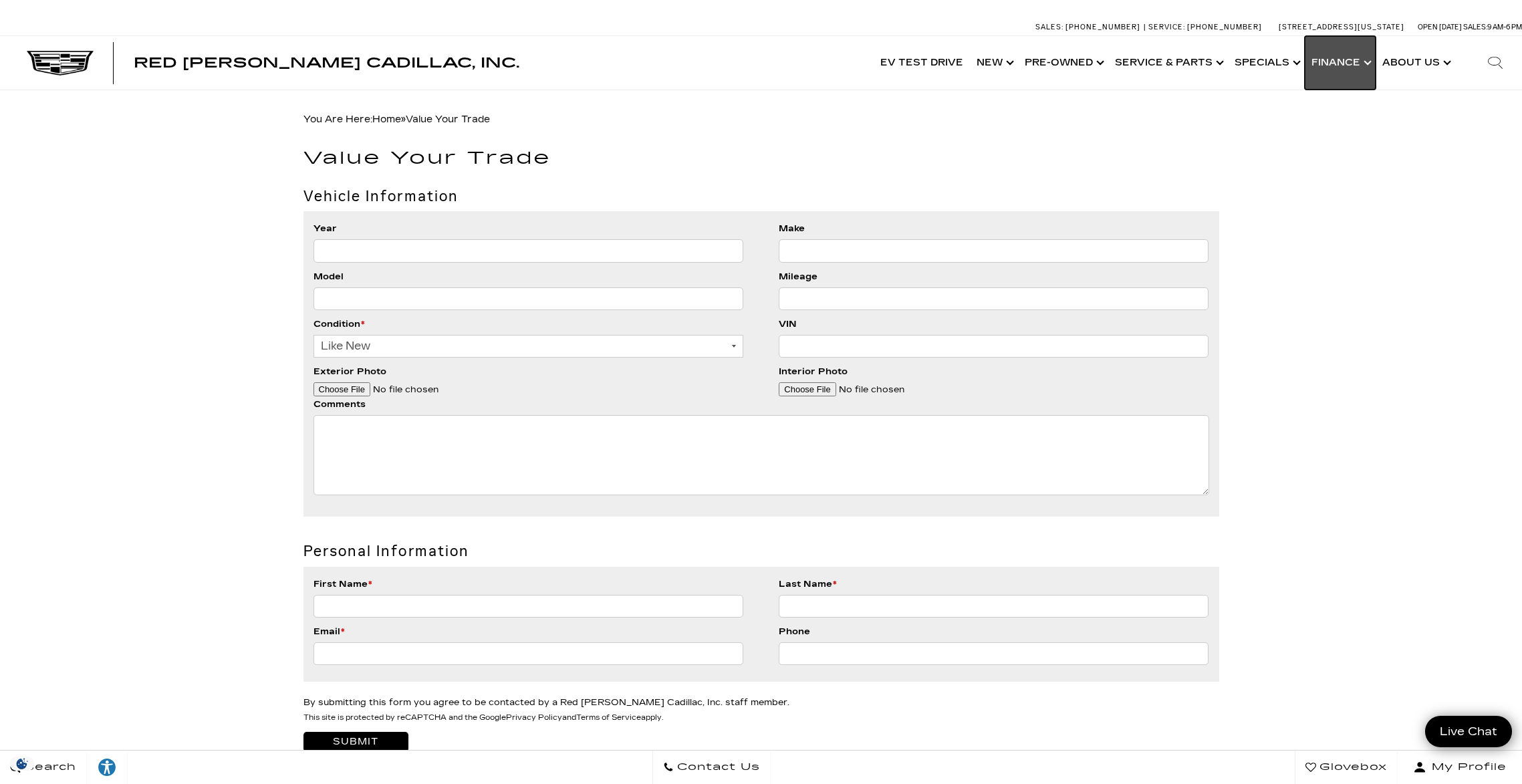
click at [1332, 67] on link "Show Finance" at bounding box center [1340, 63] width 71 height 53
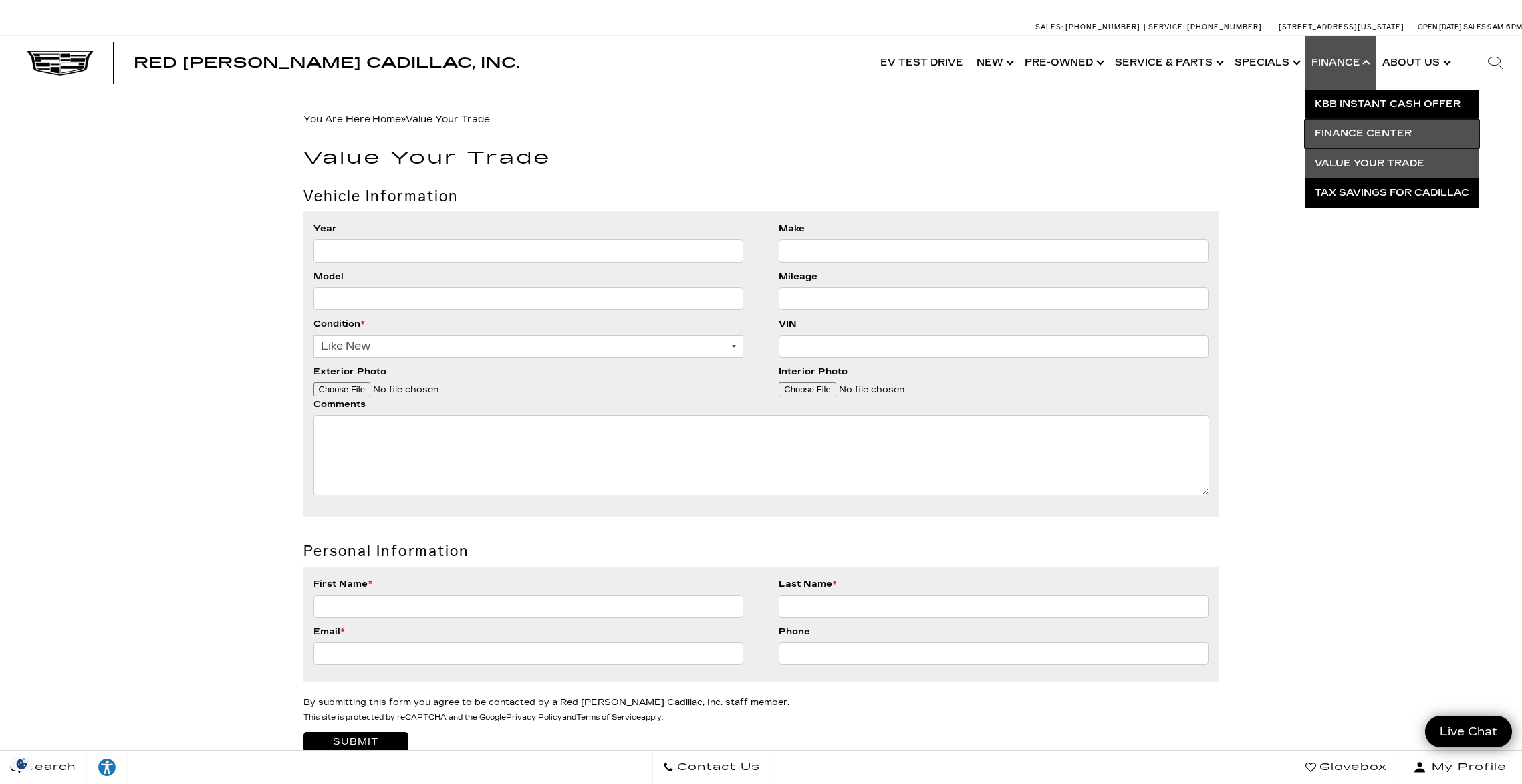
click at [1392, 131] on link "Finance Center" at bounding box center [1392, 134] width 174 height 29
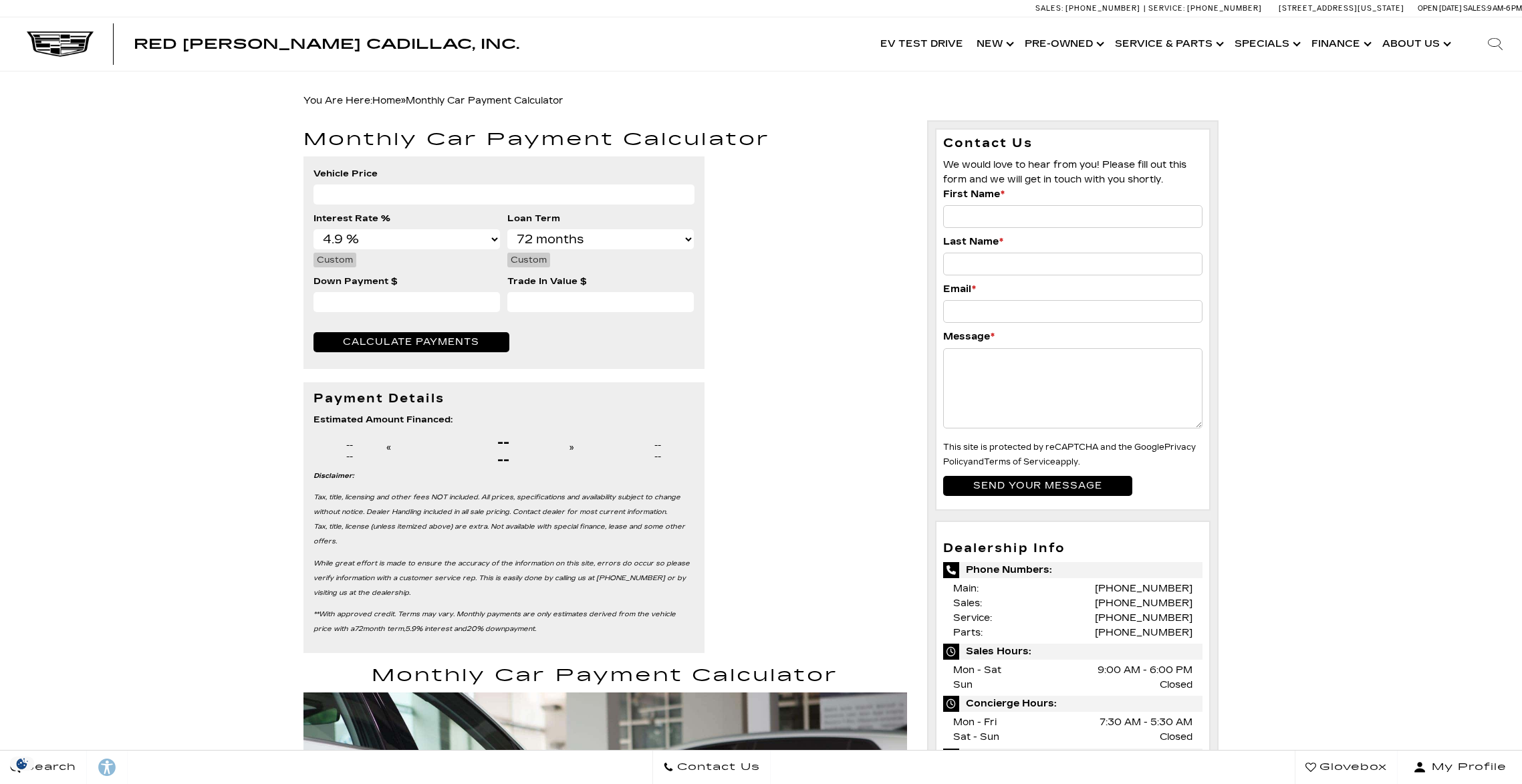
select select "4.9"
select select "72"
